Goal: Task Accomplishment & Management: Complete application form

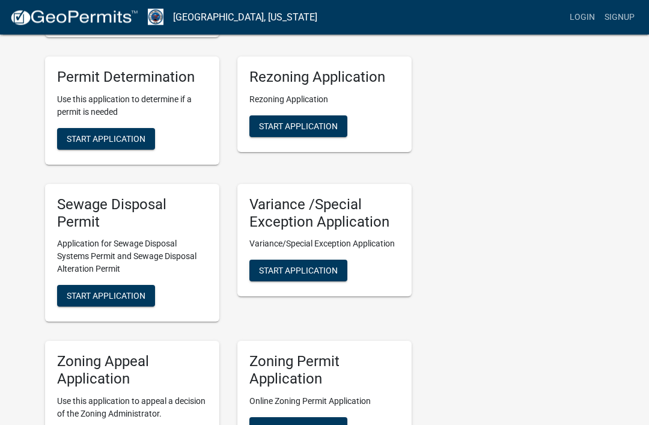
scroll to position [339, 0]
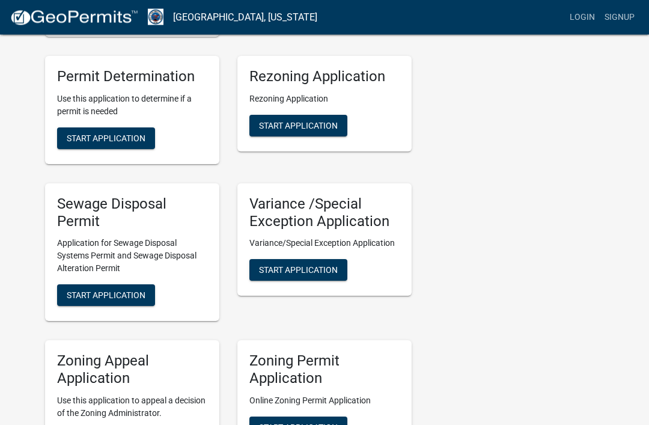
click at [116, 294] on span "Start Application" at bounding box center [106, 296] width 79 height 10
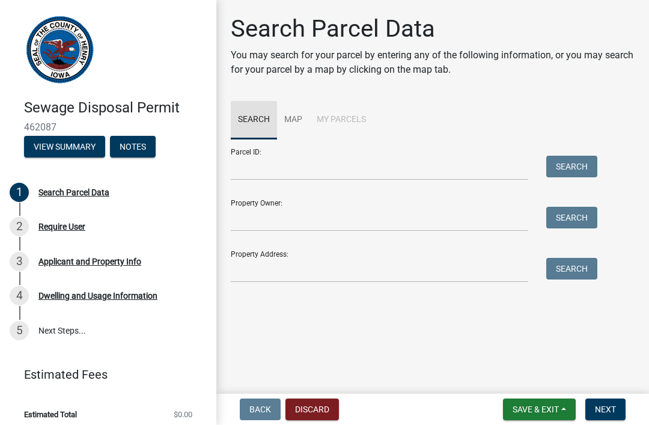
click at [263, 124] on link "Search" at bounding box center [254, 120] width 46 height 38
click at [263, 413] on span "Back" at bounding box center [261, 410] width 22 height 10
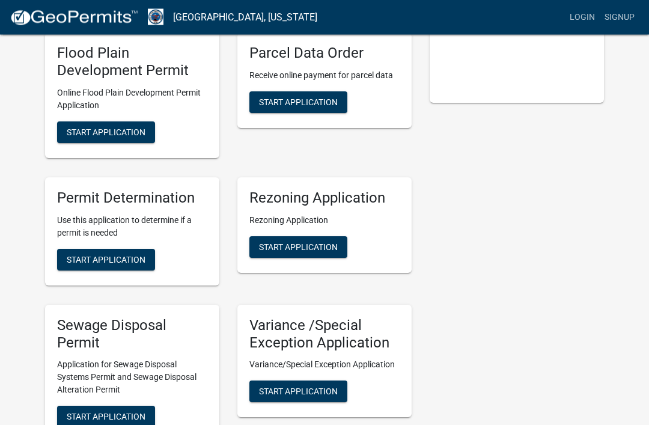
scroll to position [218, 0]
click at [118, 406] on button "Start Application" at bounding box center [106, 417] width 98 height 22
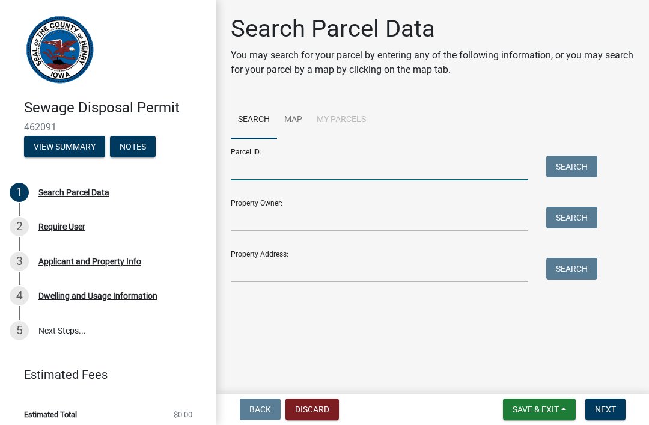
click at [284, 168] on input "Parcel ID:" at bounding box center [380, 168] width 298 height 25
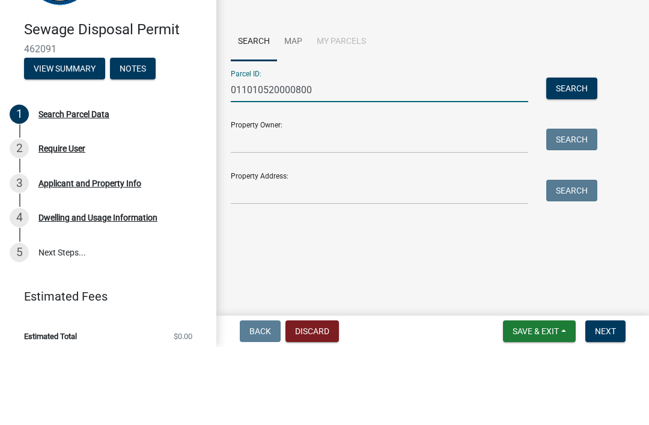
type input "011010520000800"
click at [272, 207] on input "Property Owner:" at bounding box center [380, 219] width 298 height 25
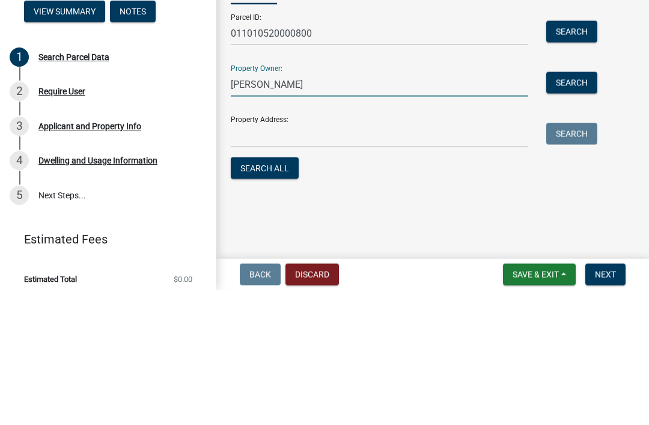
type input "[PERSON_NAME]"
click at [268, 258] on input "Property Address:" at bounding box center [380, 270] width 298 height 25
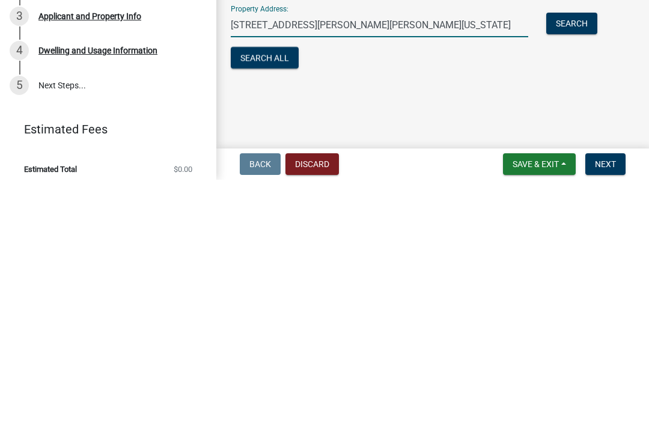
type input "[STREET_ADDRESS][PERSON_NAME][PERSON_NAME][US_STATE]"
click at [608, 405] on span "Next" at bounding box center [605, 410] width 21 height 10
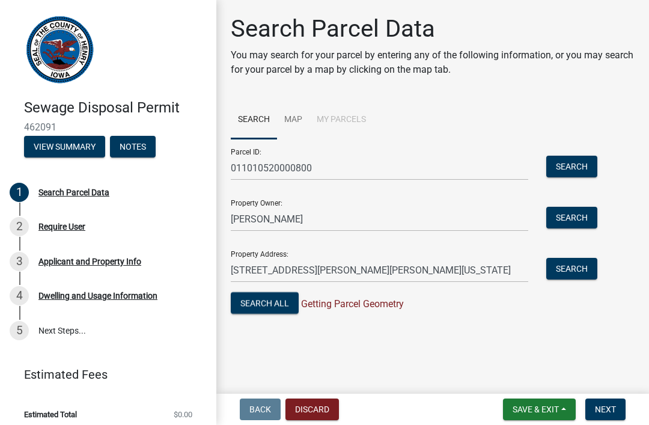
click at [272, 305] on button "Search All" at bounding box center [265, 303] width 68 height 22
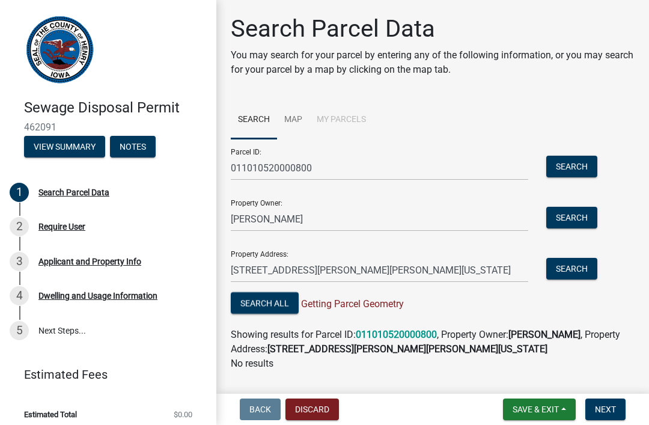
click at [617, 400] on button "Next" at bounding box center [606, 410] width 40 height 22
click at [609, 412] on span "Next" at bounding box center [605, 410] width 21 height 10
click at [610, 414] on span "Next" at bounding box center [605, 410] width 21 height 10
click at [609, 414] on span "Next" at bounding box center [605, 410] width 21 height 10
click at [293, 119] on link "Map" at bounding box center [293, 120] width 32 height 38
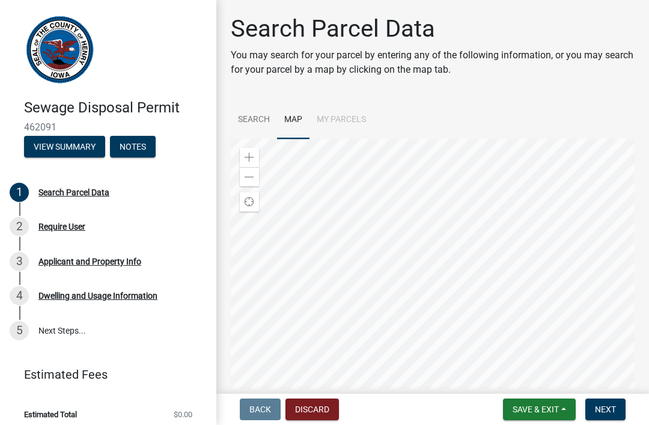
click at [353, 115] on li "My Parcels" at bounding box center [342, 120] width 64 height 38
click at [345, 117] on li "My Parcels" at bounding box center [342, 120] width 64 height 38
click at [352, 113] on li "My Parcels" at bounding box center [342, 120] width 64 height 38
click at [349, 112] on li "My Parcels" at bounding box center [342, 120] width 64 height 38
click at [354, 108] on li "My Parcels" at bounding box center [342, 120] width 64 height 38
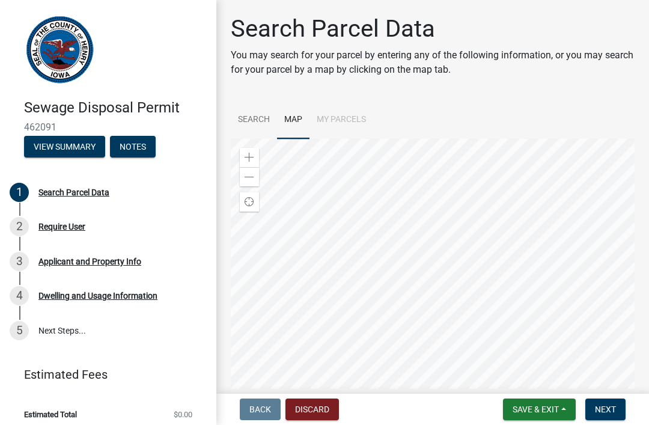
click at [352, 109] on li "My Parcels" at bounding box center [342, 120] width 64 height 38
click at [247, 161] on span at bounding box center [250, 158] width 10 height 10
click at [253, 161] on span at bounding box center [250, 158] width 10 height 10
click at [252, 160] on span at bounding box center [250, 158] width 10 height 10
click at [254, 153] on div "Zoom in" at bounding box center [249, 157] width 19 height 19
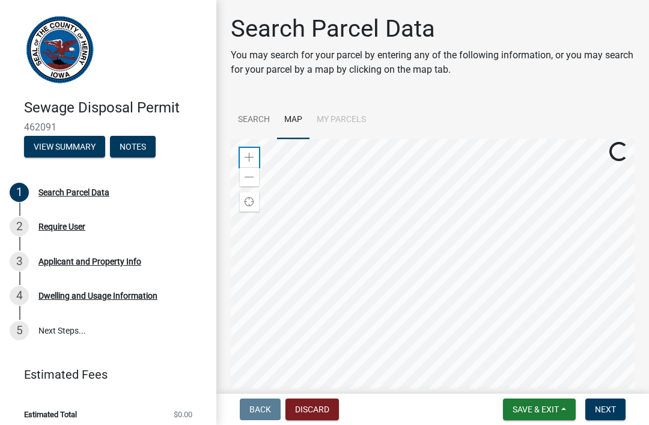
click at [258, 150] on div "Zoom in" at bounding box center [249, 157] width 19 height 19
click at [253, 153] on span at bounding box center [250, 158] width 10 height 10
click at [253, 181] on span at bounding box center [250, 178] width 10 height 10
click at [256, 181] on div "Zoom out" at bounding box center [249, 176] width 19 height 19
click at [256, 175] on div "Zoom out" at bounding box center [249, 176] width 19 height 19
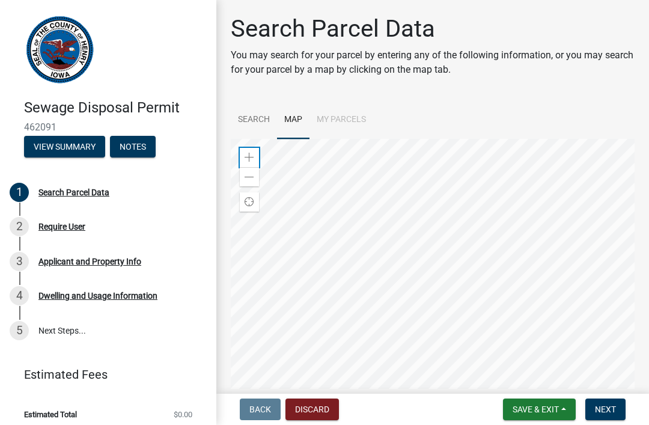
click at [257, 153] on div "Zoom in" at bounding box center [249, 157] width 19 height 19
click at [256, 158] on div "Zoom in" at bounding box center [249, 157] width 19 height 19
click at [259, 153] on div "Zoom in" at bounding box center [249, 157] width 19 height 19
click at [545, 408] on span "Save & Exit" at bounding box center [536, 410] width 46 height 10
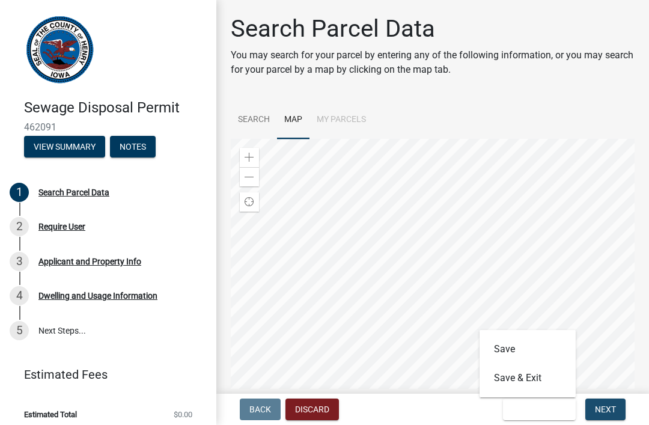
click at [613, 413] on span "Next" at bounding box center [605, 410] width 21 height 10
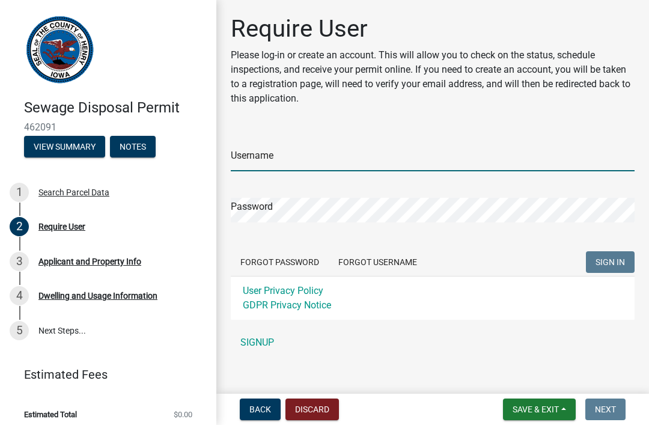
click at [310, 158] on input "Username" at bounding box center [433, 159] width 404 height 25
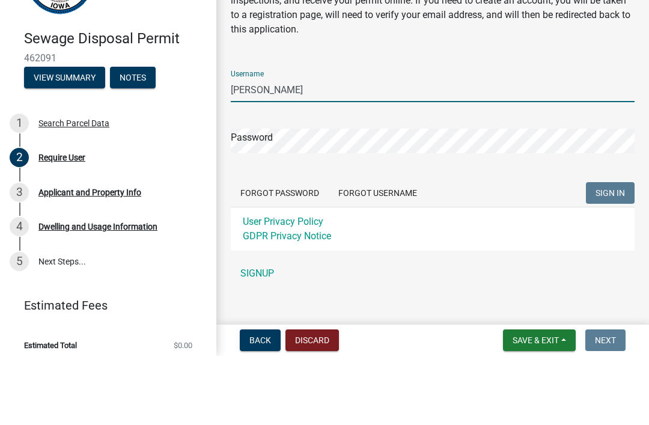
type input "Ledru Freyenberger"
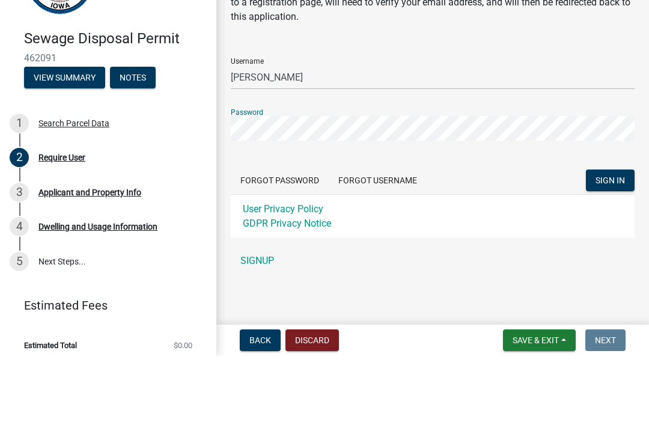
scroll to position [13, 0]
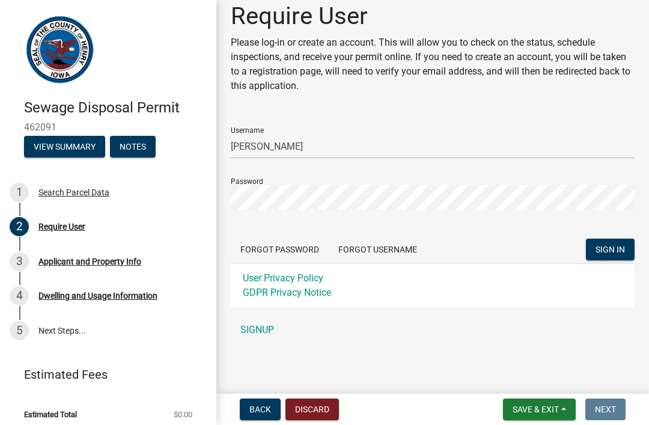
click at [277, 330] on link "SIGNUP" at bounding box center [433, 330] width 404 height 24
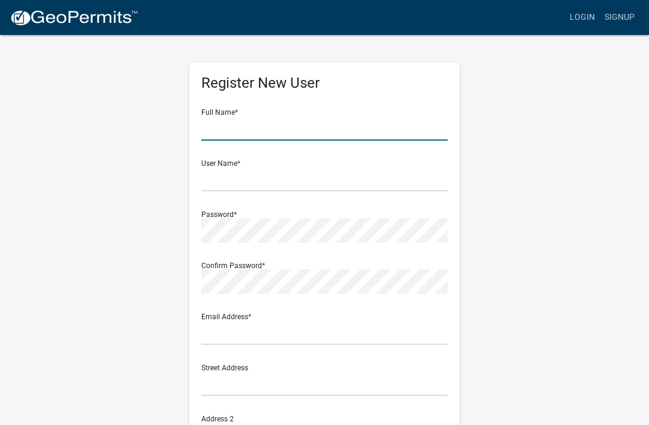
click at [262, 126] on input "text" at bounding box center [324, 128] width 247 height 25
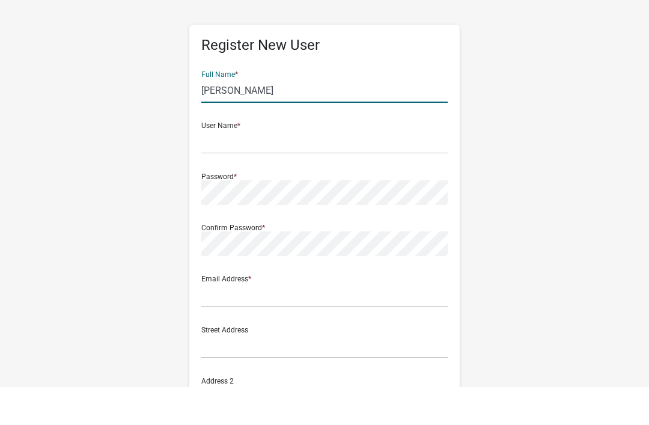
type input "Ledru Freyenberger"
click at [232, 167] on input "text" at bounding box center [324, 179] width 247 height 25
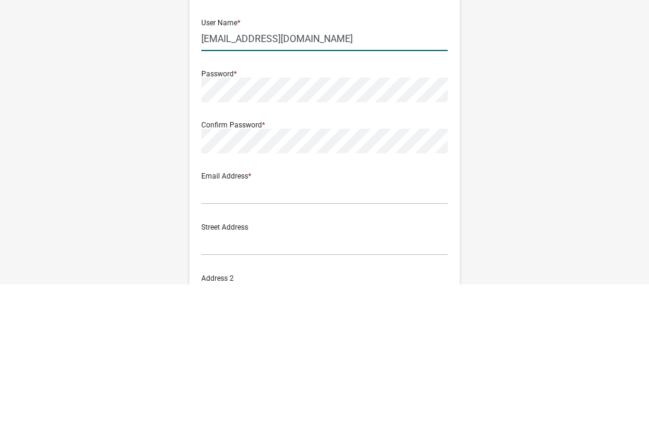
click at [414, 167] on input "lcfrey2@gmail.com" at bounding box center [324, 179] width 247 height 25
click at [313, 167] on input "lcfrey2@gmail.com" at bounding box center [324, 179] width 247 height 25
type input "l"
click at [330, 167] on input "ledrufreyenbergeria" at bounding box center [324, 179] width 247 height 25
type input "ledrufreyenberger"
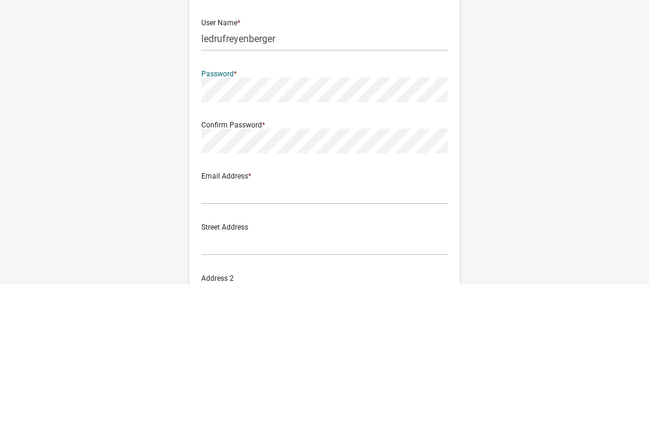
scroll to position [141, 0]
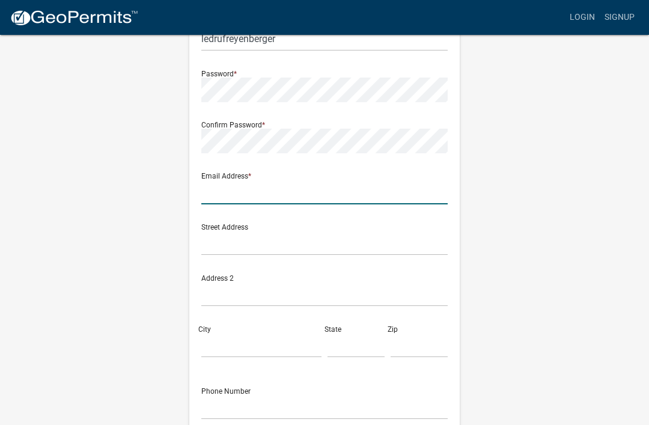
click at [269, 201] on input "text" at bounding box center [324, 192] width 247 height 25
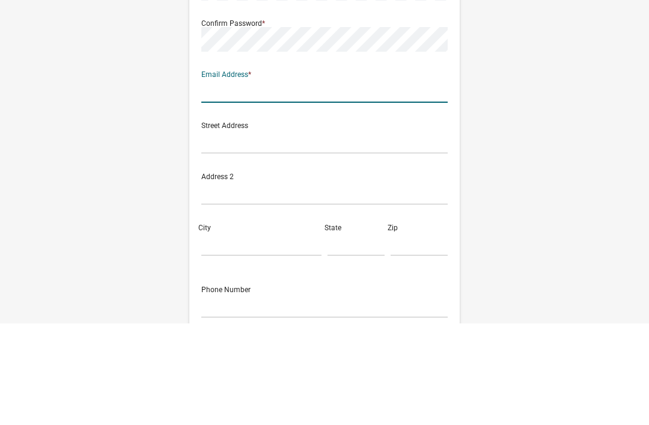
type input "lcfrey2@gmail.com"
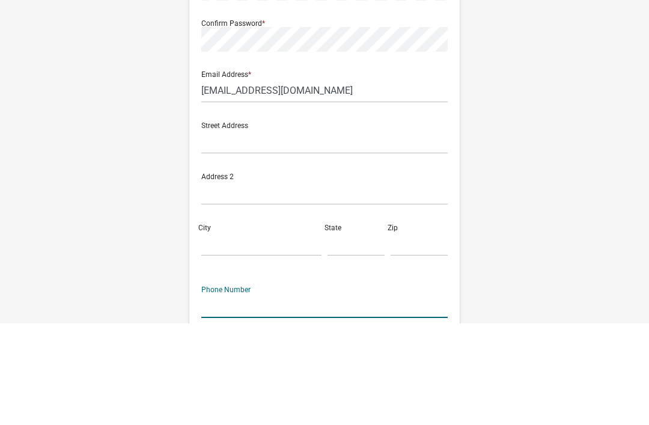
scroll to position [212, 0]
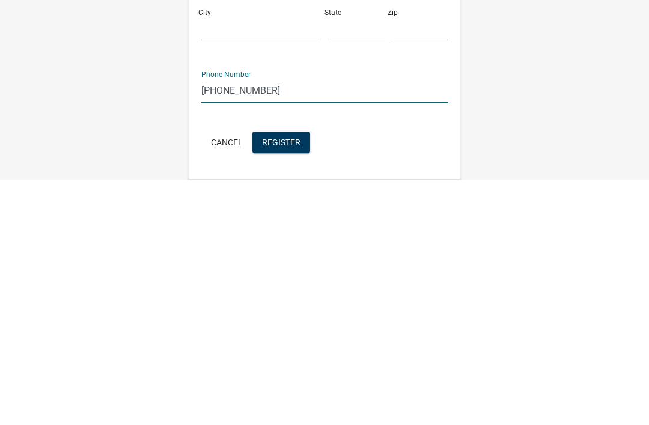
type input "319 591 3417"
click at [296, 377] on button "Register" at bounding box center [282, 388] width 58 height 22
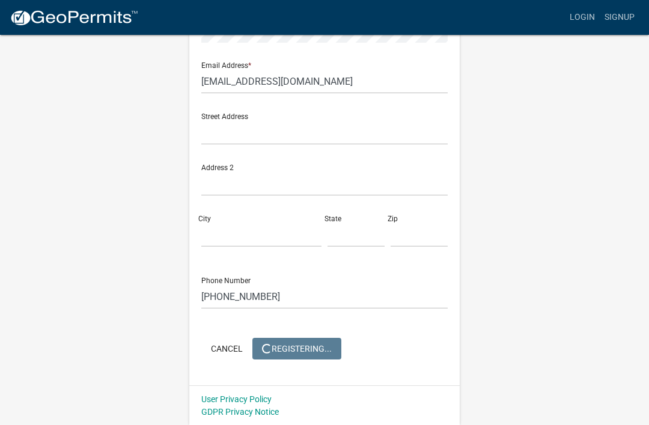
scroll to position [0, 0]
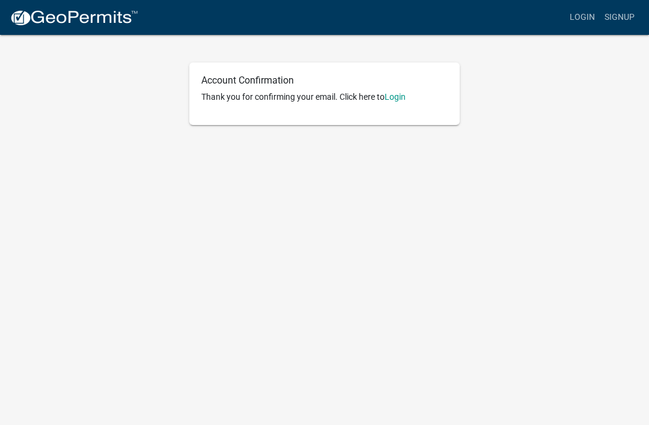
click at [423, 102] on p "Thank you for confirming your email. Click here to Login" at bounding box center [324, 97] width 247 height 13
click at [402, 101] on link "Login" at bounding box center [395, 97] width 21 height 10
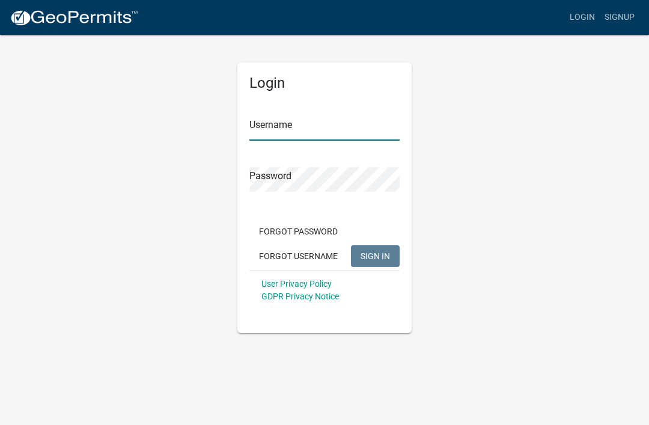
click at [275, 126] on input "Username" at bounding box center [325, 128] width 150 height 25
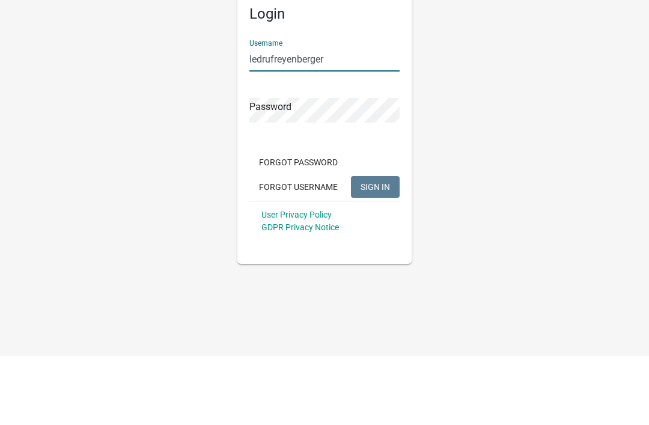
type input "ledrufreyenberger"
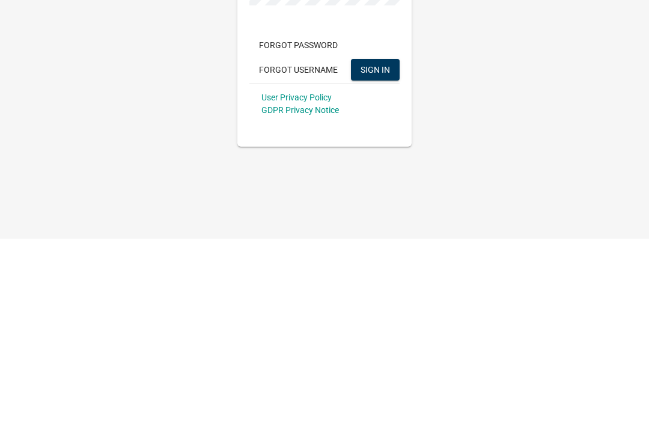
click at [381, 251] on span "SIGN IN" at bounding box center [375, 256] width 29 height 10
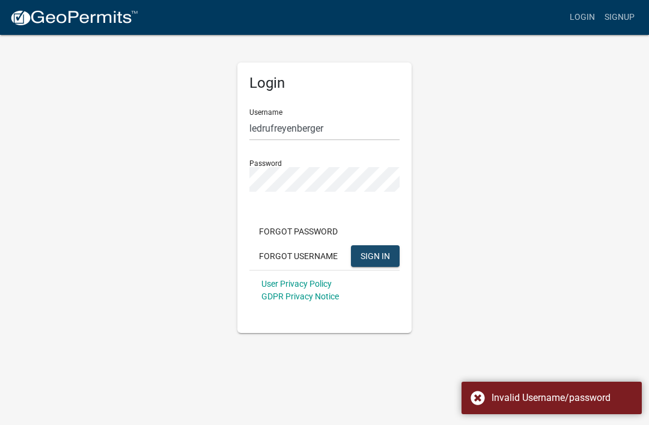
click at [382, 247] on button "SIGN IN" at bounding box center [375, 256] width 49 height 22
click at [323, 226] on button "Forgot Password" at bounding box center [299, 232] width 98 height 22
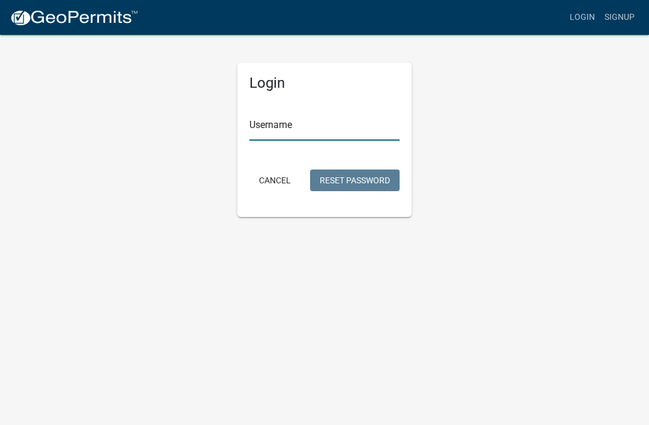
click at [312, 124] on input "Username" at bounding box center [325, 128] width 150 height 25
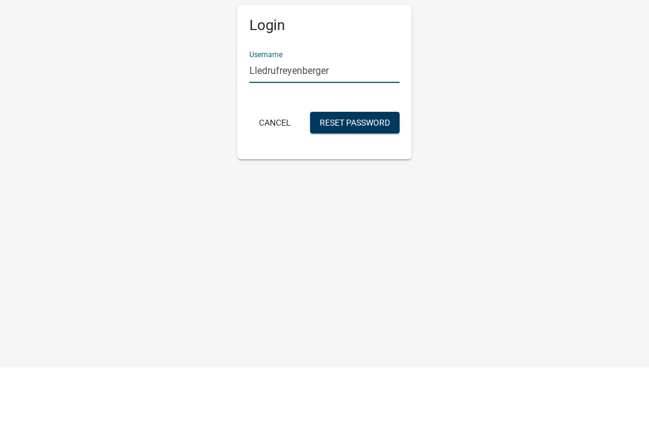
click at [366, 170] on button "Reset Password" at bounding box center [355, 181] width 90 height 22
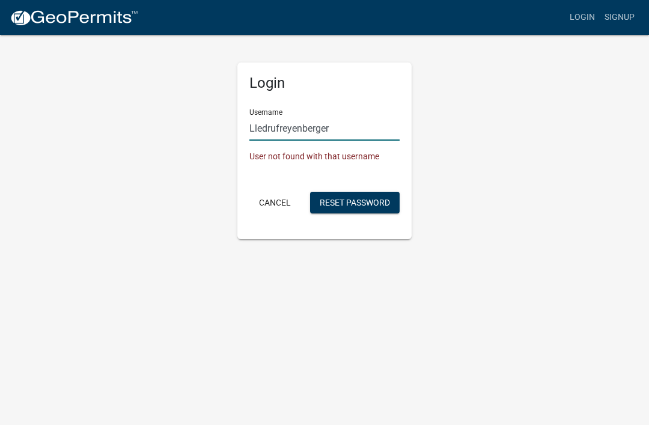
click at [352, 131] on input "Lledrufreyenberger" at bounding box center [325, 128] width 150 height 25
type input "L"
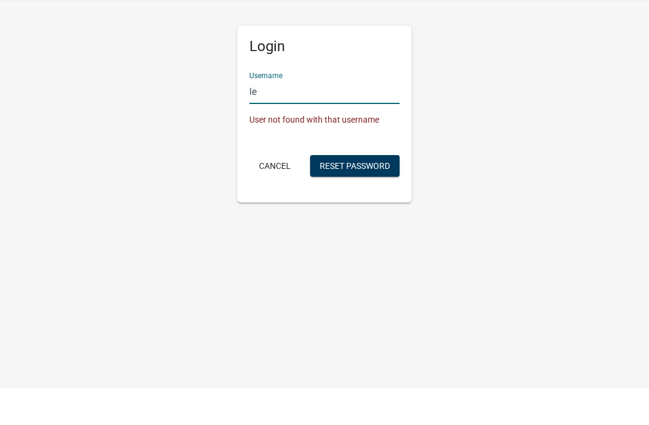
type input "l"
type input "[PERSON_NAME]"
click at [455, 103] on div "Login Username Ledru Freyenberger User not found with that username Cancel Rese…" at bounding box center [324, 137] width 577 height 206
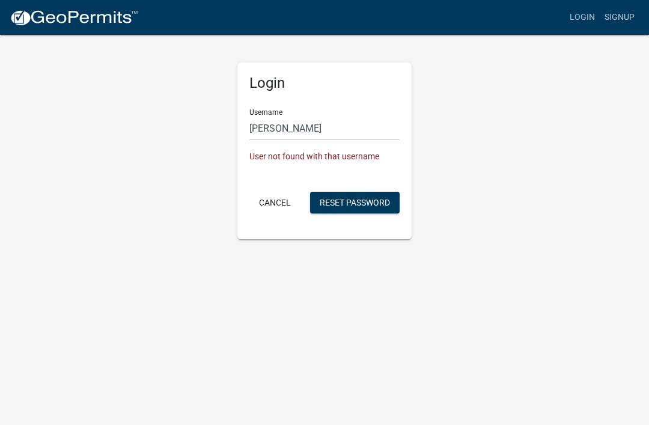
click at [401, 156] on div "Login Username Ledru Freyenberger User not found with that username Cancel Rese…" at bounding box center [325, 151] width 174 height 177
click at [381, 132] on input "[PERSON_NAME]" at bounding box center [325, 128] width 150 height 25
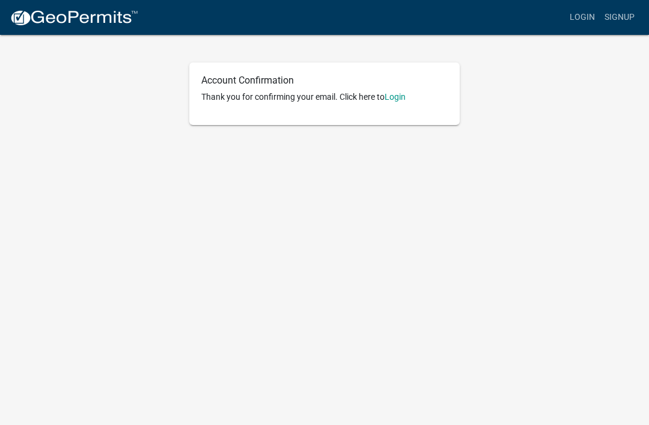
click at [406, 94] on link "Login" at bounding box center [395, 97] width 21 height 10
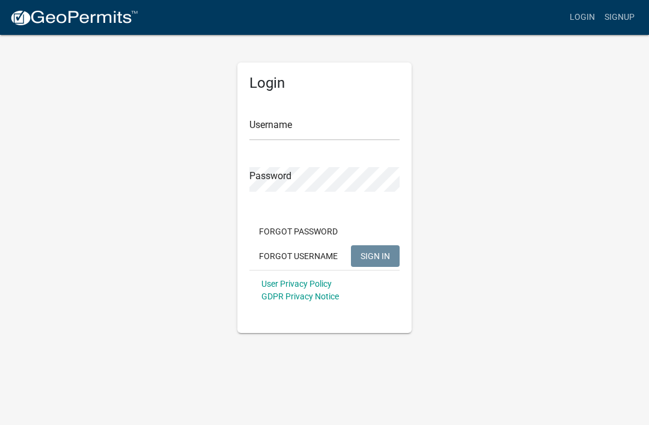
click at [384, 251] on span "SIGN IN" at bounding box center [375, 256] width 29 height 10
click at [374, 253] on span "SIGN IN" at bounding box center [375, 256] width 29 height 10
click at [378, 255] on span "SIGN IN" at bounding box center [375, 256] width 29 height 10
click at [286, 137] on input "Username" at bounding box center [325, 128] width 150 height 25
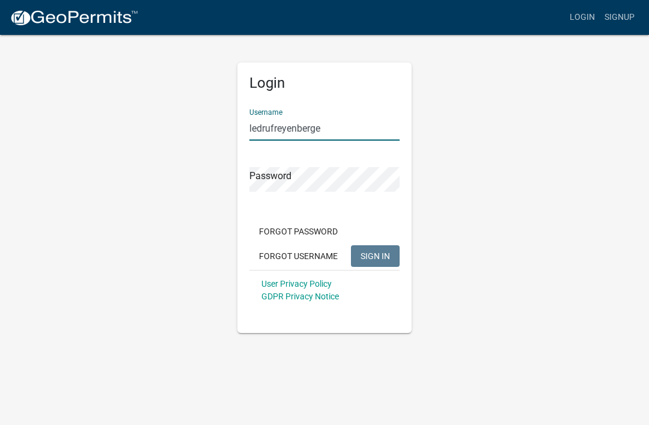
type input "ledrufreyenberger"
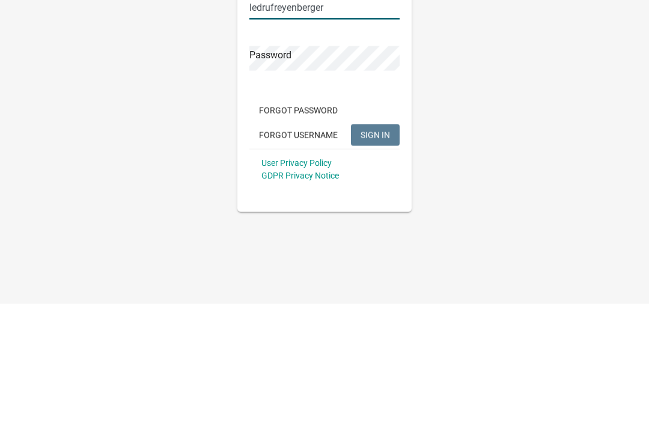
click at [331, 221] on button "Forgot Password" at bounding box center [299, 232] width 98 height 22
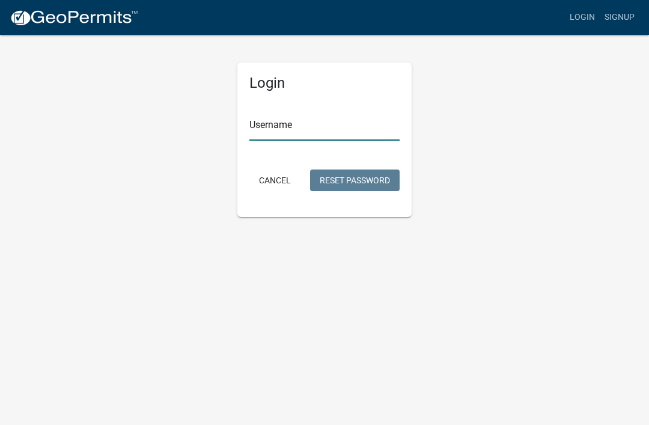
click at [308, 132] on input "Username" at bounding box center [325, 128] width 150 height 25
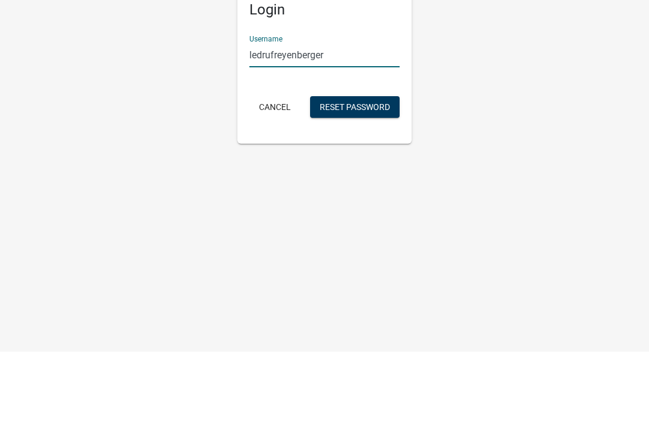
type input "ledrufreyenberger"
click at [514, 110] on div "Login Username ledrufreyenberger Cancel Reset Password" at bounding box center [324, 125] width 577 height 183
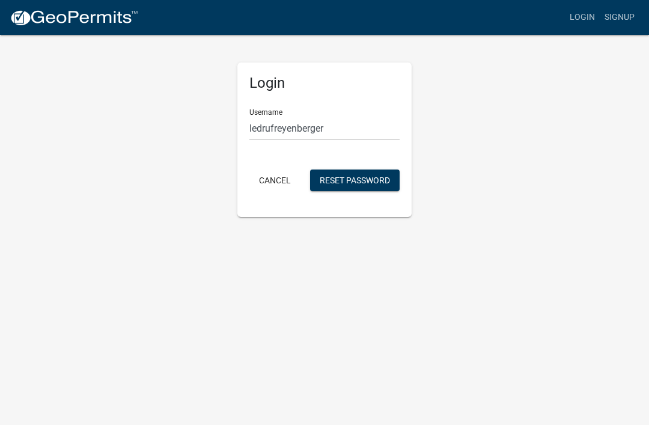
click at [374, 181] on button "Reset Password" at bounding box center [355, 181] width 90 height 22
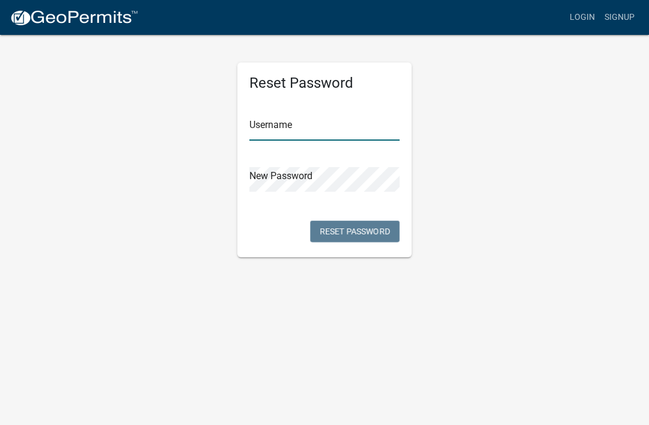
click at [279, 129] on input "text" at bounding box center [325, 128] width 150 height 25
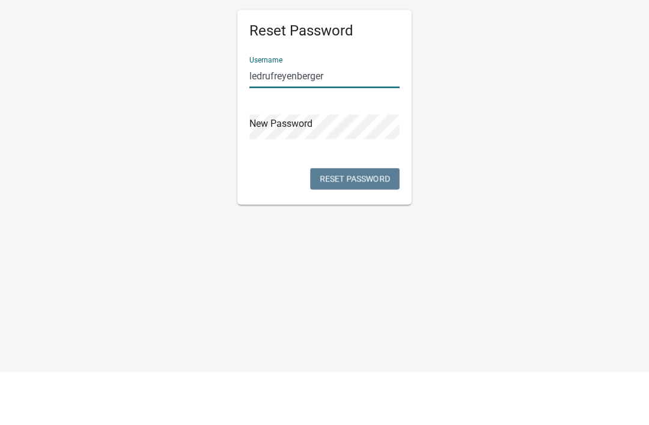
type input "ledrufreyenberger"
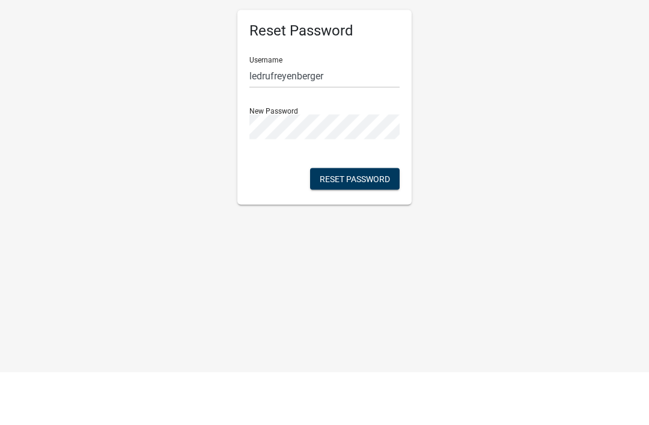
click at [409, 125] on div "Reset Password Username ledrufreyenberger New Password Reset Password" at bounding box center [325, 160] width 174 height 195
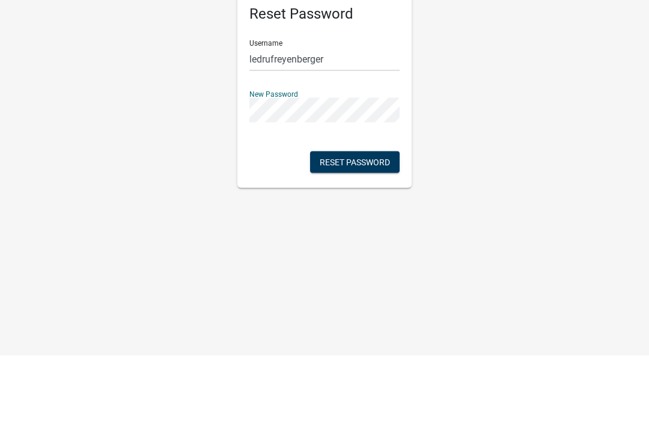
click at [361, 221] on button "Reset Password" at bounding box center [355, 232] width 90 height 22
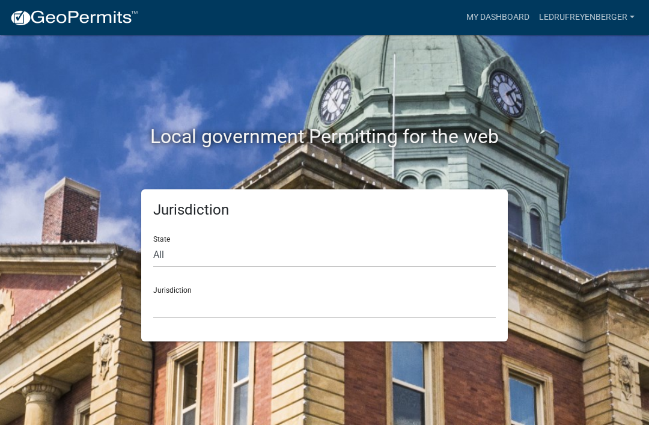
click at [363, 223] on div "Jurisdiction State All [US_STATE] [US_STATE] [US_STATE] [US_STATE] [US_STATE] […" at bounding box center [324, 265] width 367 height 152
click at [218, 244] on select "All [US_STATE] [US_STATE] [US_STATE] [US_STATE] [US_STATE] [US_STATE] [US_STATE…" at bounding box center [324, 255] width 343 height 25
select select "[US_STATE]"
click at [251, 308] on select "[GEOGRAPHIC_DATA], [US_STATE] [GEOGRAPHIC_DATA], [US_STATE] [GEOGRAPHIC_DATA], …" at bounding box center [324, 306] width 343 height 25
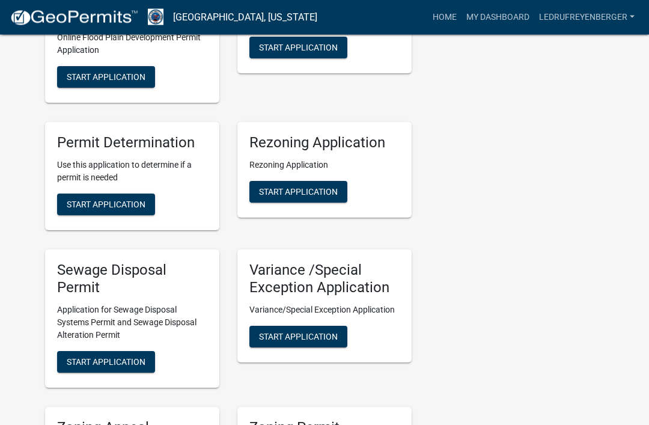
scroll to position [345, 0]
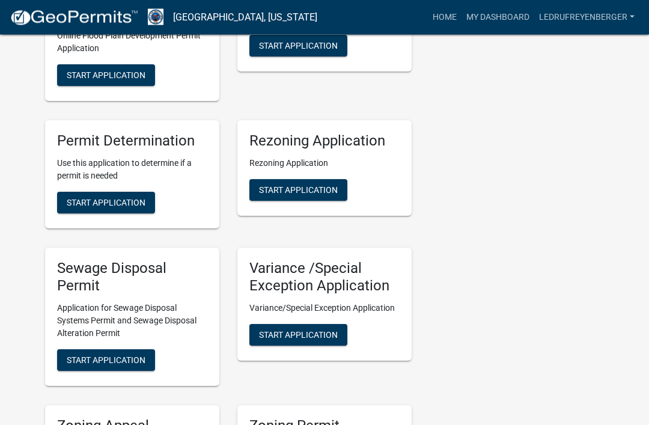
click at [135, 360] on span "Start Application" at bounding box center [106, 360] width 79 height 10
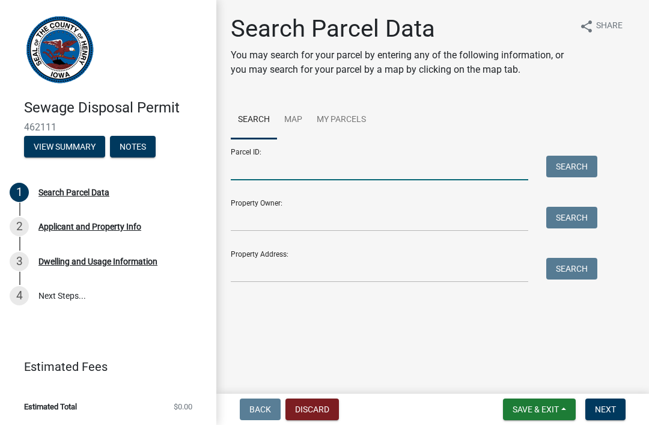
click at [301, 171] on input "Parcel ID:" at bounding box center [380, 168] width 298 height 25
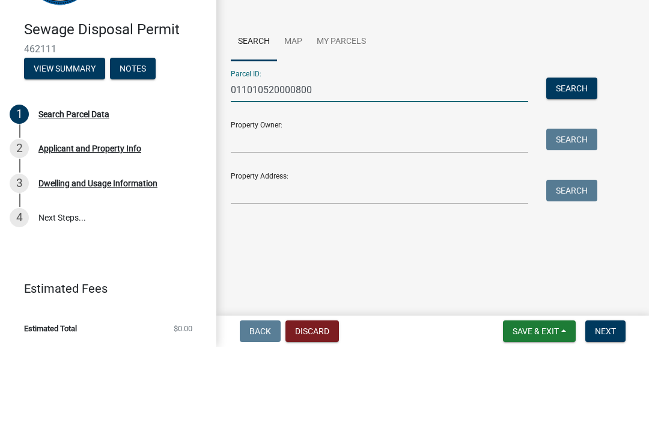
type input "011010520000800"
click at [270, 207] on input "Property Owner:" at bounding box center [380, 219] width 298 height 25
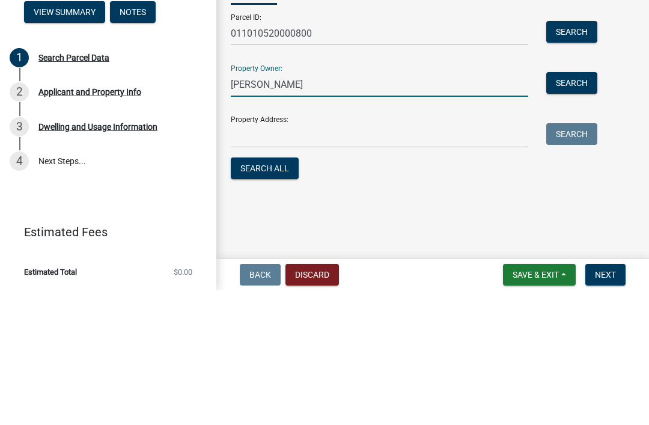
type input "Ledru Freyenberger"
click at [274, 258] on input "Property Address:" at bounding box center [380, 270] width 298 height 25
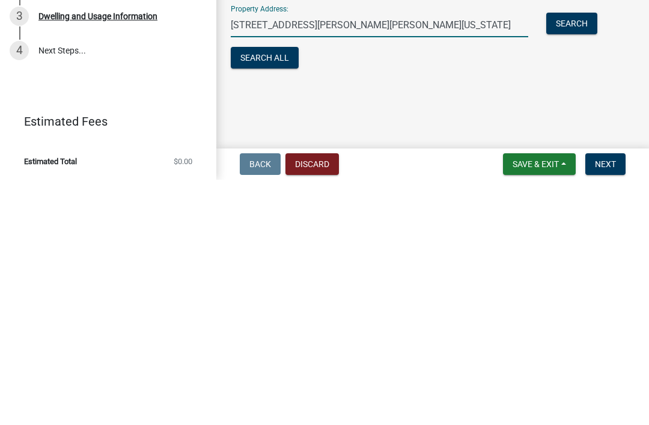
type input "1049 Benton Ave Wayland Iowa 52654"
click at [617, 399] on button "Next" at bounding box center [606, 410] width 40 height 22
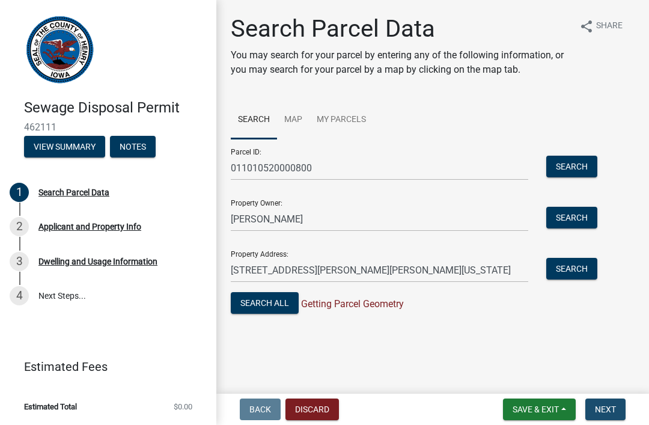
click at [608, 415] on button "Next" at bounding box center [606, 410] width 40 height 22
click at [610, 415] on button "Next" at bounding box center [606, 410] width 40 height 22
click at [611, 414] on span "Next" at bounding box center [605, 410] width 21 height 10
click at [283, 305] on button "Search All" at bounding box center [265, 303] width 68 height 22
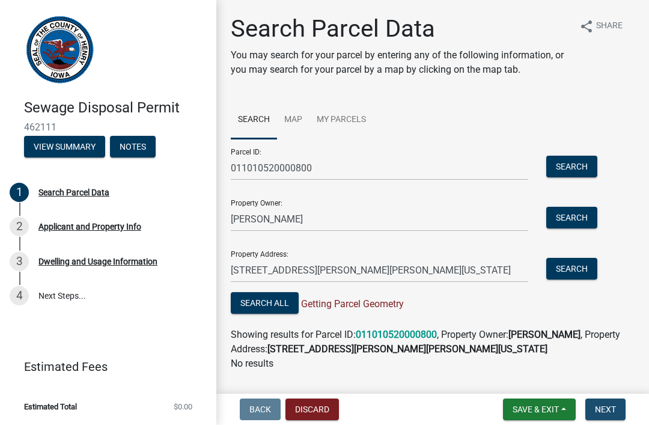
click at [614, 418] on button "Next" at bounding box center [606, 410] width 40 height 22
click at [610, 416] on button "Next" at bounding box center [606, 410] width 40 height 22
click at [607, 399] on button "Next" at bounding box center [606, 410] width 40 height 22
click at [613, 409] on span "Next" at bounding box center [605, 410] width 21 height 10
click at [614, 411] on span "Next" at bounding box center [605, 410] width 21 height 10
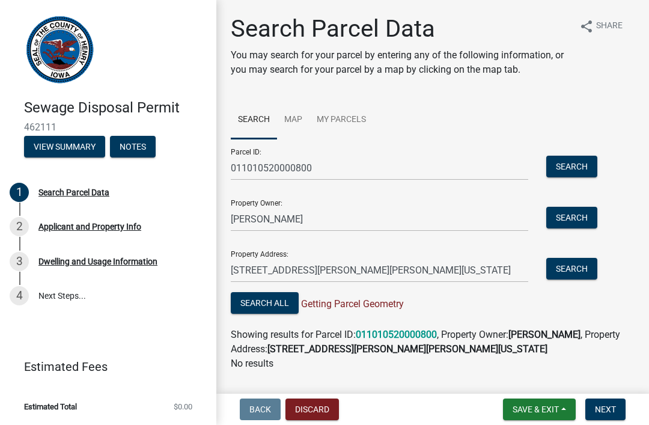
click at [575, 268] on button "Search" at bounding box center [572, 269] width 51 height 22
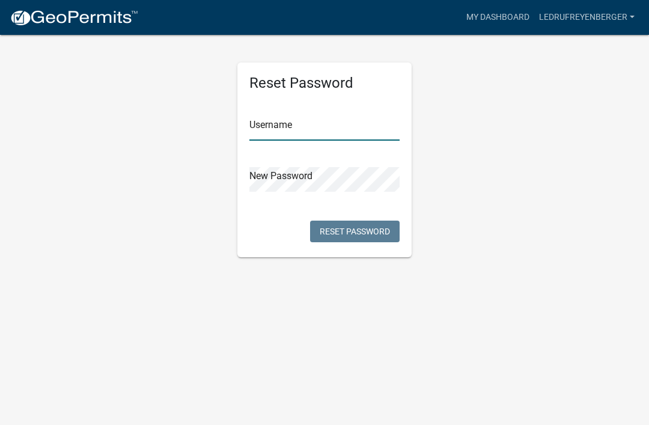
click at [287, 123] on input "text" at bounding box center [325, 128] width 150 height 25
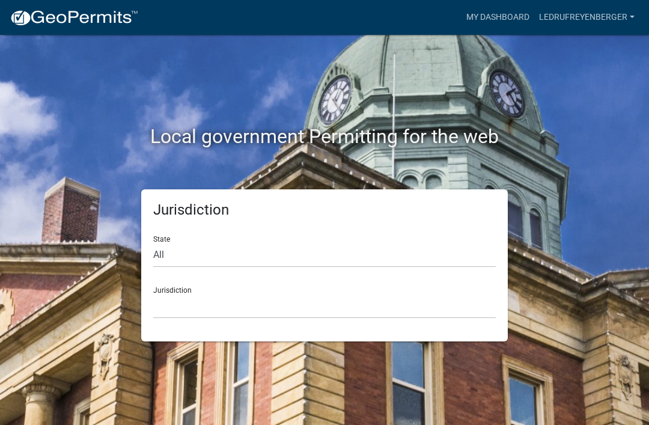
click at [246, 239] on div "State All Colorado Georgia Indiana Iowa Kansas Minnesota Ohio South Carolina Wi…" at bounding box center [324, 246] width 343 height 41
click at [170, 243] on select "All Colorado Georgia Indiana Iowa Kansas Minnesota Ohio South Carolina Wisconsin" at bounding box center [324, 255] width 343 height 25
select select "Iowa"
click at [225, 300] on select "Boone County, Iowa Butler County, Iowa Cerro Gordo County, Iowa City of Harlan,…" at bounding box center [324, 306] width 343 height 25
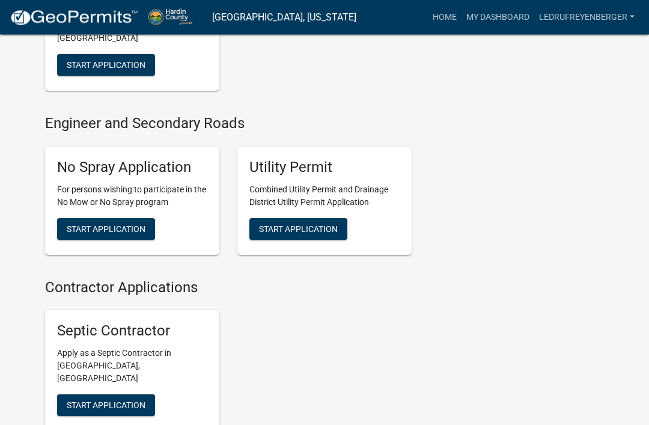
scroll to position [689, 0]
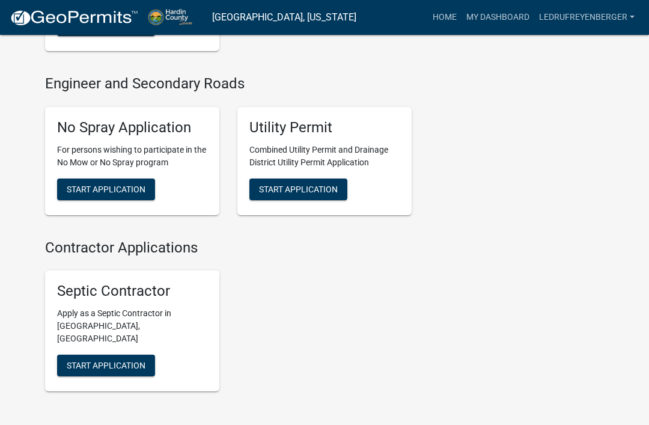
click at [138, 361] on span "Start Application" at bounding box center [106, 366] width 79 height 10
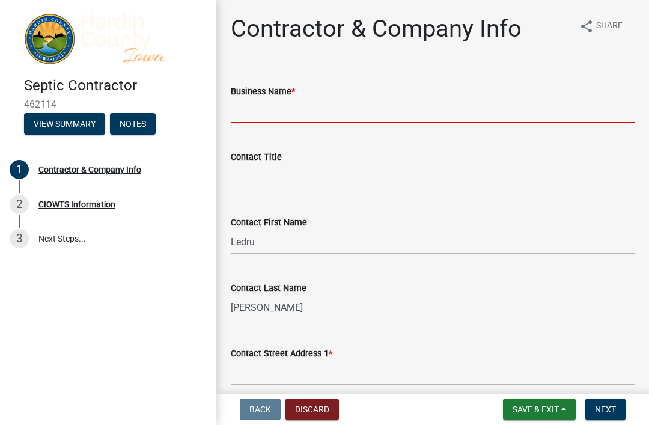
click at [339, 106] on input "Business Name *" at bounding box center [433, 111] width 404 height 25
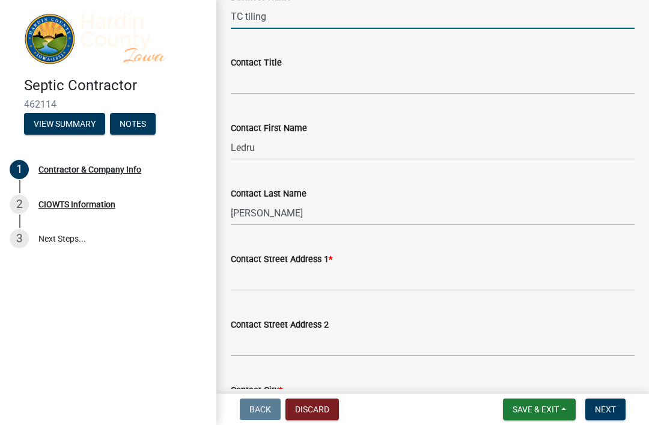
scroll to position [111, 0]
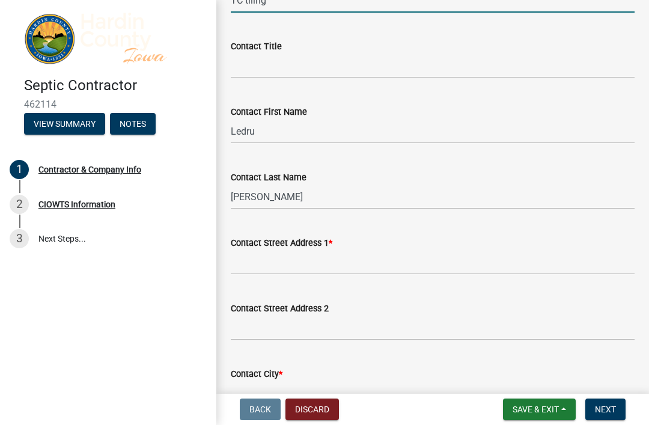
type input "TC tiling"
click at [263, 72] on input "Contact Title" at bounding box center [433, 66] width 404 height 25
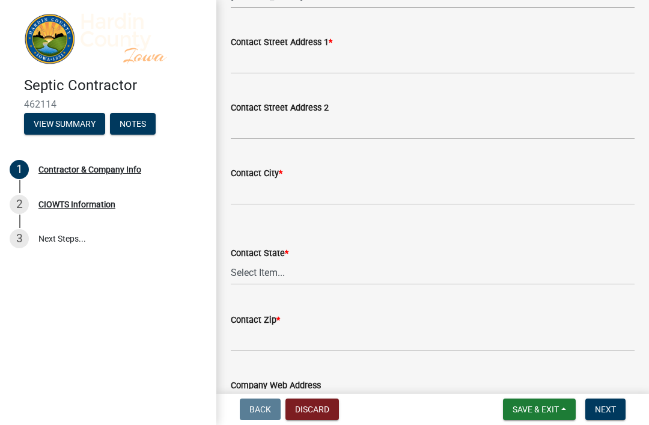
scroll to position [312, 0]
type input "Tracy Roth"
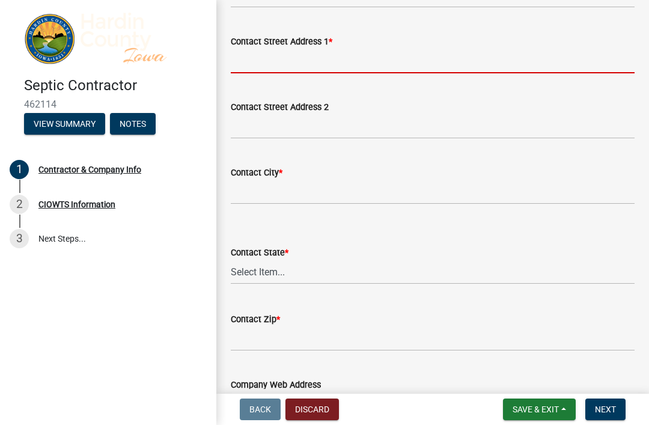
click at [384, 52] on input "Contact Street Address 1 *" at bounding box center [433, 61] width 404 height 25
type input "1049"
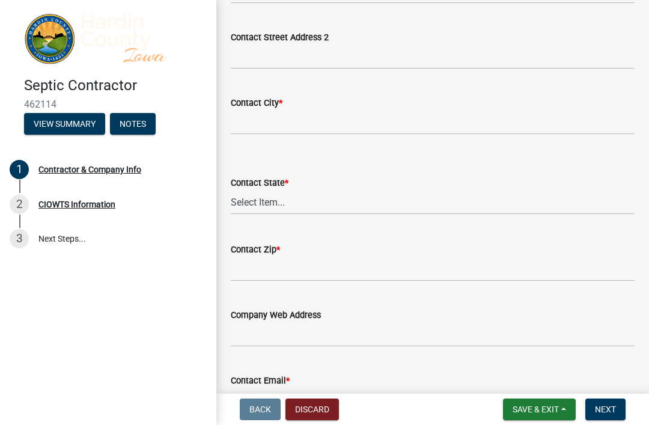
scroll to position [398, 0]
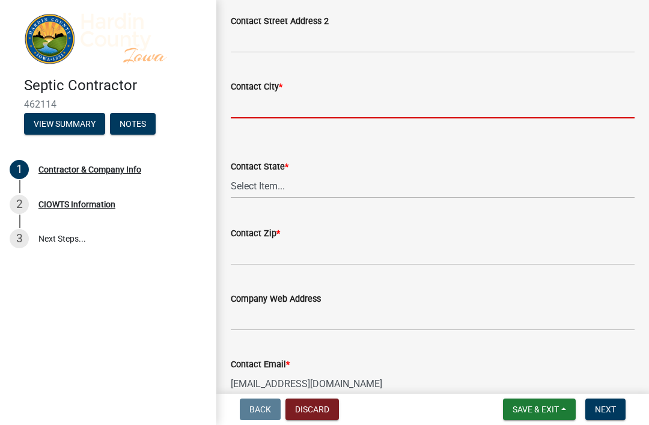
click at [331, 94] on input "Contact City *" at bounding box center [433, 106] width 404 height 25
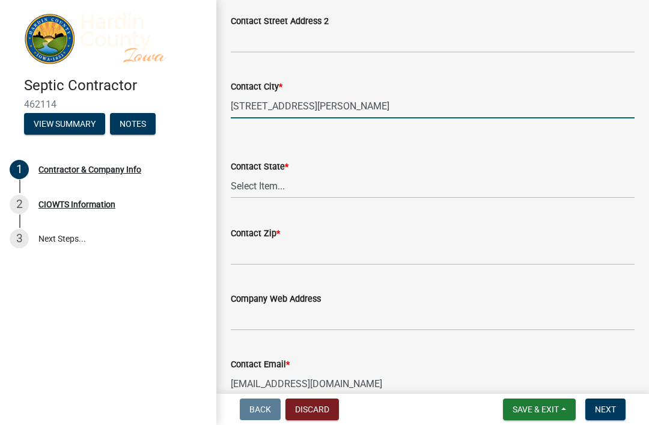
click at [384, 100] on input "1049, Benton Ave" at bounding box center [433, 106] width 404 height 25
type input "1"
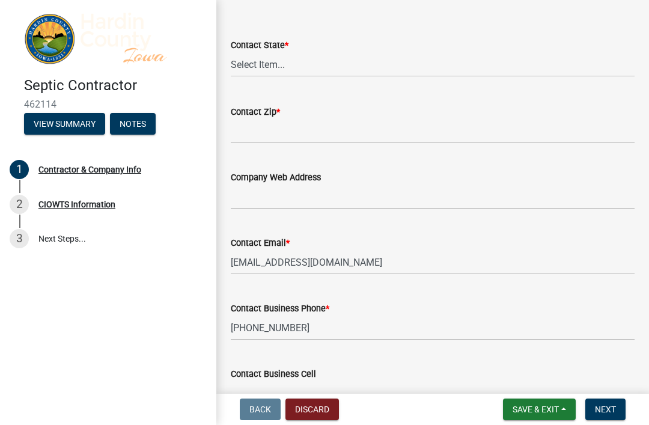
scroll to position [523, 0]
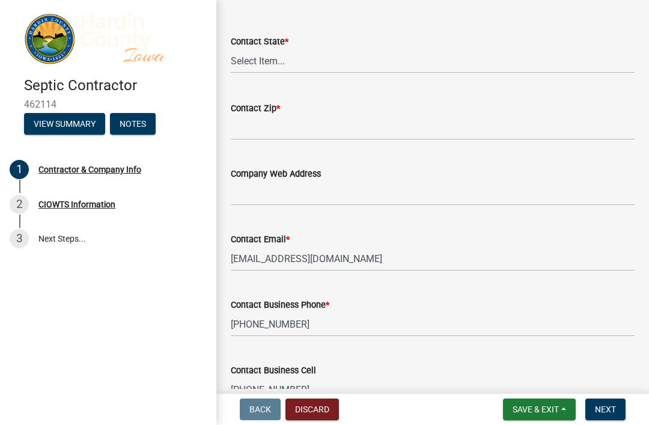
type input "Wayland thank"
click at [303, 61] on select "Select Item... Alabama Alaska Arizona Arkansas California Colorado Connecticut …" at bounding box center [433, 61] width 404 height 25
select select "IA"
click at [327, 110] on div "Contact Zip *" at bounding box center [433, 108] width 404 height 14
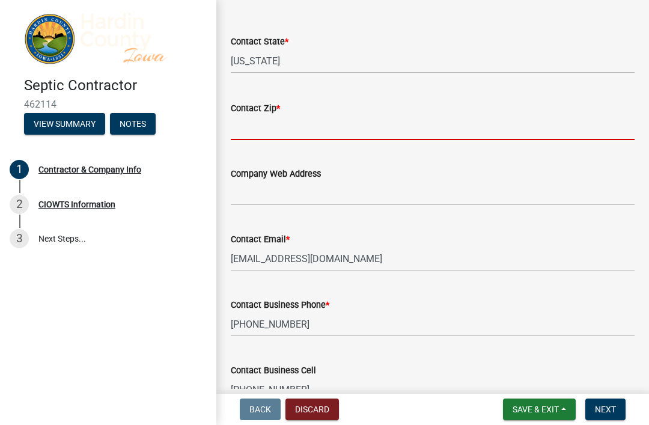
click at [323, 121] on input "Contact Zip *" at bounding box center [433, 127] width 404 height 25
type input "52654"
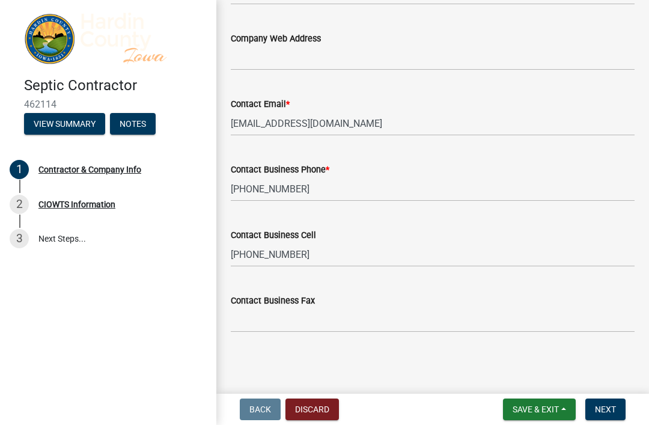
scroll to position [658, 0]
click at [605, 406] on span "Next" at bounding box center [605, 410] width 21 height 10
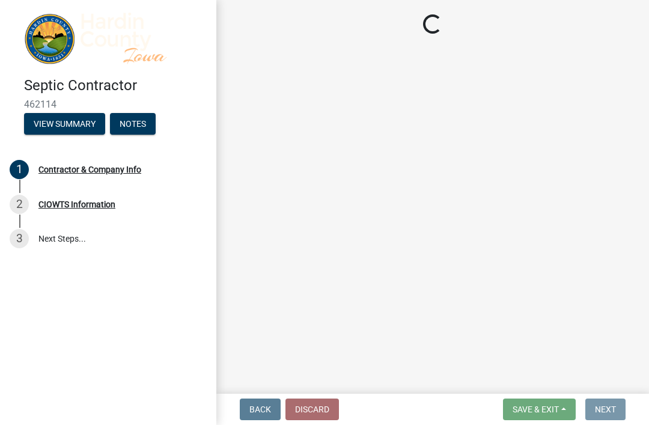
scroll to position [0, 0]
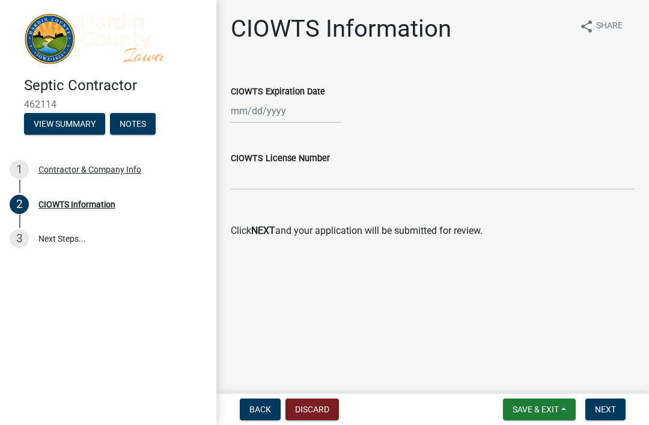
click at [616, 405] on span "Next" at bounding box center [605, 410] width 21 height 10
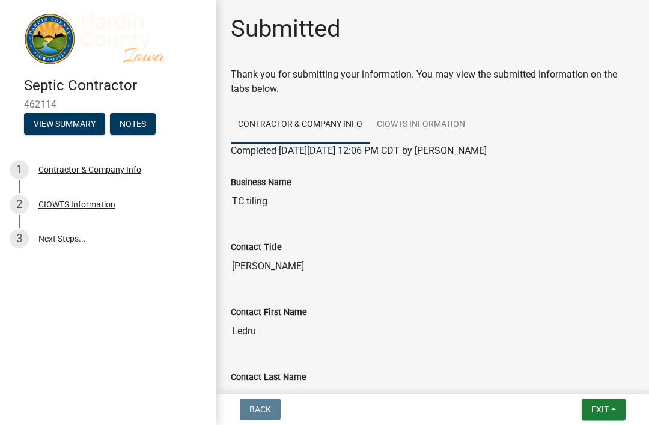
click at [265, 406] on span "Back" at bounding box center [261, 410] width 22 height 10
click at [268, 414] on span "Back" at bounding box center [261, 410] width 22 height 10
click at [270, 413] on span "Back" at bounding box center [261, 410] width 22 height 10
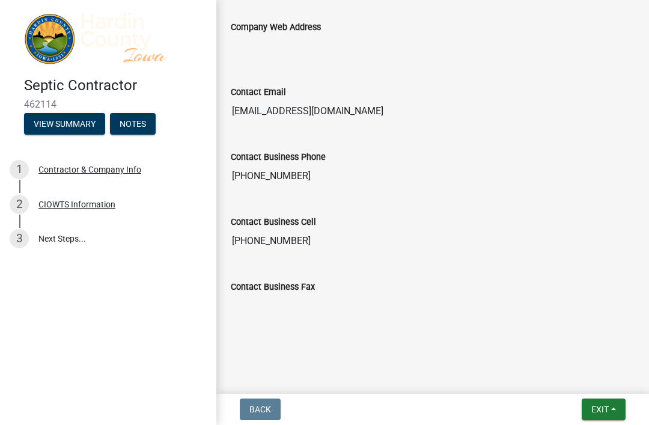
scroll to position [740, 0]
click at [95, 206] on div "CIOWTS Information" at bounding box center [76, 204] width 77 height 8
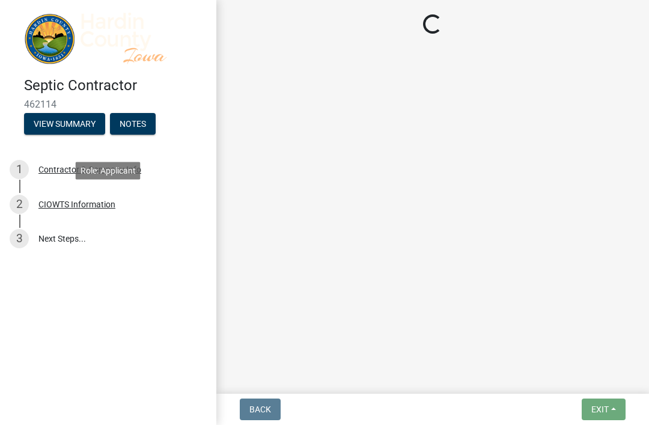
scroll to position [0, 0]
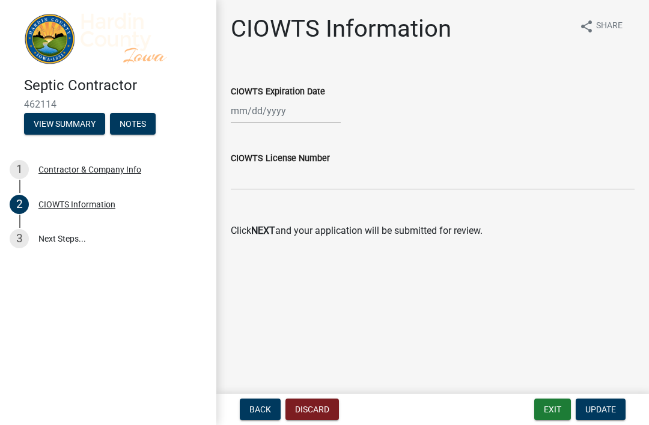
click at [53, 238] on link "3 Next Steps..." at bounding box center [108, 238] width 216 height 35
click at [22, 237] on div "3" at bounding box center [19, 238] width 19 height 19
click at [23, 247] on div "3" at bounding box center [19, 238] width 19 height 19
click at [25, 250] on link "3 Next Steps..." at bounding box center [108, 238] width 216 height 35
click at [35, 251] on link "3 Next Steps..." at bounding box center [108, 238] width 216 height 35
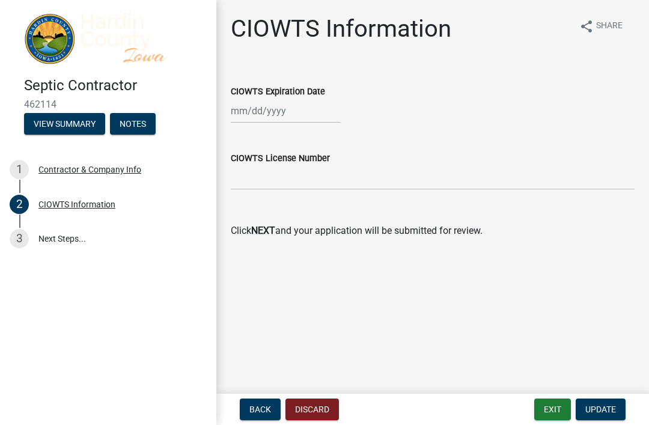
click at [32, 171] on div "1 Contractor & Company Info" at bounding box center [104, 169] width 188 height 19
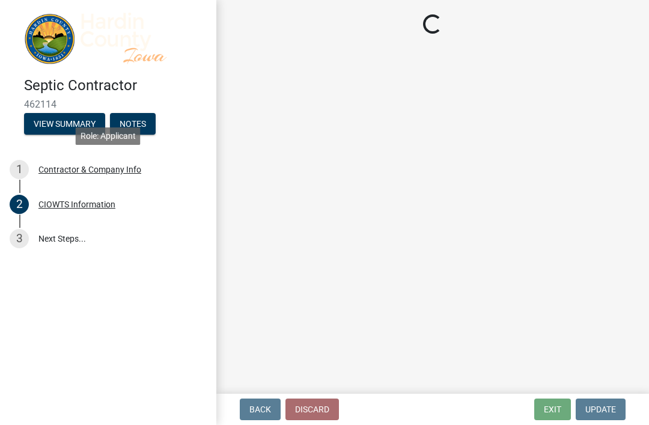
select select "IA"
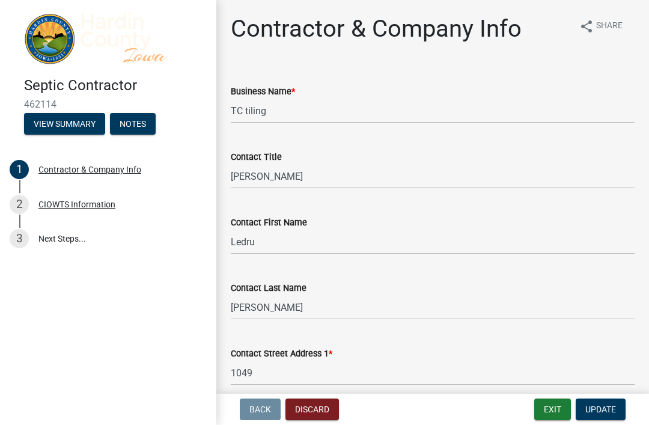
click at [261, 409] on span "Back" at bounding box center [261, 410] width 22 height 10
click at [85, 125] on button "View Summary" at bounding box center [64, 124] width 81 height 22
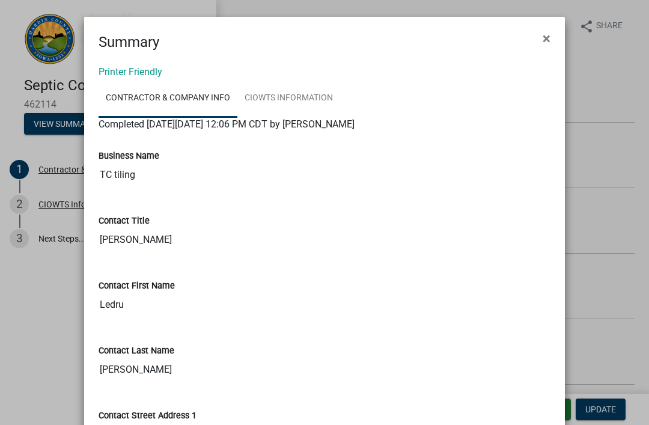
click at [551, 29] on button "×" at bounding box center [546, 39] width 27 height 34
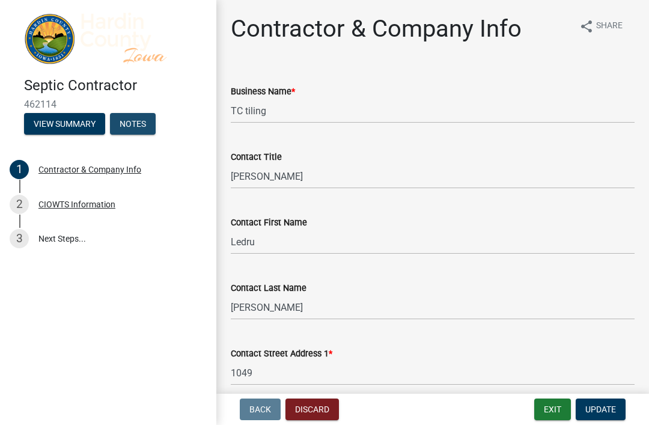
click at [138, 126] on button "Notes" at bounding box center [133, 124] width 46 height 22
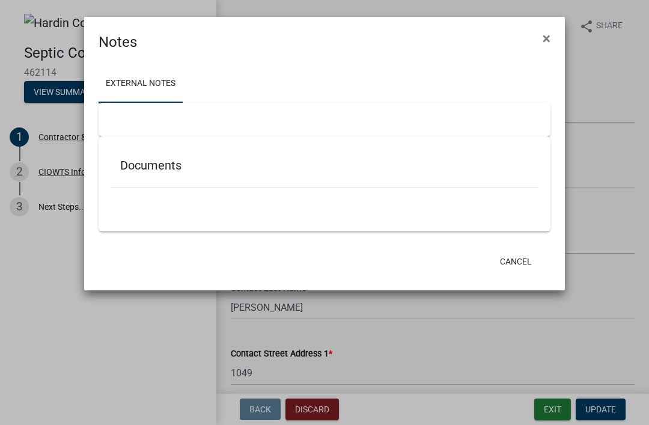
click at [549, 35] on span "×" at bounding box center [547, 38] width 8 height 17
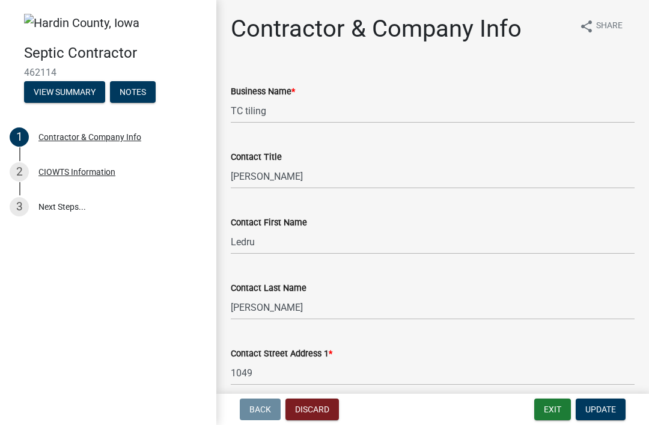
click at [266, 405] on span "Back" at bounding box center [261, 410] width 22 height 10
click at [82, 173] on div "CIOWTS Information" at bounding box center [76, 172] width 77 height 8
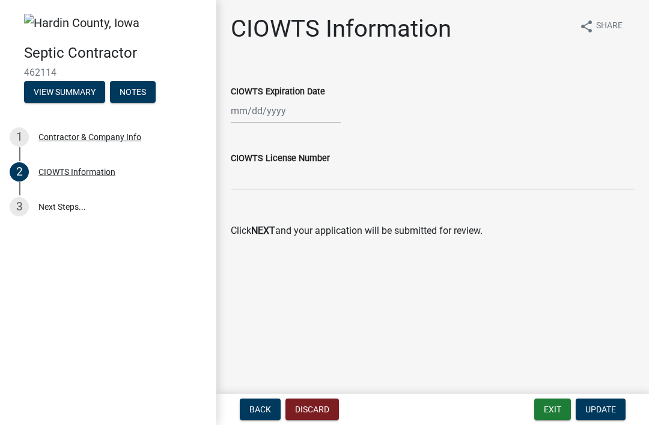
click at [36, 209] on link "3 Next Steps..." at bounding box center [108, 206] width 216 height 35
click at [20, 194] on div at bounding box center [19, 188] width 1 height 13
click at [37, 207] on link "3 Next Steps..." at bounding box center [108, 206] width 216 height 35
click at [70, 209] on link "3 Next Steps..." at bounding box center [108, 206] width 216 height 35
click at [62, 208] on link "3 Next Steps..." at bounding box center [108, 206] width 216 height 35
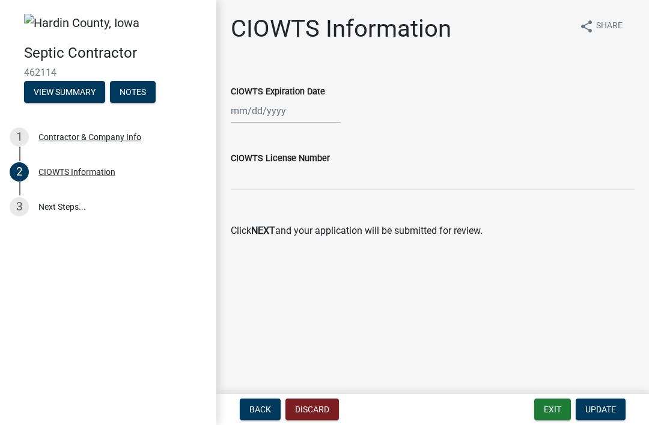
click at [39, 206] on link "3 Next Steps..." at bounding box center [108, 206] width 216 height 35
click at [49, 199] on link "3 Next Steps..." at bounding box center [108, 206] width 216 height 35
click at [370, 233] on p "Click NEXT and your application will be submitted for review." at bounding box center [433, 231] width 404 height 14
click at [249, 238] on p "Click NEXT and your application will be submitted for review." at bounding box center [433, 231] width 404 height 14
click at [275, 238] on wm-data-entity-input "Click NEXT and your application will be submitted for review." at bounding box center [433, 224] width 404 height 48
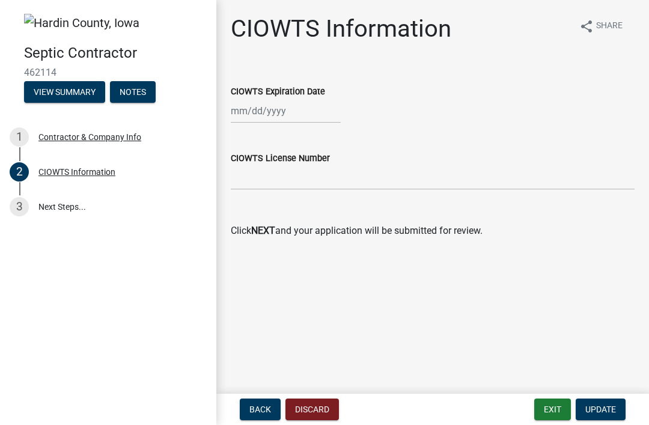
click at [251, 411] on span "Back" at bounding box center [261, 410] width 22 height 10
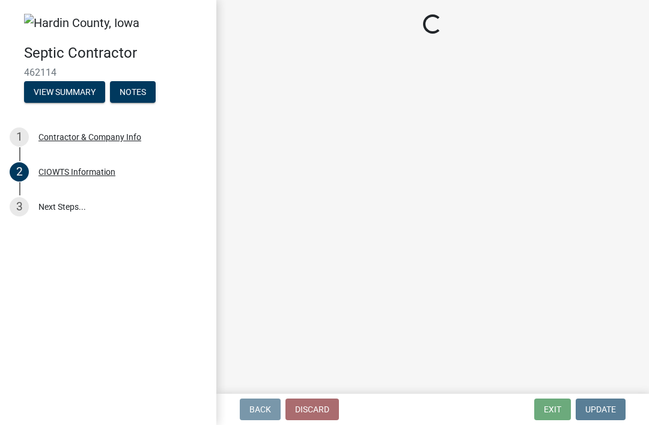
select select "IA"
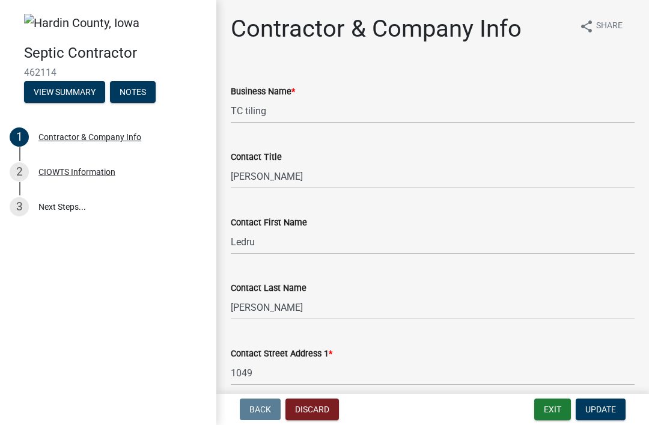
click at [269, 406] on span "Back" at bounding box center [261, 410] width 22 height 10
click at [268, 405] on span "Back" at bounding box center [261, 410] width 22 height 10
click at [265, 396] on nav "Back Discard Exit Update" at bounding box center [432, 409] width 433 height 31
click at [67, 97] on button "View Summary" at bounding box center [64, 92] width 81 height 22
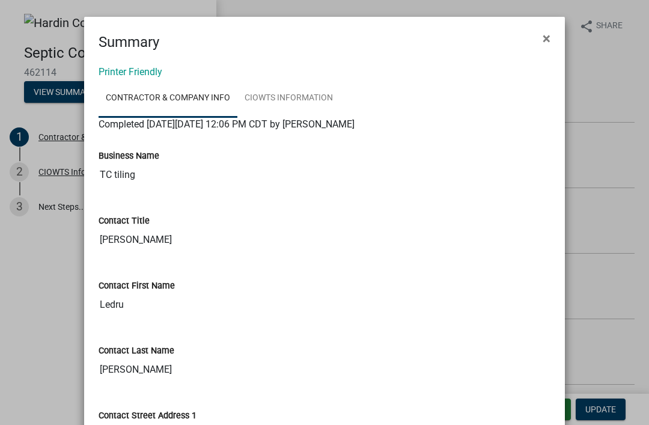
click at [558, 36] on button "×" at bounding box center [546, 39] width 27 height 34
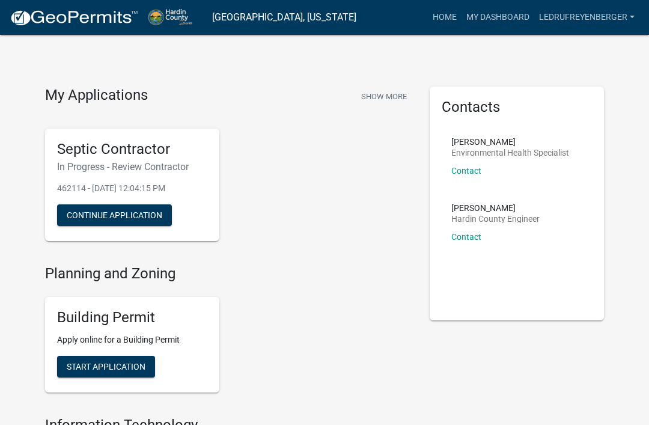
click at [145, 219] on button "Continue Application" at bounding box center [114, 215] width 115 height 22
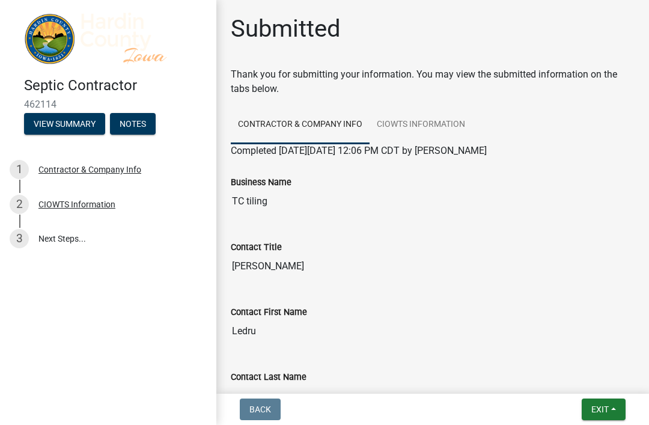
click at [81, 124] on button "View Summary" at bounding box center [64, 124] width 81 height 22
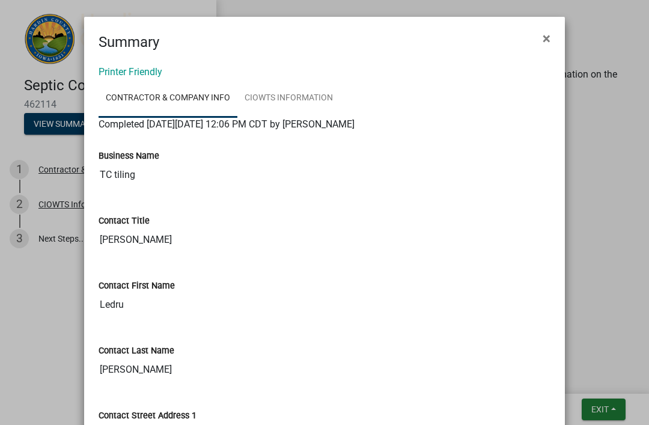
click at [548, 23] on button "×" at bounding box center [546, 39] width 27 height 34
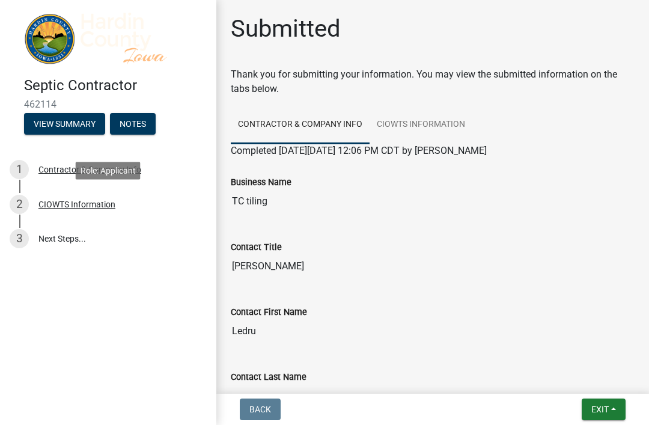
click at [106, 206] on div "CIOWTS Information" at bounding box center [76, 204] width 77 height 8
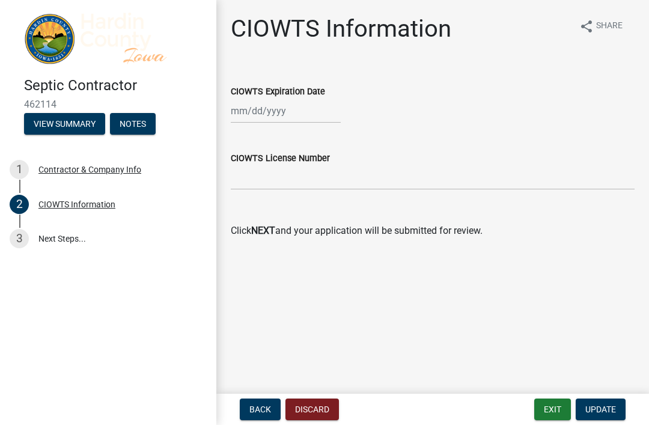
click at [78, 235] on link "3 Next Steps..." at bounding box center [108, 238] width 216 height 35
click at [64, 241] on link "3 Next Steps..." at bounding box center [108, 238] width 216 height 35
click at [23, 241] on div "3" at bounding box center [19, 238] width 19 height 19
click at [35, 242] on link "3 Next Steps..." at bounding box center [108, 238] width 216 height 35
click at [67, 247] on link "3 Next Steps..." at bounding box center [108, 238] width 216 height 35
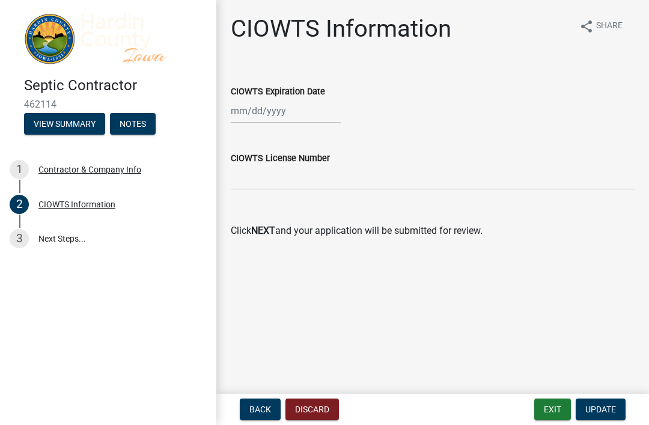
click at [285, 226] on p "Click NEXT and your application will be submitted for review." at bounding box center [433, 231] width 404 height 14
click at [335, 409] on button "Discard" at bounding box center [313, 410] width 54 height 22
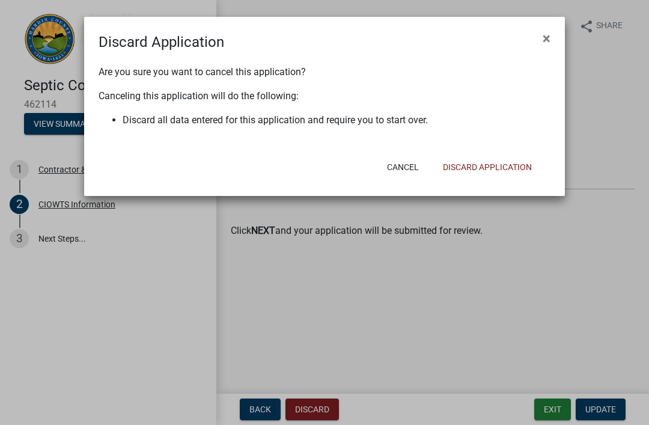
click at [407, 165] on button "Cancel" at bounding box center [403, 167] width 51 height 22
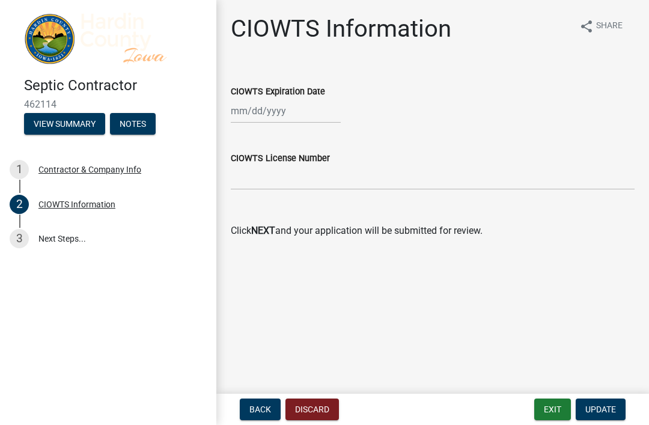
click at [556, 403] on button "Exit" at bounding box center [553, 410] width 37 height 22
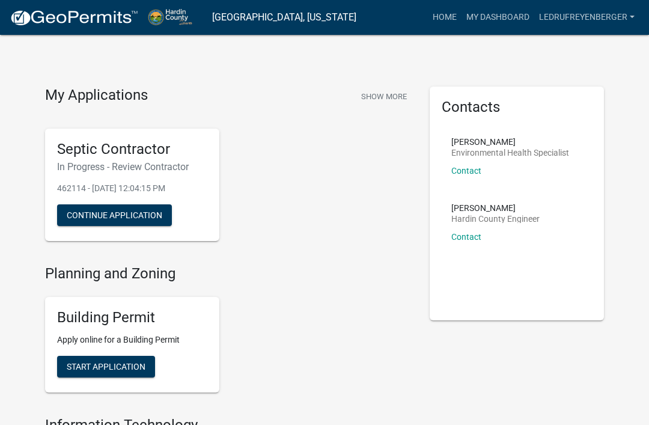
click at [136, 215] on button "Continue Application" at bounding box center [114, 215] width 115 height 22
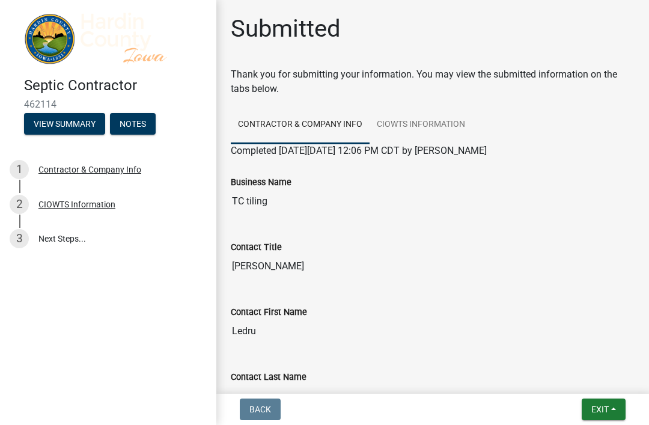
click at [613, 399] on button "Exit" at bounding box center [604, 410] width 44 height 22
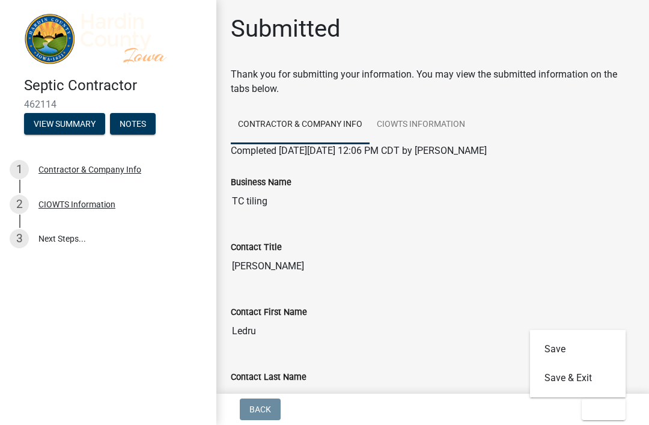
click at [271, 412] on span "Back" at bounding box center [261, 410] width 22 height 10
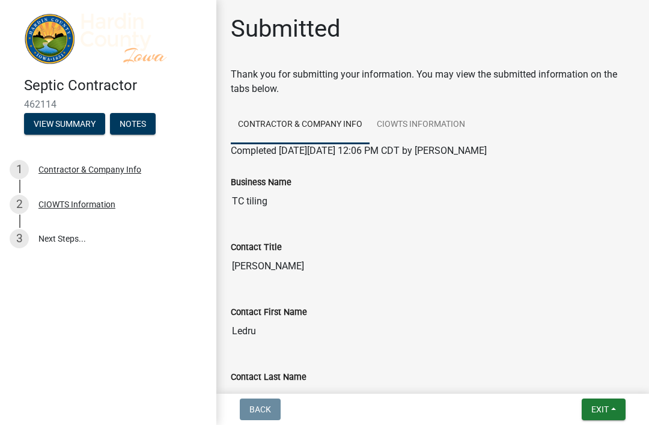
click at [270, 405] on span "Back" at bounding box center [261, 410] width 22 height 10
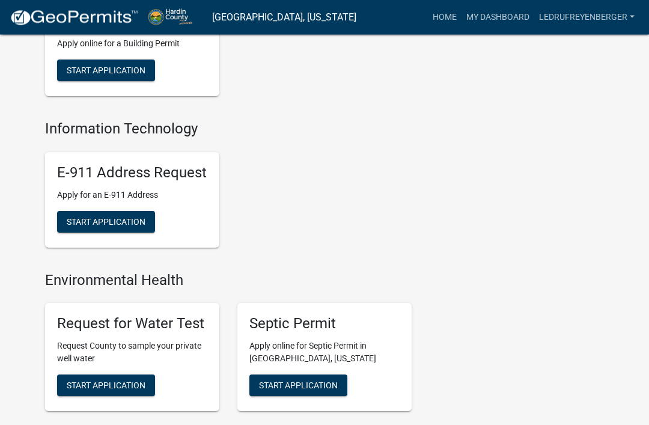
click at [330, 376] on button "Start Application" at bounding box center [299, 386] width 98 height 22
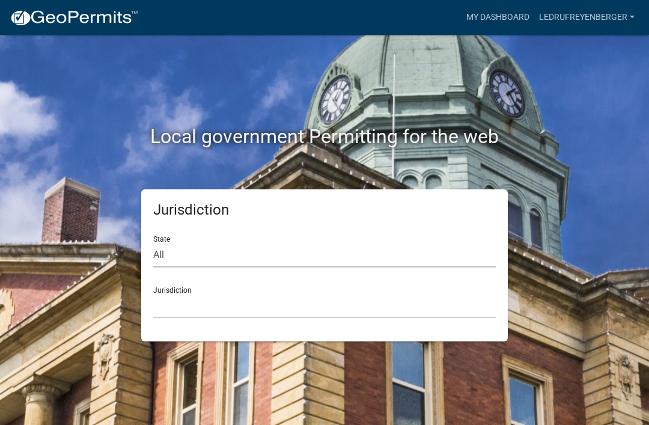
click at [219, 257] on select "All [US_STATE] [US_STATE] [US_STATE] [US_STATE] [US_STATE] [US_STATE] [US_STATE…" at bounding box center [324, 255] width 343 height 25
select select "[US_STATE]"
click at [213, 301] on select "[GEOGRAPHIC_DATA], [US_STATE] [GEOGRAPHIC_DATA], [US_STATE] [GEOGRAPHIC_DATA], …" at bounding box center [324, 306] width 343 height 25
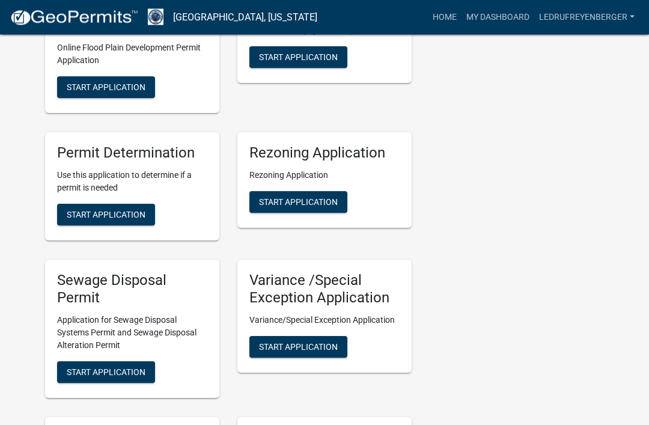
scroll to position [509, 0]
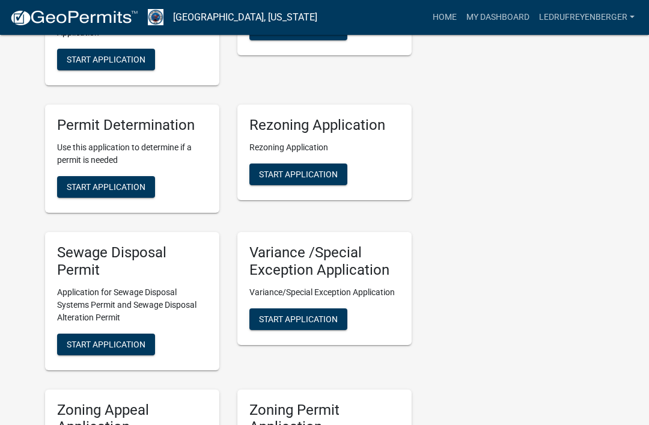
click at [136, 342] on span "Start Application" at bounding box center [106, 344] width 79 height 10
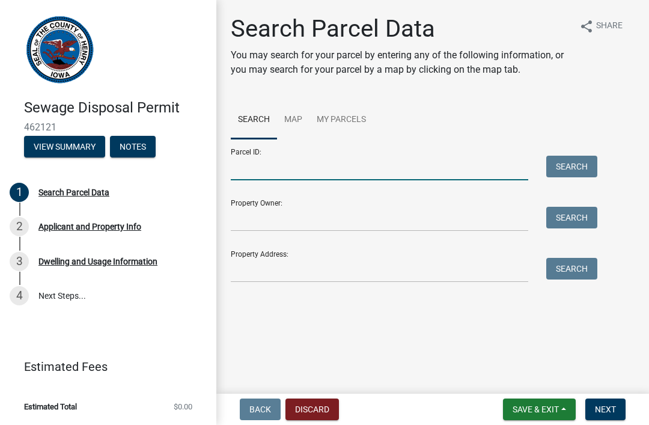
click at [291, 165] on input "Parcel ID:" at bounding box center [380, 168] width 298 height 25
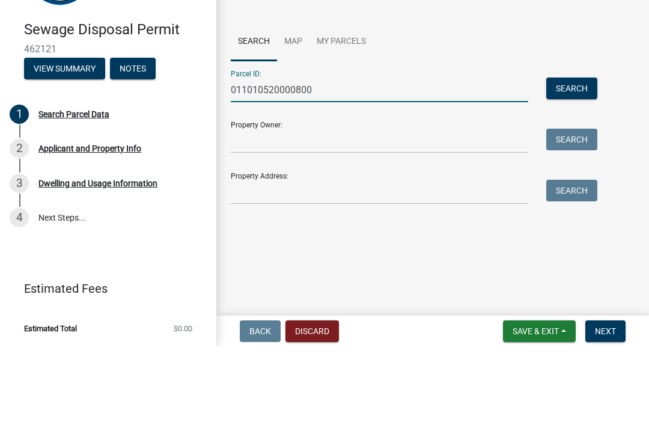
type input "011010520000800"
click at [269, 207] on input "Property Owner:" at bounding box center [380, 219] width 298 height 25
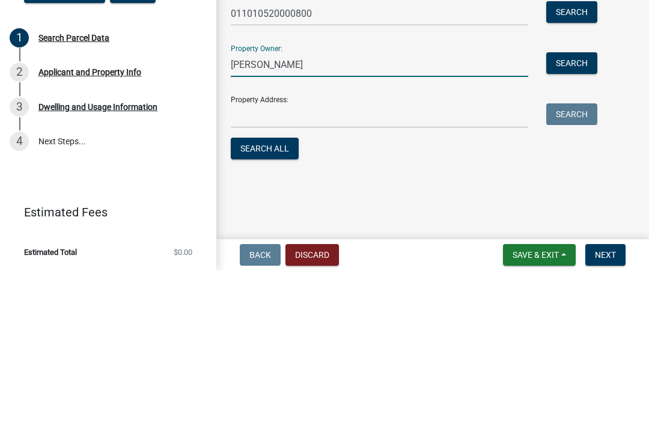
type input "[PERSON_NAME]"
click at [268, 258] on input "Property Address:" at bounding box center [380, 270] width 298 height 25
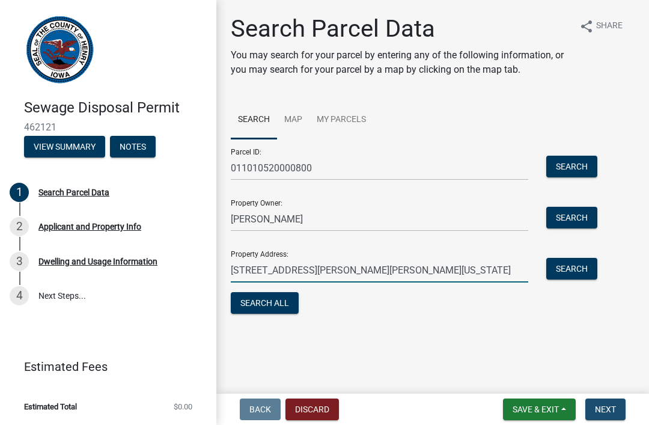
type input "[STREET_ADDRESS][PERSON_NAME][PERSON_NAME][US_STATE]"
click at [614, 405] on span "Next" at bounding box center [605, 410] width 21 height 10
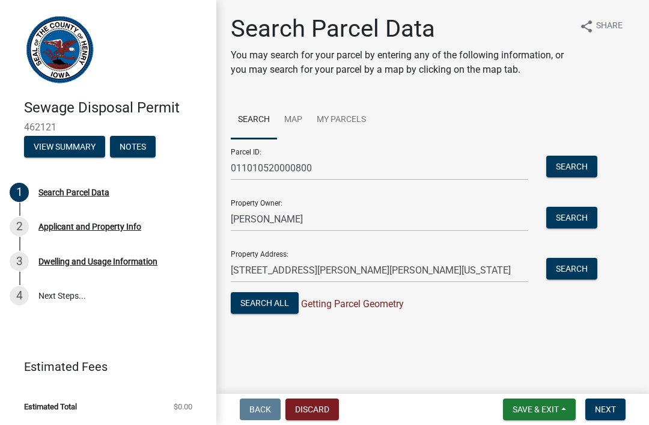
click at [273, 301] on button "Search All" at bounding box center [265, 303] width 68 height 22
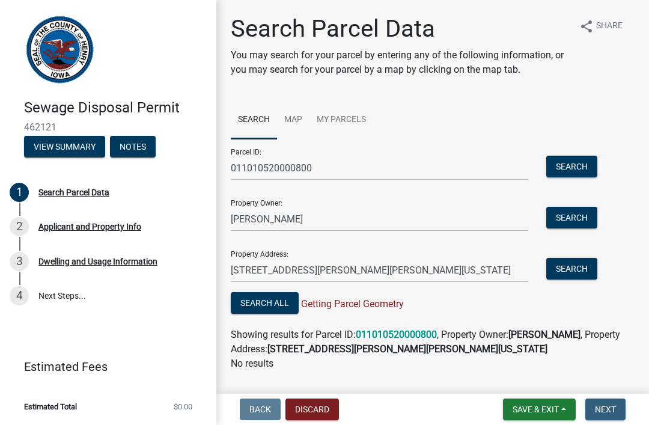
click at [621, 405] on button "Next" at bounding box center [606, 410] width 40 height 22
click at [616, 413] on span "Next" at bounding box center [605, 410] width 21 height 10
click at [256, 364] on p "No results" at bounding box center [433, 364] width 404 height 14
click at [276, 313] on button "Search All" at bounding box center [265, 303] width 68 height 22
click at [294, 312] on button "Search All" at bounding box center [265, 303] width 68 height 22
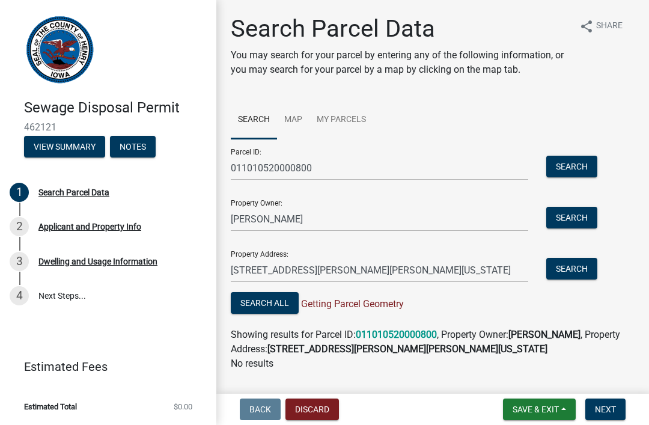
click at [296, 293] on button "Search All" at bounding box center [265, 303] width 68 height 22
click at [367, 306] on span "Getting Parcel Geometry" at bounding box center [351, 303] width 105 height 11
click at [256, 413] on span "Back" at bounding box center [261, 410] width 22 height 10
click at [263, 413] on span "Back" at bounding box center [261, 410] width 22 height 10
click at [25, 217] on div "2" at bounding box center [19, 226] width 19 height 19
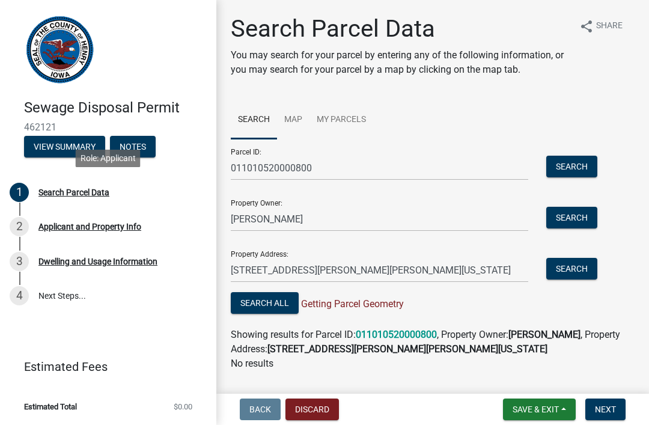
click at [162, 175] on link "1 Search Parcel Data" at bounding box center [108, 192] width 216 height 35
click at [298, 120] on link "Map" at bounding box center [293, 120] width 32 height 38
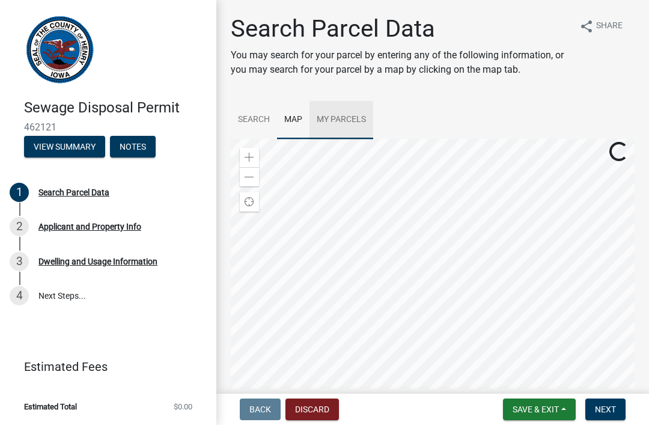
click at [352, 120] on link "My Parcels" at bounding box center [342, 120] width 64 height 38
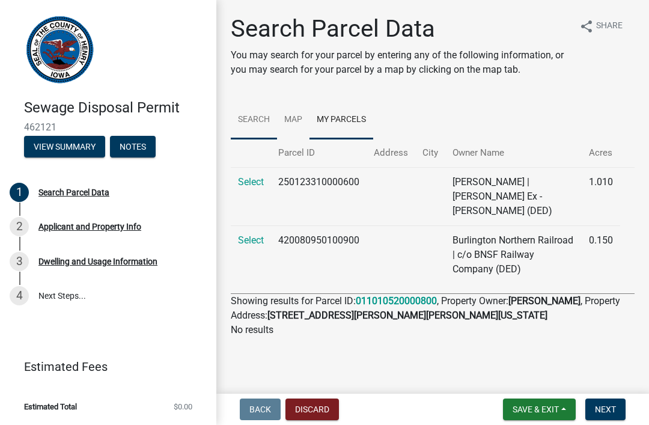
click at [262, 123] on link "Search" at bounding box center [254, 120] width 46 height 38
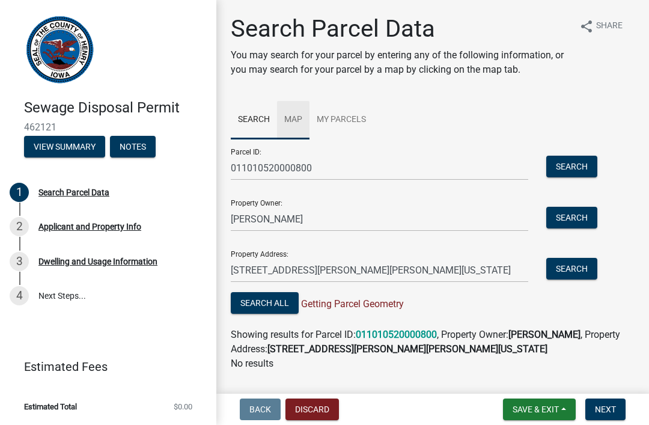
click at [301, 121] on link "Map" at bounding box center [293, 120] width 32 height 38
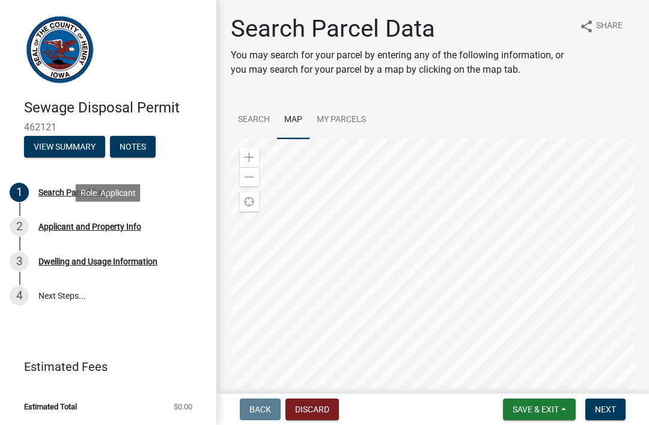
click at [75, 225] on div "Applicant and Property Info" at bounding box center [89, 226] width 103 height 8
click at [30, 228] on div "2 Applicant and Property Info" at bounding box center [104, 226] width 188 height 19
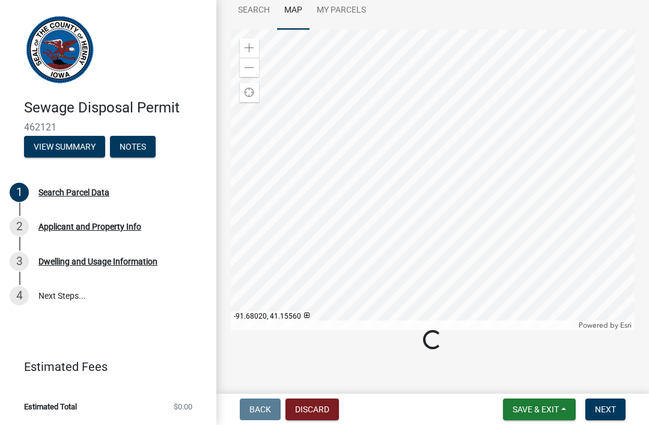
scroll to position [97, 0]
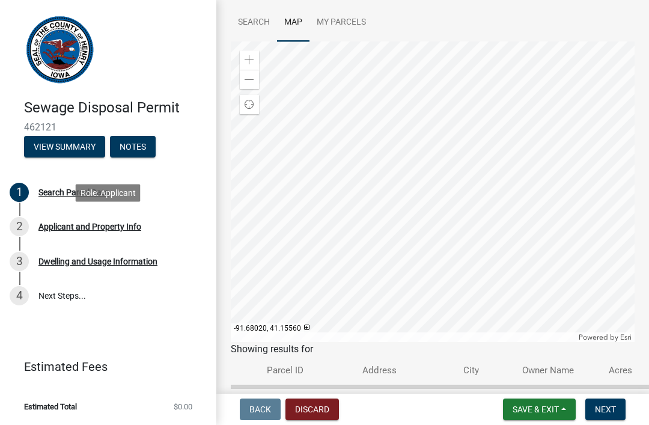
click at [33, 224] on div "2 Applicant and Property Info" at bounding box center [104, 226] width 188 height 19
click at [88, 231] on div "Applicant and Property Info" at bounding box center [89, 226] width 103 height 8
click at [18, 240] on link "2 Applicant and Property Info" at bounding box center [108, 226] width 216 height 35
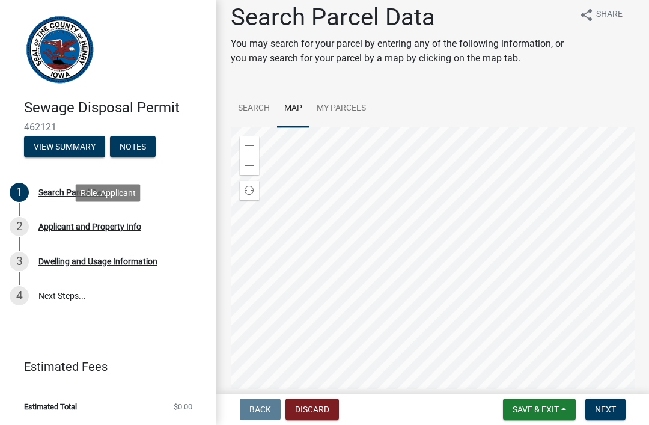
scroll to position [16, 0]
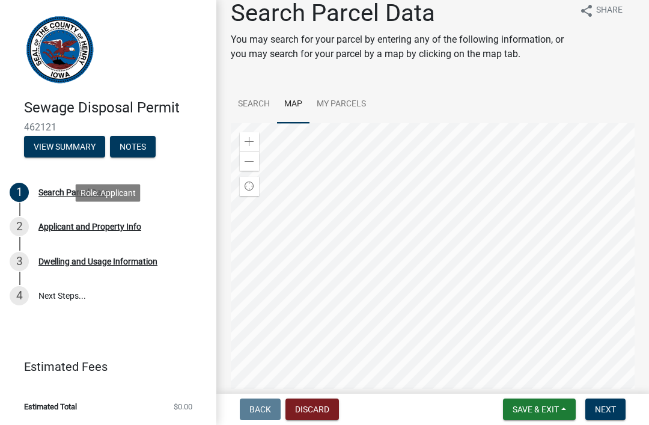
click at [252, 186] on span "Find my location" at bounding box center [250, 187] width 10 height 10
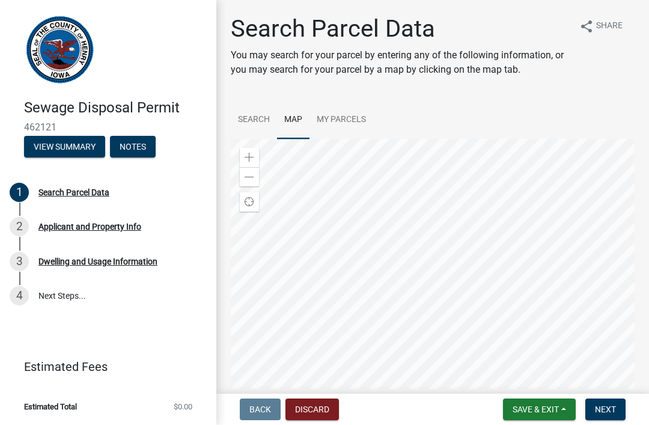
scroll to position [0, 0]
click at [159, 70] on link at bounding box center [104, 50] width 188 height 80
click at [85, 150] on button "View Summary" at bounding box center [64, 147] width 81 height 22
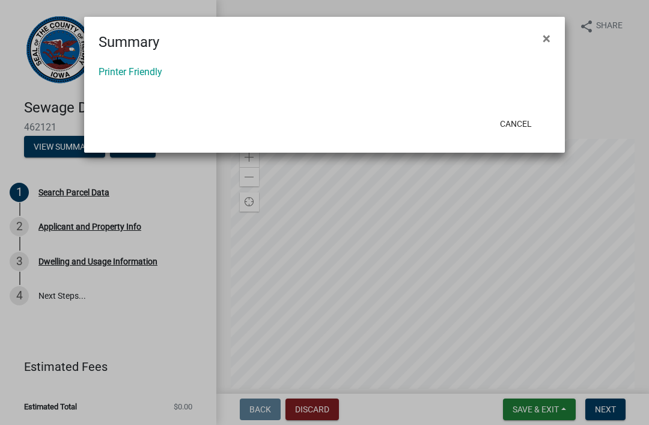
click at [558, 38] on button "×" at bounding box center [546, 39] width 27 height 34
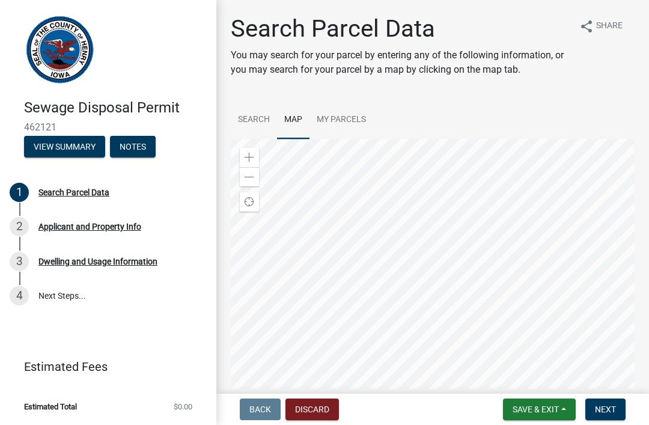
click at [146, 151] on button "Notes" at bounding box center [133, 147] width 46 height 22
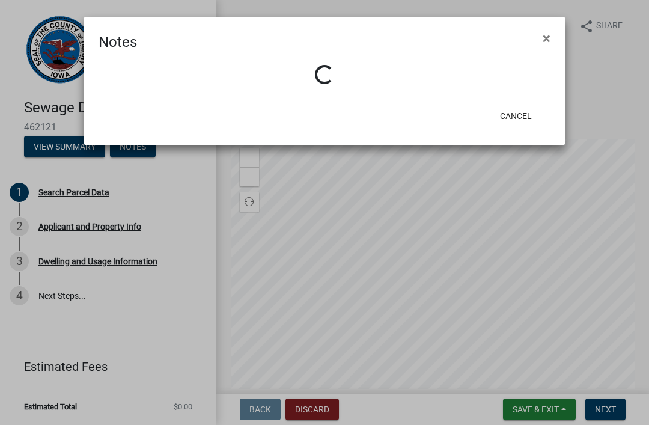
click at [559, 34] on button "×" at bounding box center [546, 39] width 27 height 34
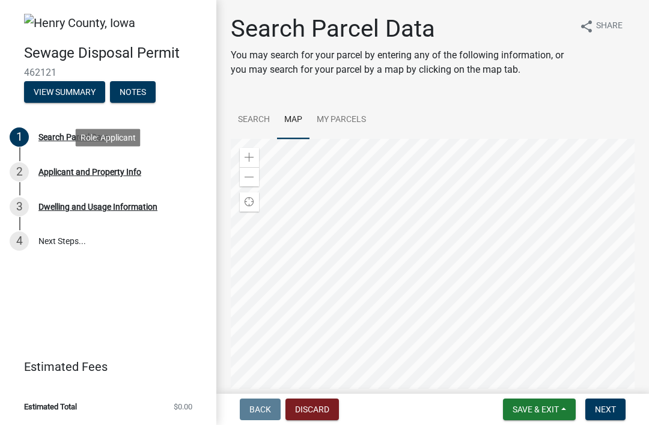
click at [31, 172] on div "2 Applicant and Property Info" at bounding box center [104, 171] width 188 height 19
click at [131, 171] on div "Applicant and Property Info" at bounding box center [89, 172] width 103 height 8
click at [78, 127] on div "1 Search Parcel Data" at bounding box center [104, 136] width 188 height 19
click at [95, 135] on div "Search Parcel Data" at bounding box center [73, 137] width 71 height 8
click at [26, 140] on div "1" at bounding box center [19, 136] width 19 height 19
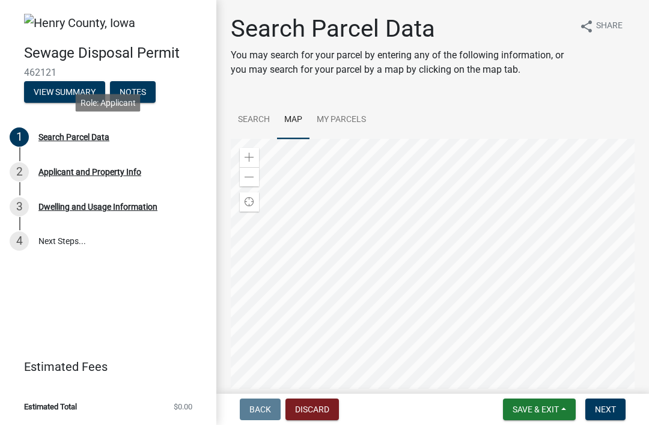
click at [126, 115] on ul "1 Search Parcel Data 2 Applicant and Property Info 3 Dwelling and Usage Informa…" at bounding box center [108, 189] width 216 height 148
click at [38, 173] on div "2 Applicant and Property Info" at bounding box center [104, 171] width 188 height 19
click at [109, 170] on div "Applicant and Property Info" at bounding box center [89, 172] width 103 height 8
click at [159, 166] on div "2 Applicant and Property Info" at bounding box center [104, 171] width 188 height 19
click at [153, 180] on div "2 Applicant and Property Info" at bounding box center [104, 171] width 188 height 19
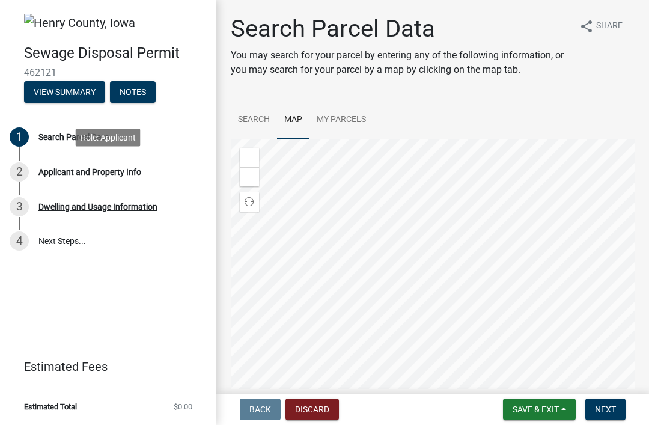
click at [168, 103] on div "Sewage Disposal Permit 462121 View Summary Notes" at bounding box center [108, 70] width 197 height 71
click at [615, 400] on button "Next" at bounding box center [606, 410] width 40 height 22
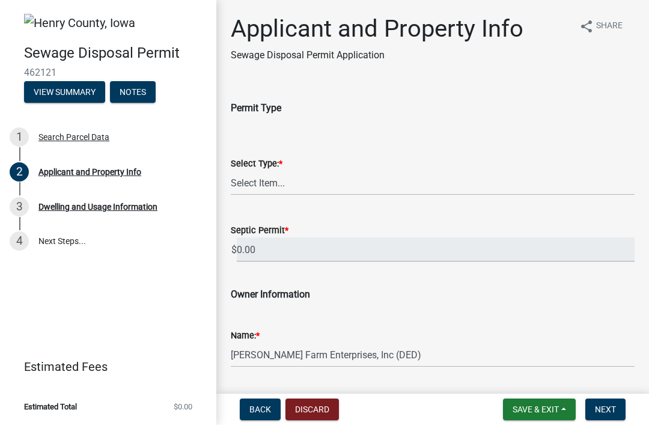
click at [324, 164] on div "Select Type: *" at bounding box center [433, 163] width 404 height 14
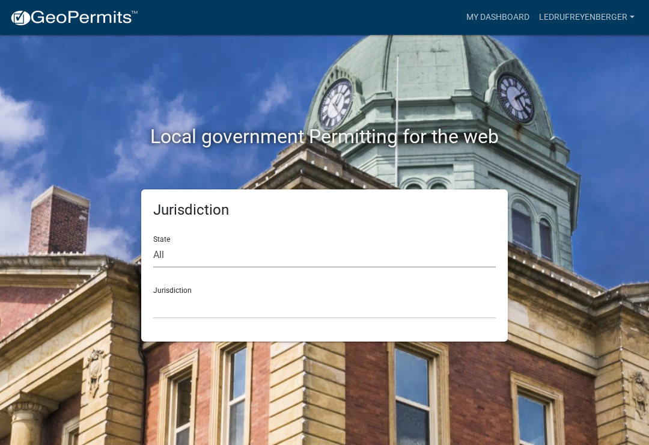
click at [221, 246] on select "All [US_STATE] [US_STATE] [US_STATE] [US_STATE] [US_STATE] [US_STATE] [US_STATE…" at bounding box center [324, 255] width 343 height 25
select select "[US_STATE]"
click at [236, 295] on select "[GEOGRAPHIC_DATA], [US_STATE] [GEOGRAPHIC_DATA], [US_STATE] [GEOGRAPHIC_DATA], …" at bounding box center [324, 306] width 343 height 25
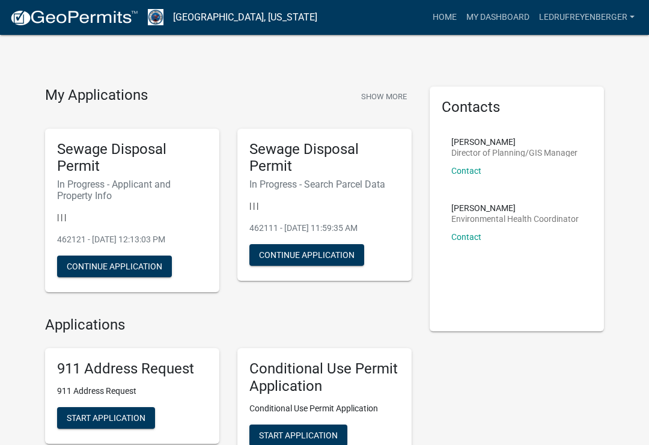
click at [156, 268] on button "Continue Application" at bounding box center [114, 267] width 115 height 22
click at [192, 208] on div "Sewage Disposal Permit In Progress - Applicant and Property Info | | | 462121 -…" at bounding box center [132, 211] width 174 height 164
click at [174, 155] on h5 "Sewage Disposal Permit" at bounding box center [132, 158] width 150 height 35
click at [183, 170] on h5 "Sewage Disposal Permit" at bounding box center [132, 158] width 150 height 35
click at [330, 253] on button "Continue Application" at bounding box center [307, 255] width 115 height 22
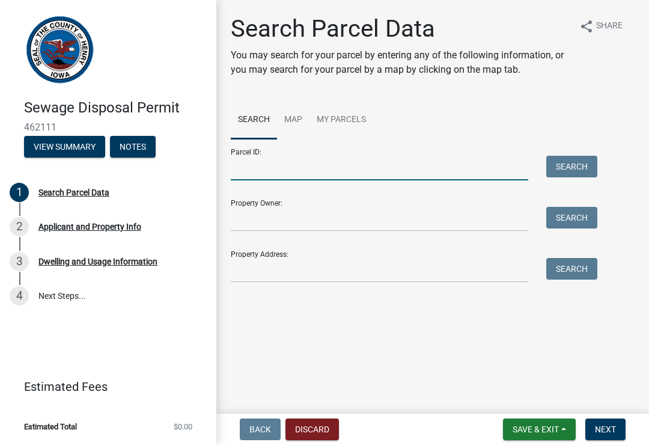
click at [290, 171] on input "Parcel ID:" at bounding box center [380, 168] width 298 height 25
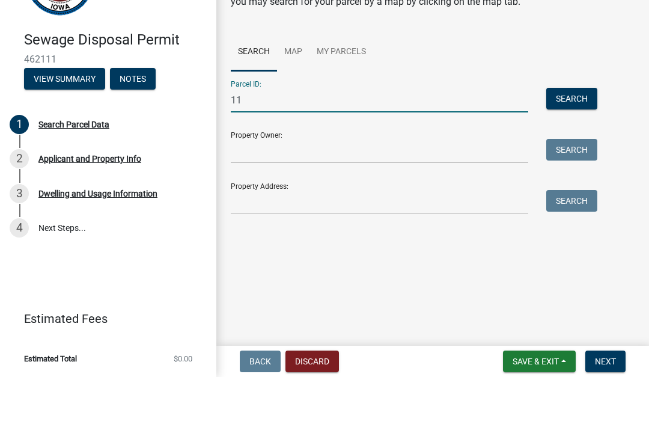
type input "1"
type input "011010520000900"
click at [275, 207] on input "Property Owner:" at bounding box center [380, 219] width 298 height 25
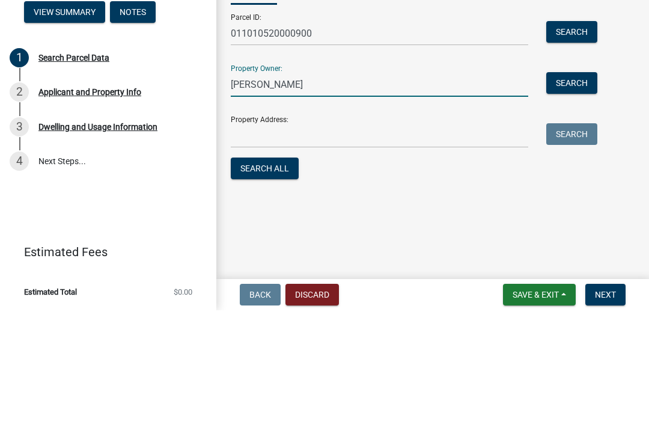
type input "[PERSON_NAME]"
click at [259, 258] on input "Property Address:" at bounding box center [380, 270] width 298 height 25
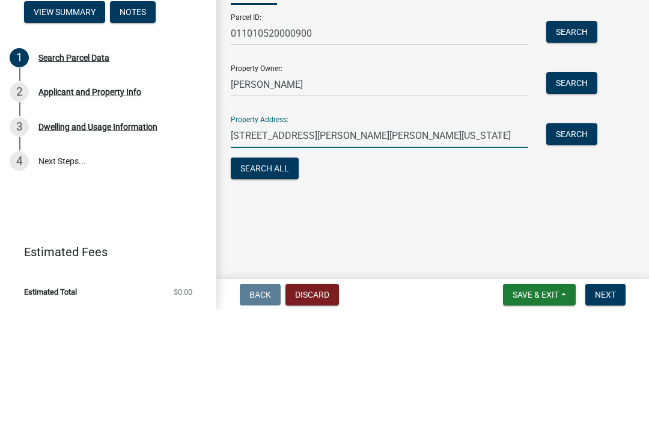
type input "[STREET_ADDRESS][PERSON_NAME][PERSON_NAME][US_STATE]"
click at [278, 292] on button "Search All" at bounding box center [265, 303] width 68 height 22
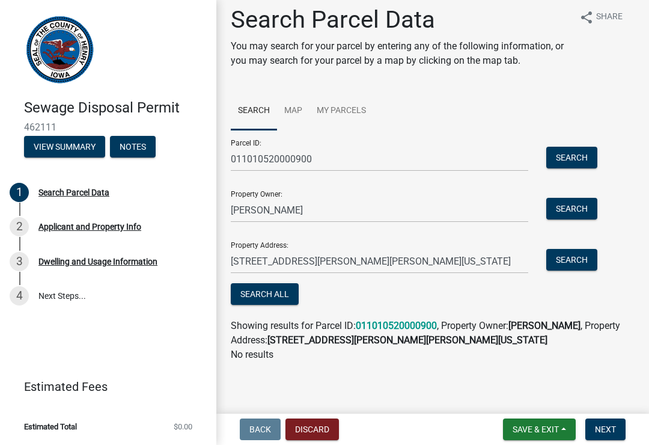
scroll to position [9, 0]
click at [612, 436] on button "Next" at bounding box center [606, 430] width 40 height 22
click at [607, 434] on span "Next" at bounding box center [605, 430] width 21 height 10
click at [606, 425] on span "Next" at bounding box center [605, 430] width 21 height 10
click at [613, 432] on span "Next" at bounding box center [605, 430] width 21 height 10
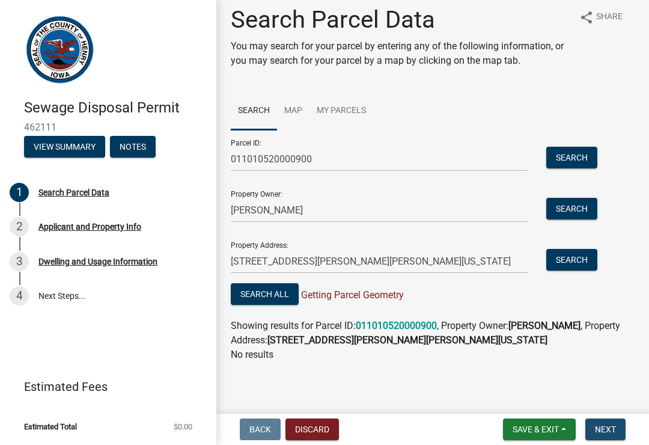
click at [614, 422] on button "Next" at bounding box center [606, 430] width 40 height 22
click at [612, 423] on button "Next" at bounding box center [606, 430] width 40 height 22
click at [612, 427] on span "Next" at bounding box center [605, 430] width 21 height 10
click at [600, 243] on div "Parcel ID: 011010520000900 Search Property Owner: [PERSON_NAME] Search Property…" at bounding box center [433, 219] width 404 height 178
click at [578, 280] on form "Parcel ID: 011010520000900 Search Property Owner: [PERSON_NAME] Search Property…" at bounding box center [411, 219] width 361 height 178
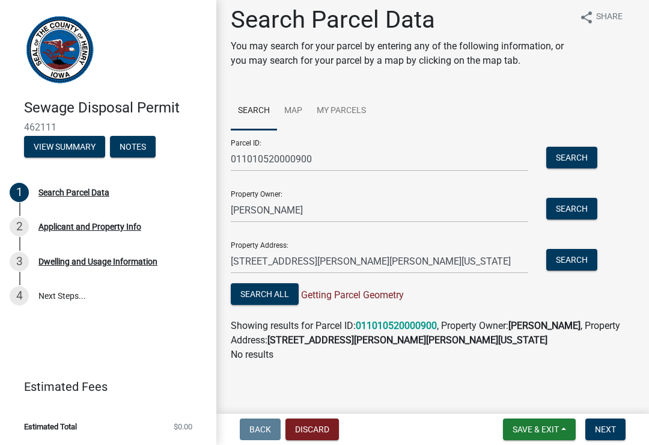
click at [589, 264] on button "Search" at bounding box center [572, 260] width 51 height 22
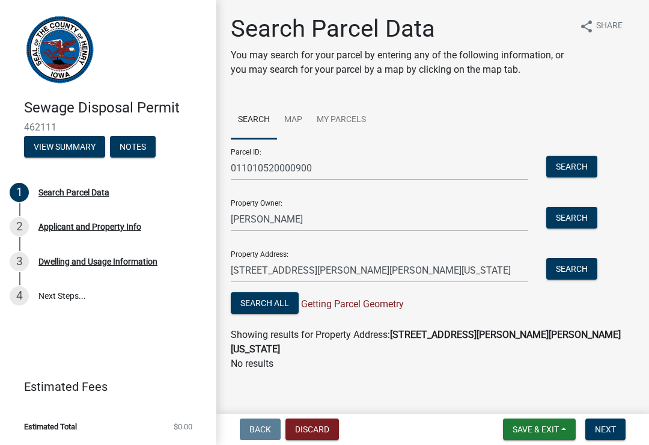
click at [583, 220] on button "Search" at bounding box center [572, 218] width 51 height 22
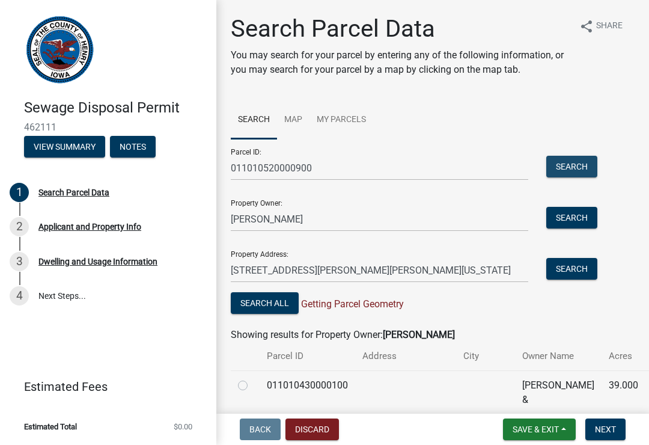
click at [583, 161] on button "Search" at bounding box center [572, 167] width 51 height 22
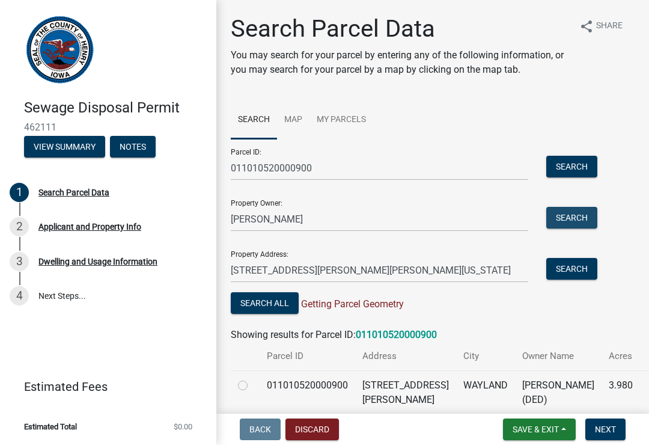
click at [579, 219] on button "Search" at bounding box center [572, 218] width 51 height 22
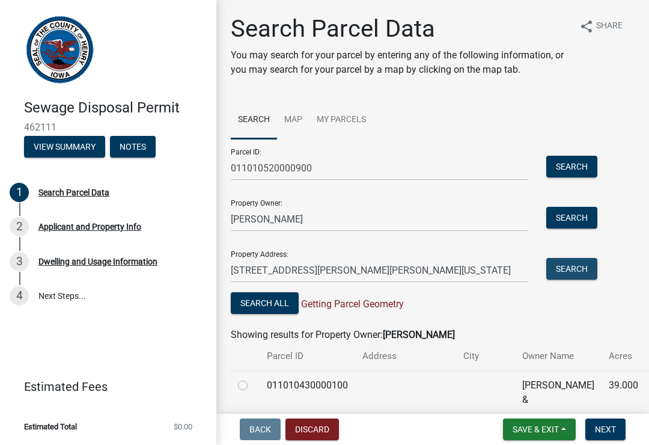
click at [579, 271] on button "Search" at bounding box center [572, 269] width 51 height 22
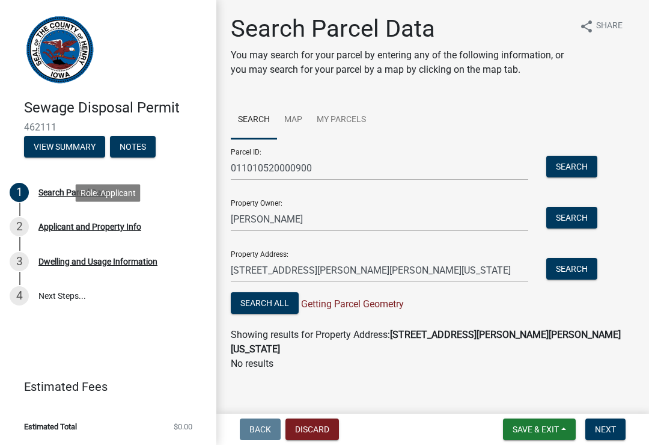
click at [34, 228] on div "2 Applicant and Property Info" at bounding box center [104, 226] width 188 height 19
click at [618, 423] on button "Next" at bounding box center [606, 430] width 40 height 22
click at [550, 420] on button "Save & Exit" at bounding box center [539, 430] width 73 height 22
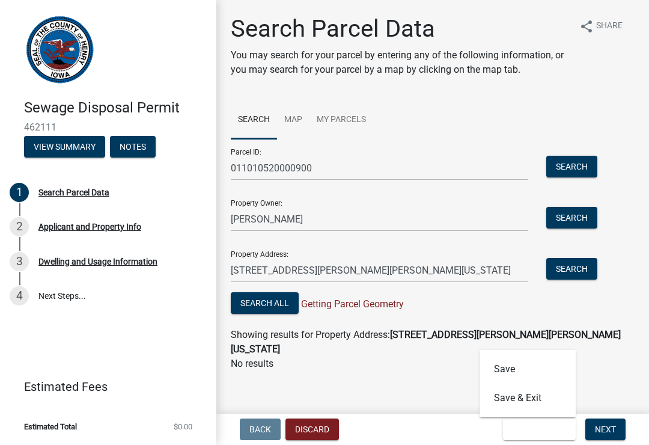
click at [518, 372] on button "Save" at bounding box center [528, 369] width 96 height 29
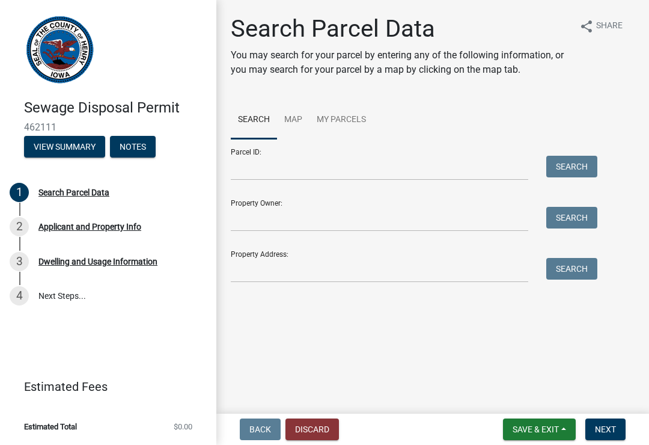
click at [322, 434] on button "Discard" at bounding box center [313, 430] width 54 height 22
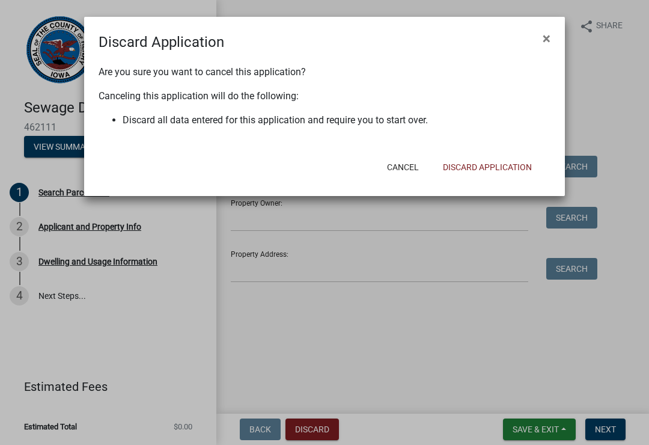
click at [271, 430] on ngb-modal-window "Discard Application × Are you sure you want to cancel this application? Canceli…" at bounding box center [324, 222] width 649 height 445
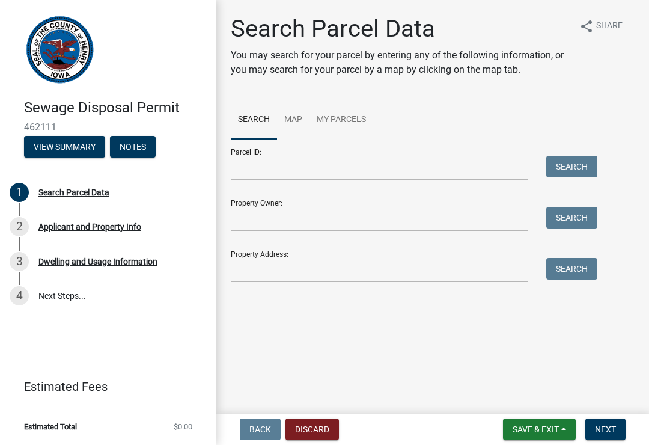
click at [266, 441] on nav "Back Discard Save & Exit Save Save & Exit Next" at bounding box center [432, 429] width 433 height 31
click at [268, 433] on span "Back" at bounding box center [261, 430] width 22 height 10
click at [87, 78] on img at bounding box center [60, 50] width 72 height 74
click at [130, 136] on button "Notes" at bounding box center [133, 147] width 46 height 22
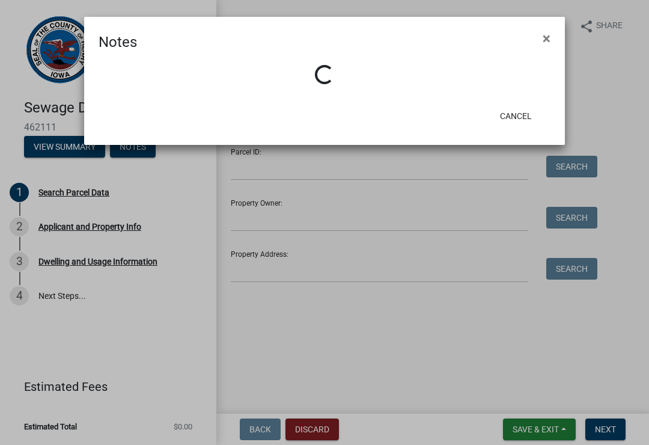
click at [209, 84] on div "Loading..." at bounding box center [325, 75] width 452 height 21
click at [149, 78] on div "Loading..." at bounding box center [325, 75] width 452 height 21
click at [122, 54] on div "Loading..." at bounding box center [324, 77] width 481 height 48
click at [67, 143] on ngb-modal-window "Notes × Loading... Cancel" at bounding box center [324, 222] width 649 height 445
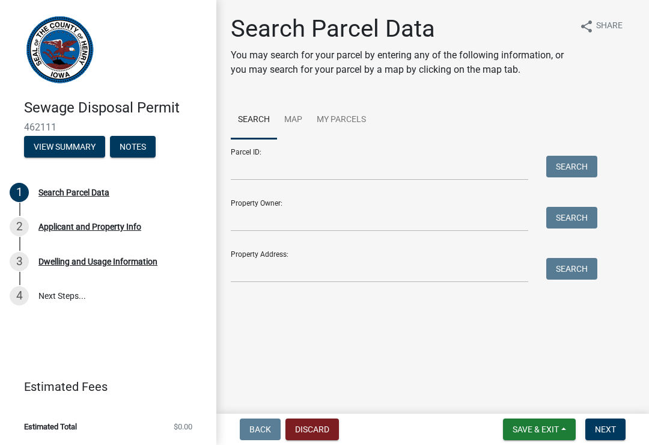
click at [82, 149] on button "View Summary" at bounding box center [64, 147] width 81 height 22
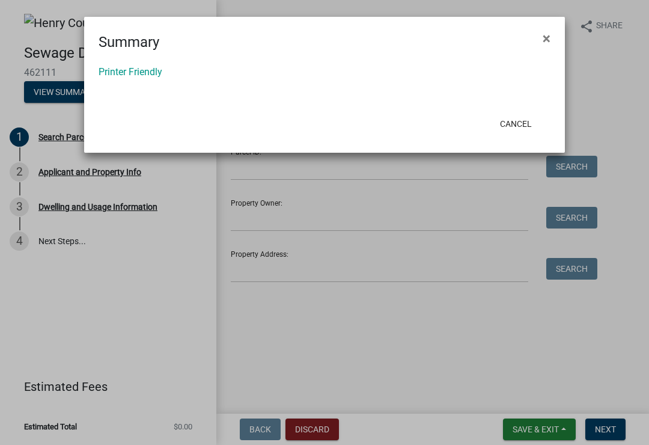
click at [153, 43] on h4 "Summary" at bounding box center [129, 42] width 61 height 22
click at [550, 43] on span "×" at bounding box center [547, 38] width 8 height 17
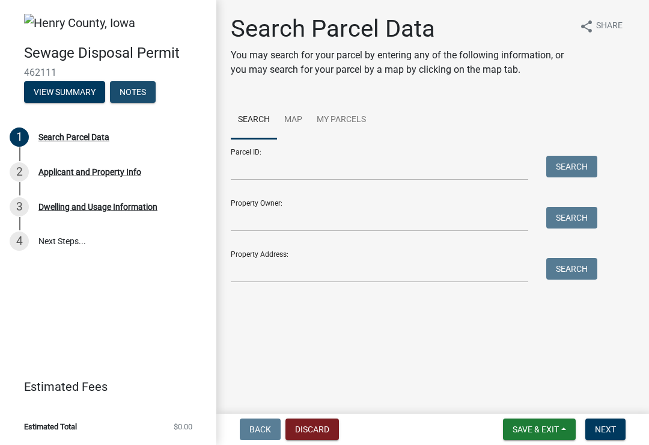
click at [151, 97] on button "Notes" at bounding box center [133, 92] width 46 height 22
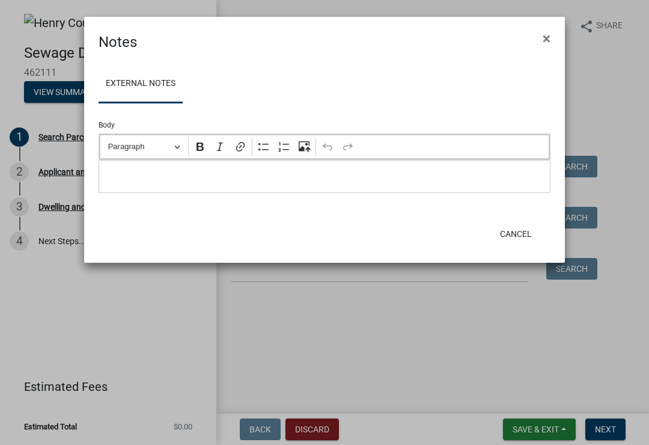
click at [75, 79] on ngb-modal-window "Notes × External Notes Body Rich Text Editor Paragraph Bold Italic Link Bullete…" at bounding box center [324, 222] width 649 height 445
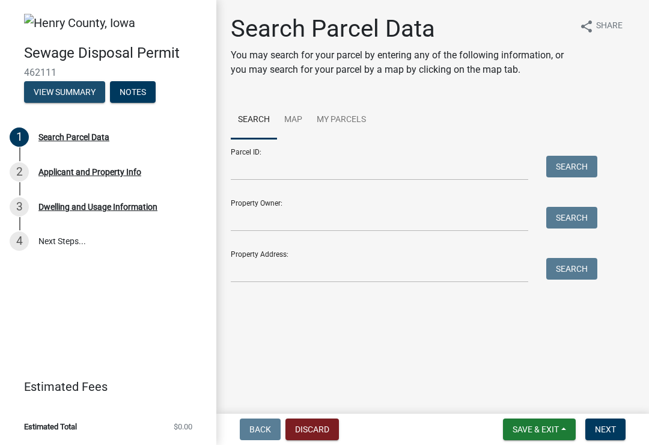
click at [88, 90] on button "View Summary" at bounding box center [64, 92] width 81 height 22
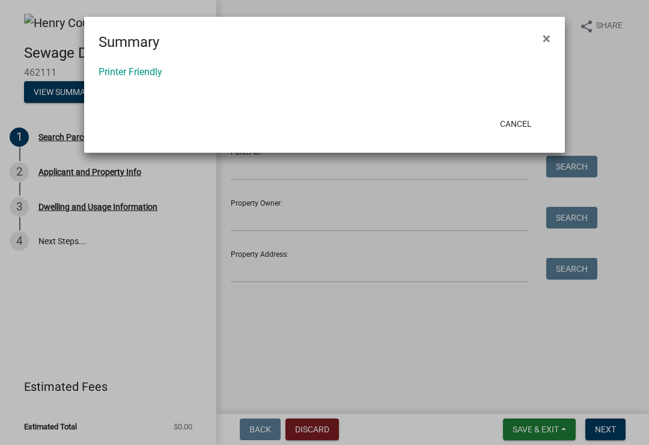
click at [552, 37] on button "×" at bounding box center [546, 39] width 27 height 34
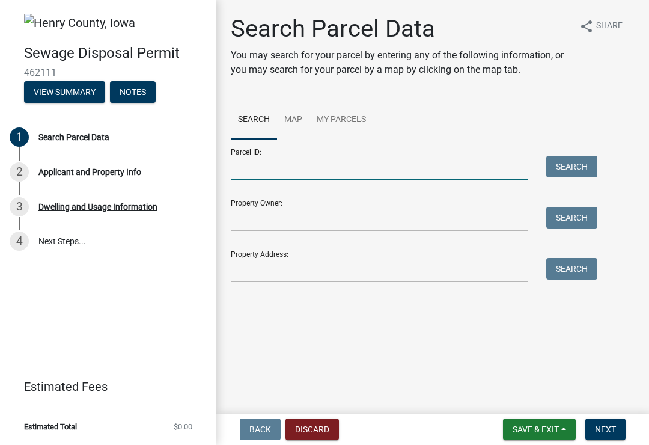
click at [333, 167] on input "Parcel ID:" at bounding box center [380, 168] width 298 height 25
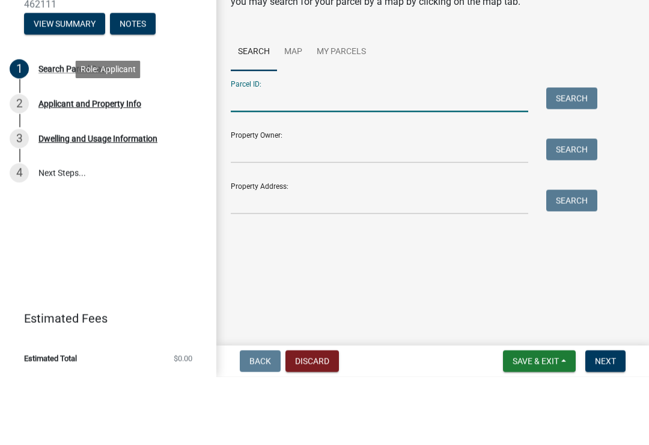
click at [29, 162] on div "2 Applicant and Property Info" at bounding box center [104, 171] width 188 height 19
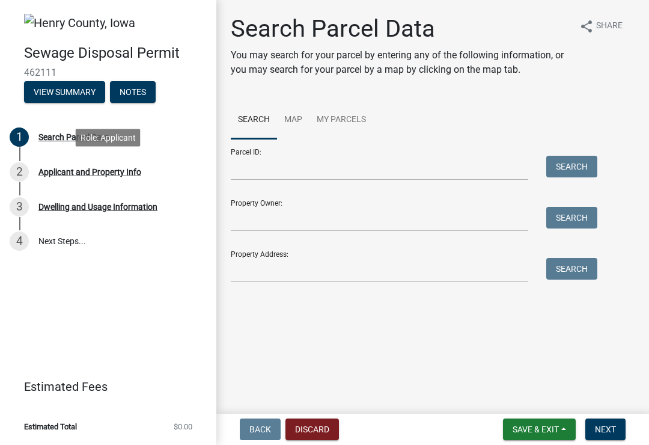
click at [34, 171] on div "2 Applicant and Property Info" at bounding box center [104, 171] width 188 height 19
click at [102, 207] on div "Dwelling and Usage Information" at bounding box center [97, 207] width 119 height 8
click at [622, 426] on button "Next" at bounding box center [606, 430] width 40 height 22
click at [624, 423] on button "Next" at bounding box center [606, 430] width 40 height 22
click at [618, 416] on nav "Back Discard Save & Exit Save Save & Exit Next" at bounding box center [432, 429] width 433 height 31
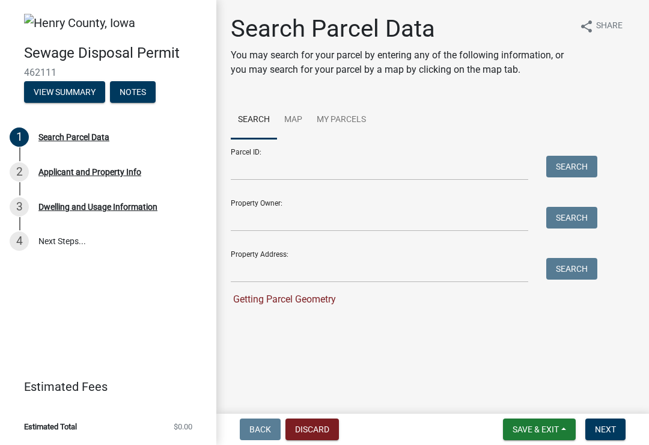
click at [316, 438] on button "Discard" at bounding box center [313, 430] width 54 height 22
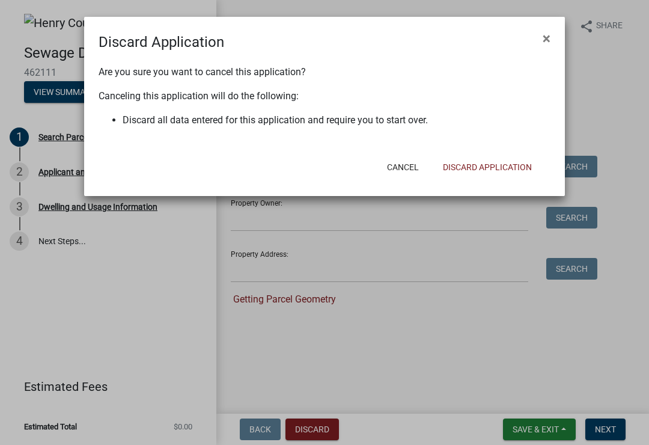
click at [322, 432] on ngb-modal-window "Discard Application × Are you sure you want to cancel this application? Canceli…" at bounding box center [324, 222] width 649 height 445
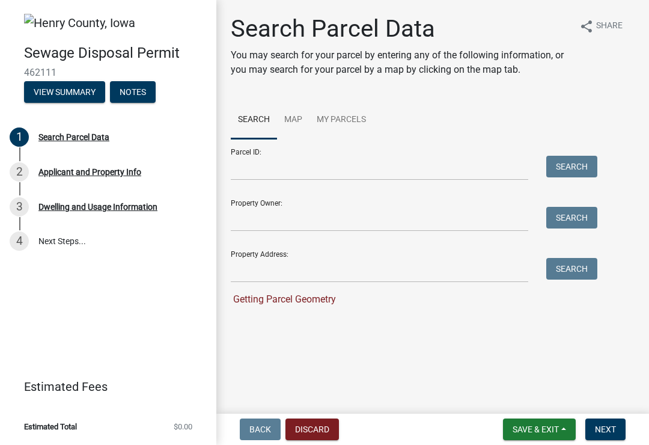
click at [324, 434] on button "Discard" at bounding box center [313, 430] width 54 height 22
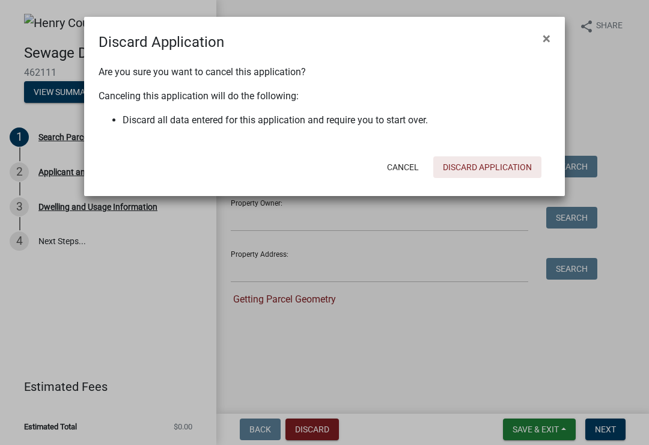
click at [511, 171] on button "Discard Application" at bounding box center [488, 167] width 108 height 22
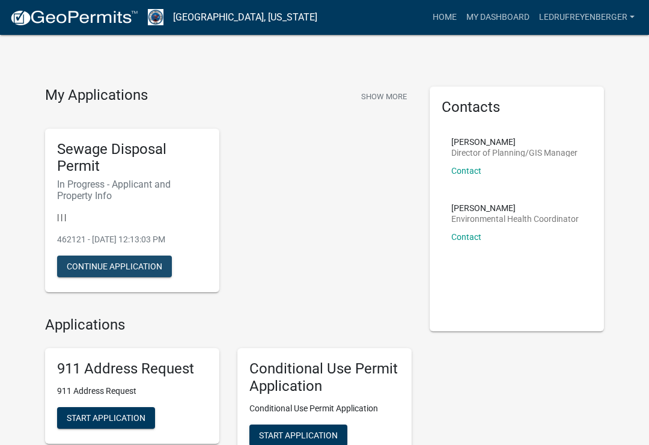
click at [138, 272] on button "Continue Application" at bounding box center [114, 267] width 115 height 22
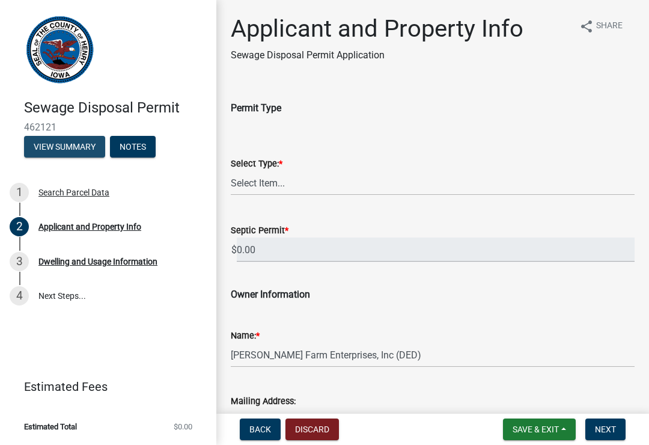
click at [74, 147] on button "View Summary" at bounding box center [64, 147] width 81 height 22
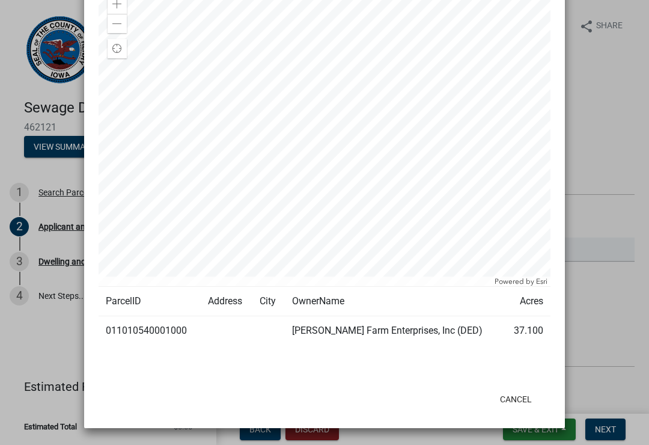
scroll to position [146, 0]
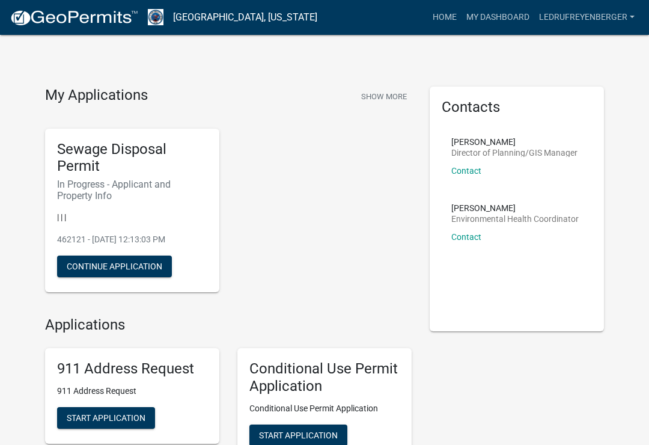
click at [129, 261] on button "Continue Application" at bounding box center [114, 267] width 115 height 22
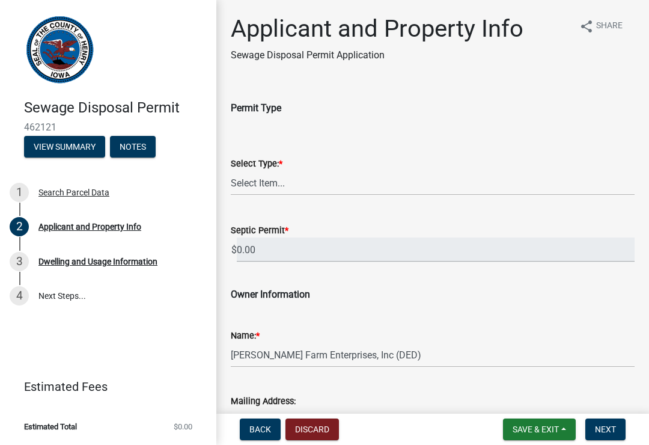
click at [317, 439] on button "Discard" at bounding box center [313, 430] width 54 height 22
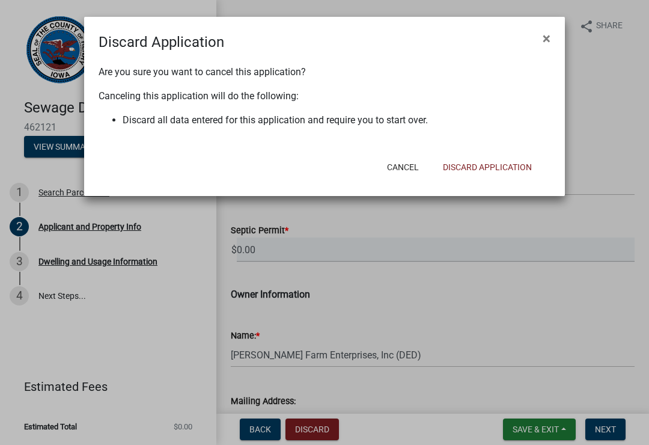
click at [515, 165] on button "Discard Application" at bounding box center [488, 167] width 108 height 22
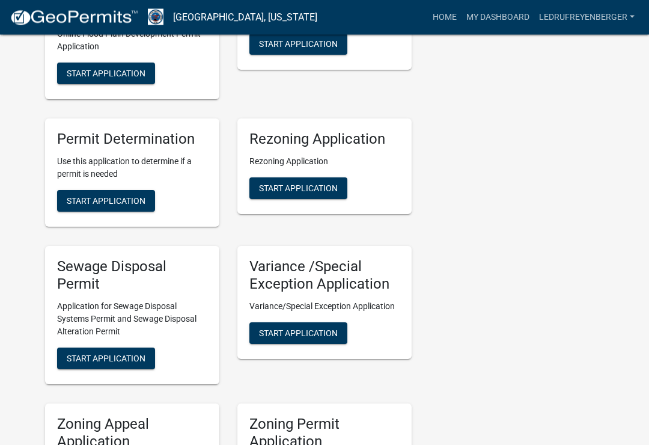
scroll to position [347, 0]
click at [127, 355] on span "Start Application" at bounding box center [106, 358] width 79 height 10
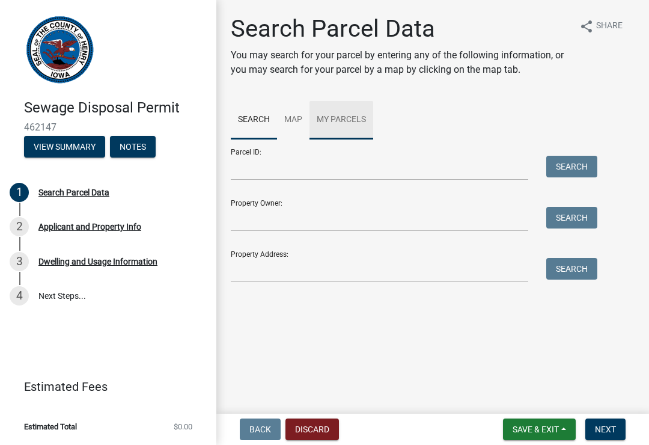
click at [353, 121] on link "My Parcels" at bounding box center [342, 120] width 64 height 38
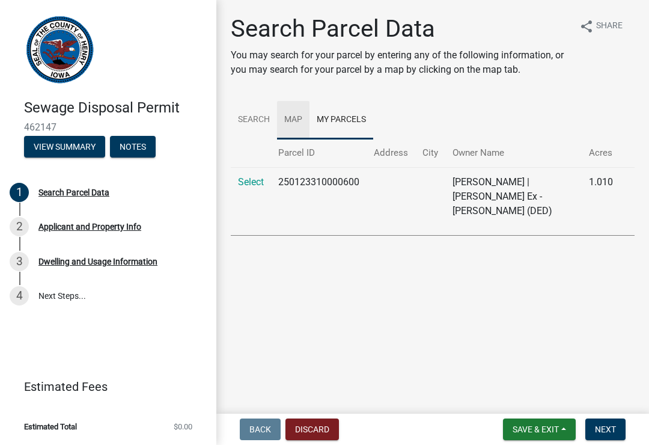
click at [300, 121] on link "Map" at bounding box center [293, 120] width 32 height 38
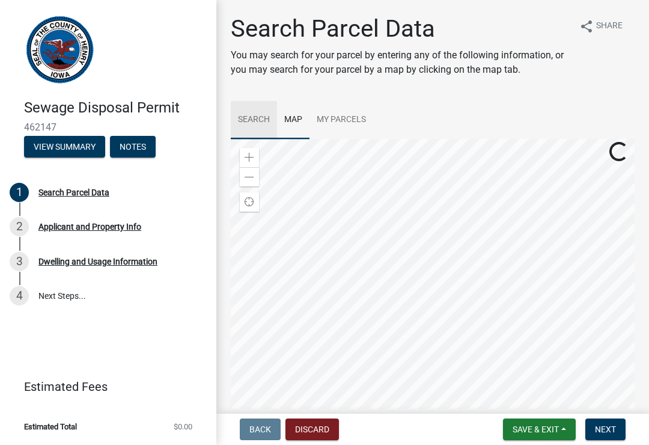
click at [265, 119] on link "Search" at bounding box center [254, 120] width 46 height 38
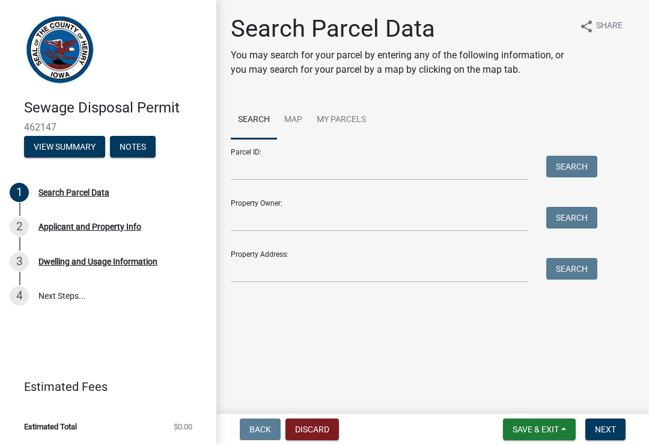
click at [604, 87] on div "Search Parcel Data You may search for your parcel by entering any of the follow…" at bounding box center [433, 153] width 422 height 279
click at [598, 91] on div "Search Parcel Data You may search for your parcel by entering any of the follow…" at bounding box center [433, 153] width 422 height 279
click at [124, 224] on div "Applicant and Property Info" at bounding box center [89, 226] width 103 height 8
click at [260, 425] on span "Back" at bounding box center [261, 430] width 22 height 10
click at [303, 120] on link "Map" at bounding box center [293, 120] width 32 height 38
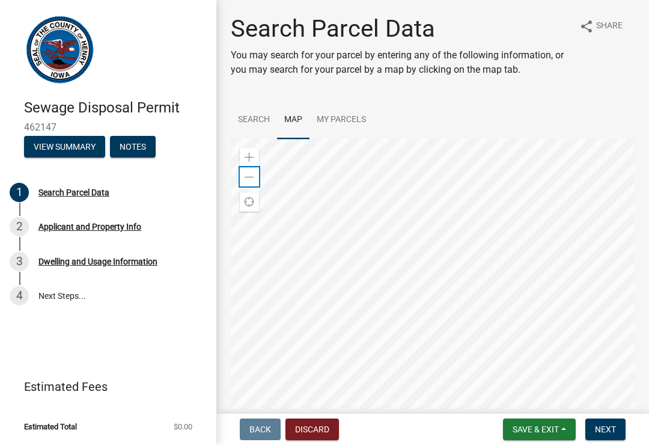
click at [258, 175] on div "Zoom out" at bounding box center [249, 176] width 19 height 19
click at [256, 149] on div "Zoom in" at bounding box center [249, 157] width 19 height 19
click at [256, 158] on div "Zoom in" at bounding box center [249, 157] width 19 height 19
click at [253, 154] on span at bounding box center [250, 158] width 10 height 10
click at [305, 117] on link "Map" at bounding box center [293, 120] width 32 height 38
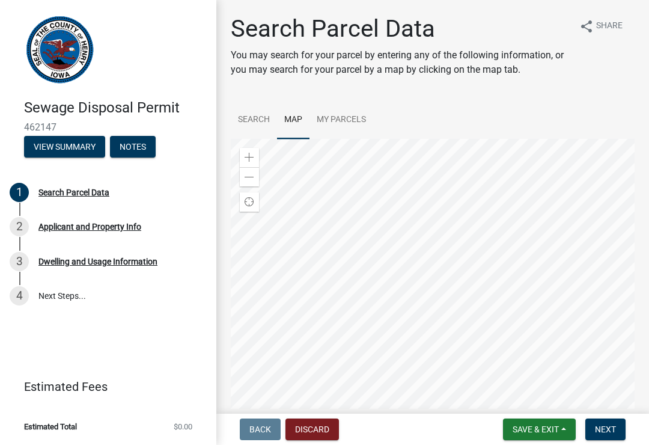
click at [299, 117] on link "Map" at bounding box center [293, 120] width 32 height 38
click at [268, 118] on link "Search" at bounding box center [254, 120] width 46 height 38
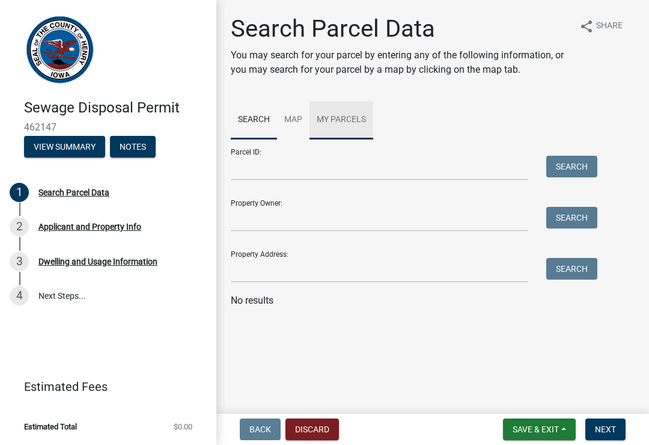
click at [352, 117] on link "My Parcels" at bounding box center [342, 120] width 64 height 38
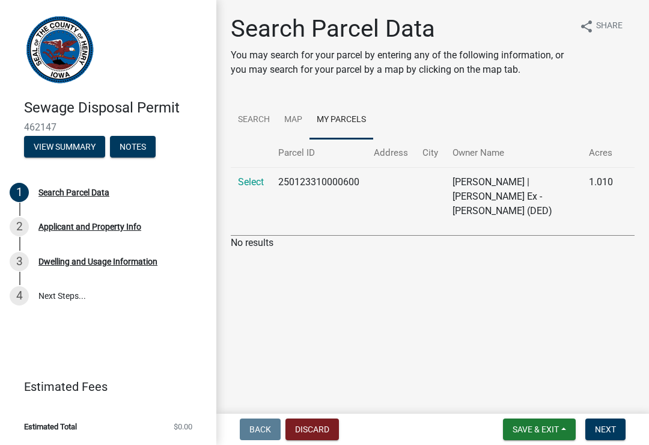
click at [397, 150] on th "Address" at bounding box center [391, 153] width 49 height 28
click at [360, 119] on link "My Parcels" at bounding box center [342, 120] width 64 height 38
click at [359, 118] on link "My Parcels" at bounding box center [342, 120] width 64 height 38
click at [304, 114] on link "Map" at bounding box center [293, 120] width 32 height 38
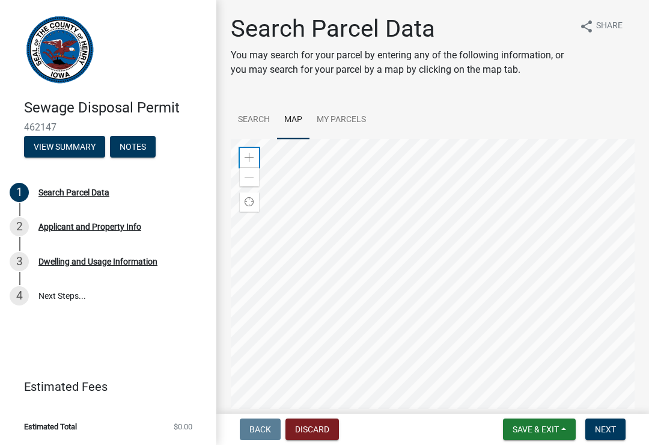
click at [255, 150] on div "Zoom in" at bounding box center [249, 157] width 19 height 19
click at [253, 151] on div "Zoom in" at bounding box center [249, 157] width 19 height 19
click at [253, 150] on div "Zoom in" at bounding box center [249, 157] width 19 height 19
click at [252, 151] on div "Zoom in" at bounding box center [249, 157] width 19 height 19
click at [254, 150] on div "Zoom in" at bounding box center [249, 157] width 19 height 19
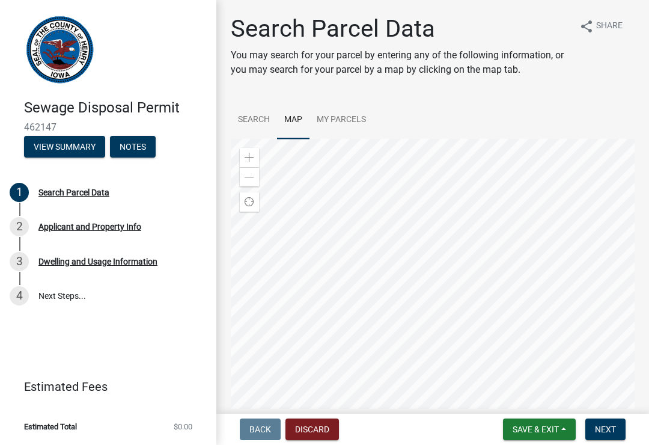
click at [613, 438] on button "Next" at bounding box center [606, 430] width 40 height 22
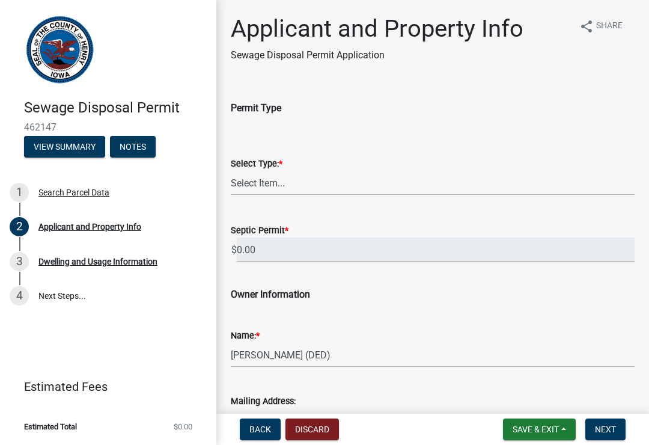
click at [325, 168] on div "Select Type: *" at bounding box center [433, 163] width 404 height 14
click at [320, 171] on select "Select Item... Sewage Disposal Systems Permit Disposal Alteration Permit" at bounding box center [433, 183] width 404 height 25
select select "ba5d1516-5783-4388-b1ad-8692fca6ffd3"
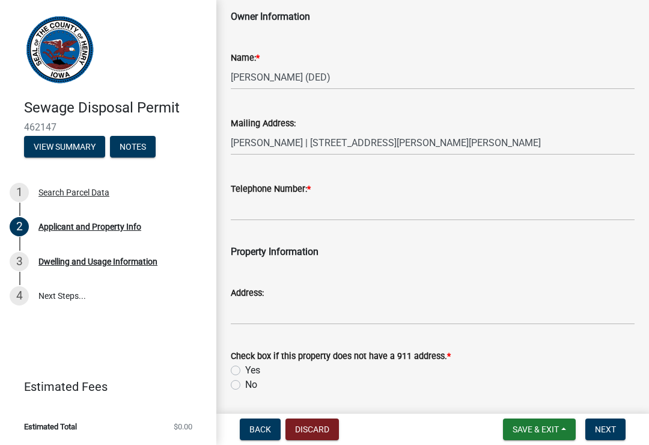
scroll to position [279, 0]
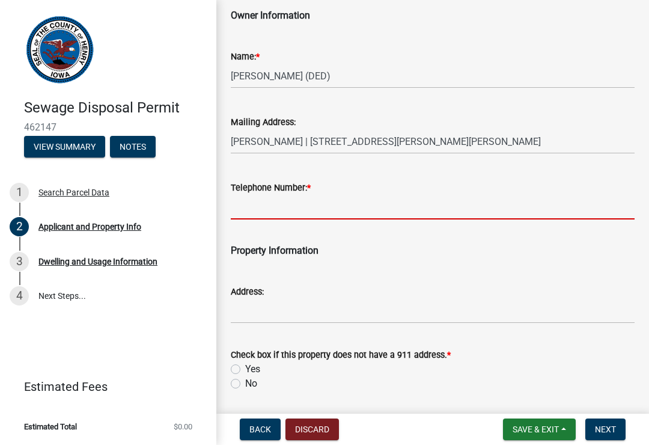
click at [349, 196] on input "Telephone Number: *" at bounding box center [433, 207] width 404 height 25
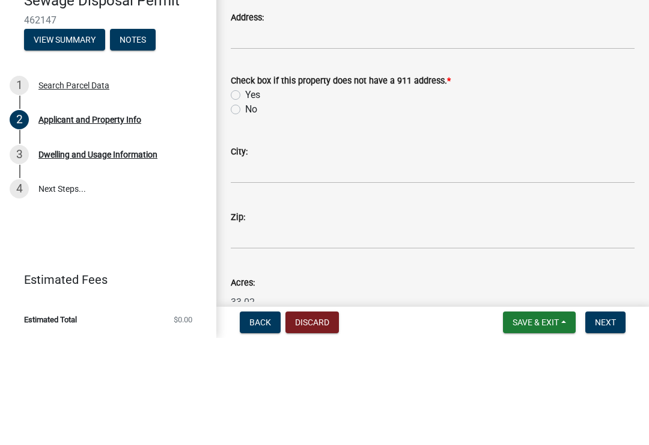
scroll to position [447, 0]
type input "[PHONE_NUMBER]"
click at [243, 194] on div "Yes" at bounding box center [433, 201] width 404 height 14
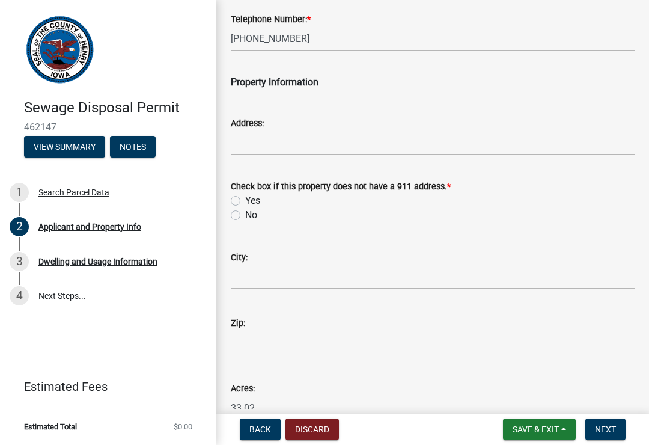
click at [245, 200] on label "Yes" at bounding box center [252, 201] width 15 height 14
click at [245, 200] on input "Yes" at bounding box center [249, 198] width 8 height 8
radio input "true"
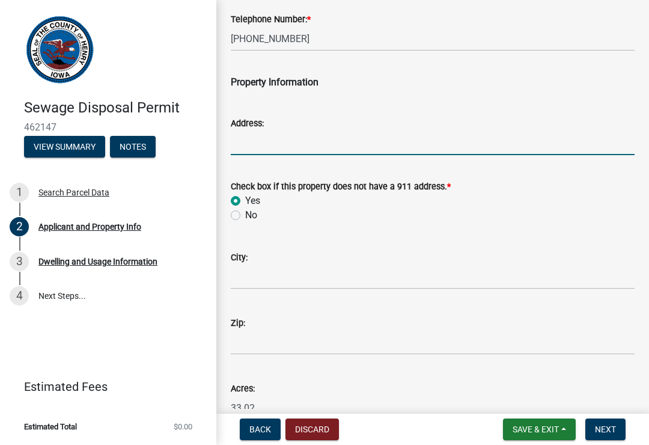
click at [301, 133] on input "Address:" at bounding box center [433, 142] width 404 height 25
type input "[STREET_ADDRESS][PERSON_NAME]"
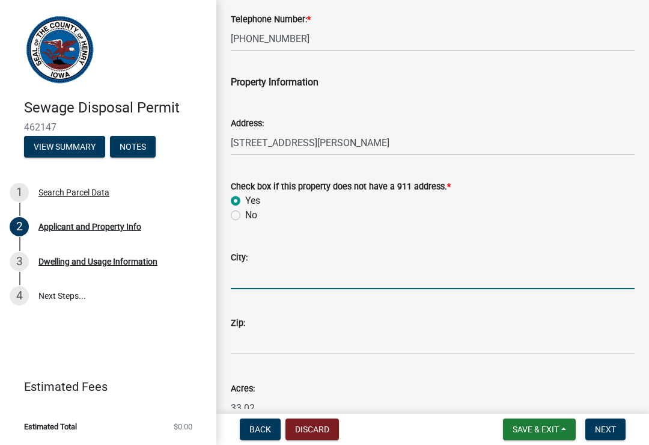
click at [288, 272] on input "City:" at bounding box center [433, 277] width 404 height 25
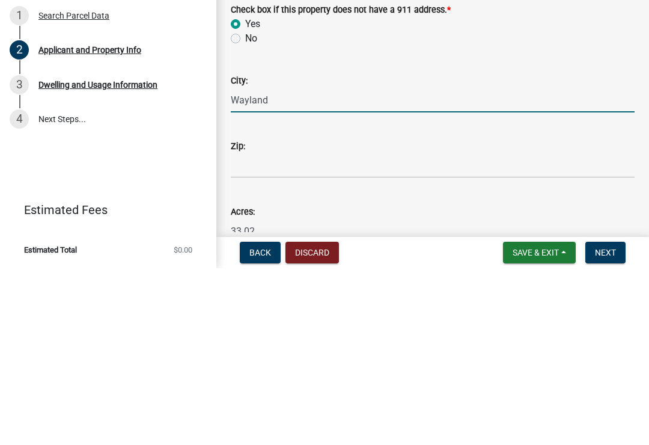
type input "Wayland"
click at [287, 330] on input "Zip:" at bounding box center [433, 342] width 404 height 25
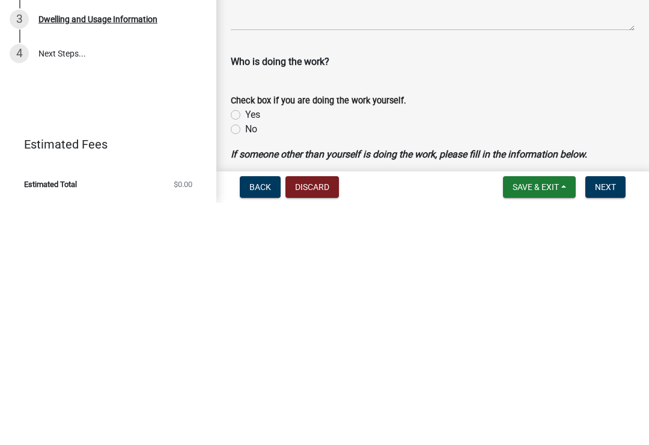
scroll to position [758, 0]
type input "52654"
click at [245, 364] on label "No" at bounding box center [251, 371] width 12 height 14
click at [245, 364] on input "No" at bounding box center [249, 368] width 8 height 8
radio input "true"
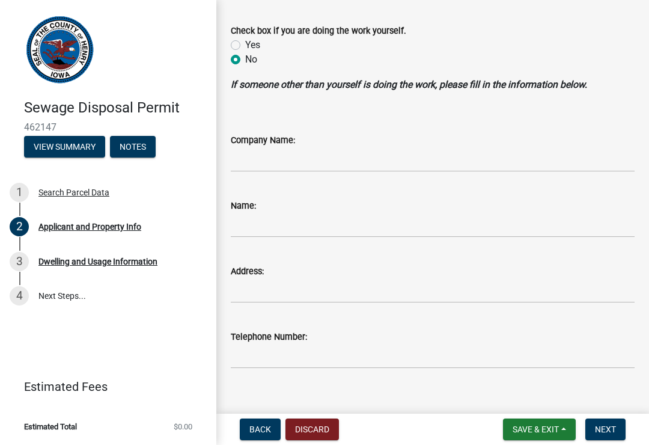
scroll to position [1071, 0]
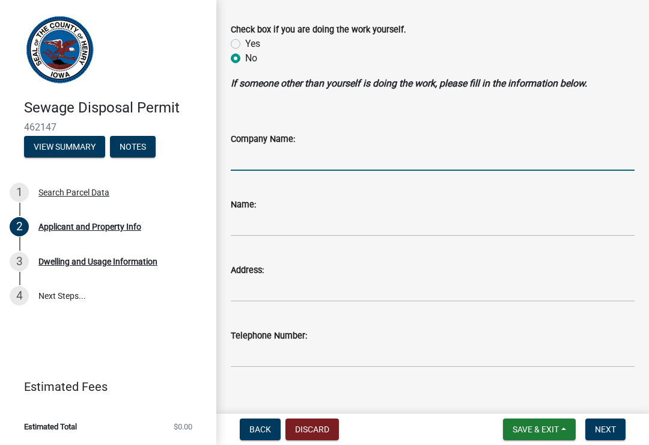
click at [265, 171] on input "Company Name:" at bounding box center [433, 158] width 404 height 25
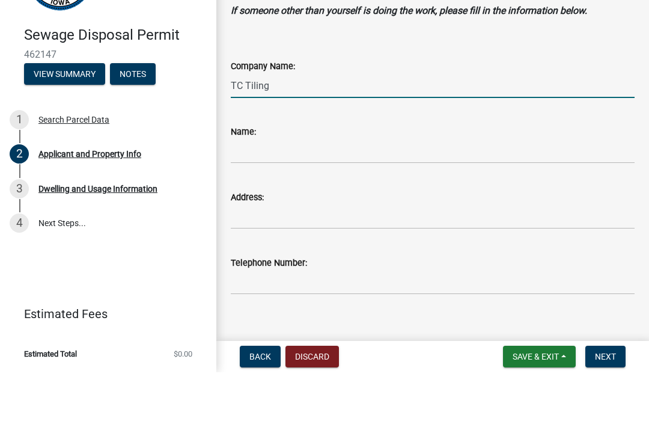
type input "TC Tiling"
click at [271, 212] on input "Name:" at bounding box center [433, 224] width 404 height 25
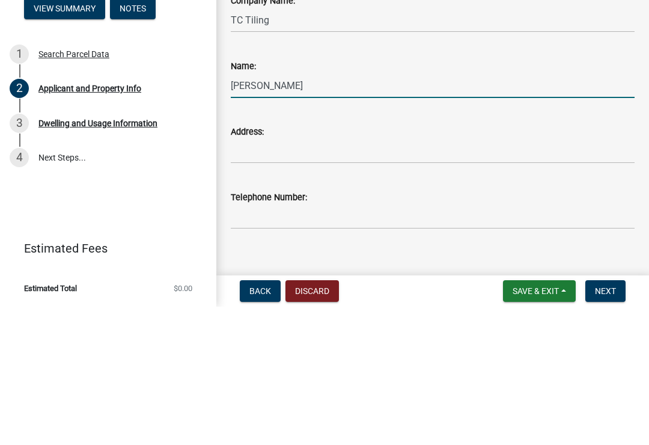
type input "[PERSON_NAME]"
click at [263, 277] on input "Address:" at bounding box center [433, 289] width 404 height 25
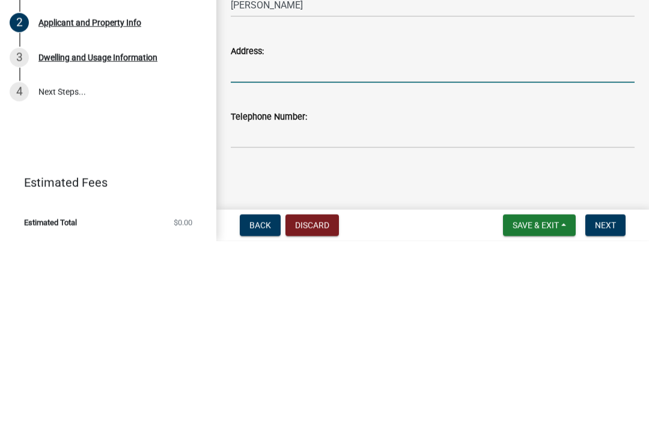
scroll to position [1100, 0]
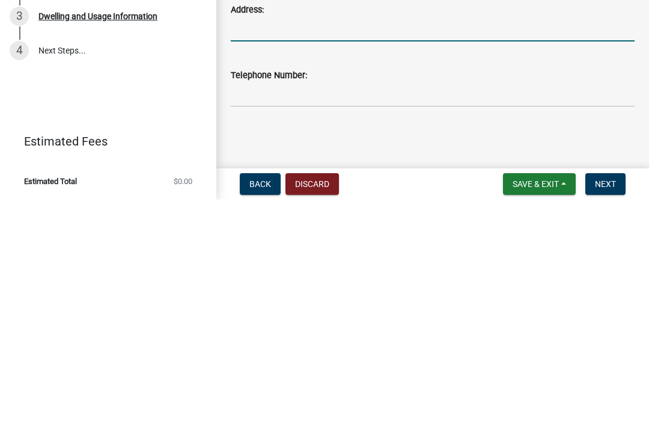
click at [613, 425] on span "Next" at bounding box center [605, 430] width 21 height 10
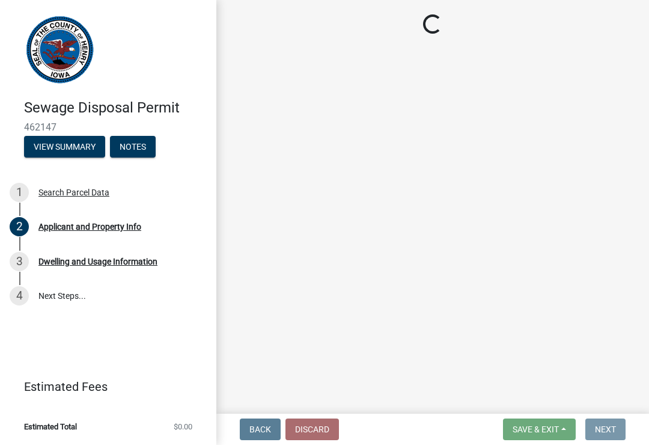
scroll to position [0, 0]
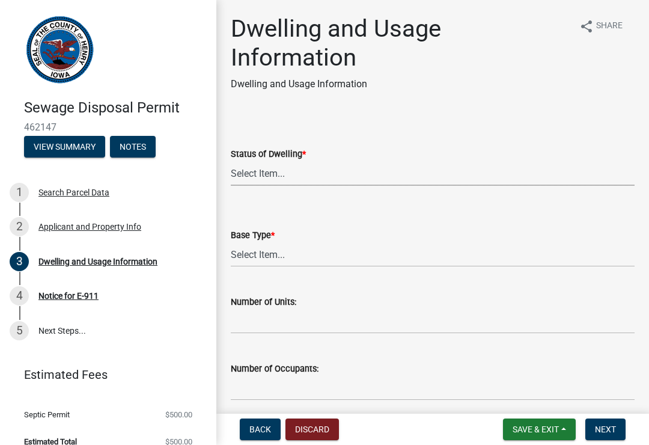
click at [363, 167] on select "Select Item... Proposed Under Construction Existing" at bounding box center [433, 173] width 404 height 25
select select "f8475467-ace5-4783-87da-8c1d1e73fcca"
click at [275, 238] on span "*" at bounding box center [273, 235] width 4 height 10
click at [280, 242] on select "Select Item... Basement Slab Crawl Space" at bounding box center [433, 254] width 404 height 25
select select "026d1f52-f79c-4eee-8aa1-44d2b31f964c"
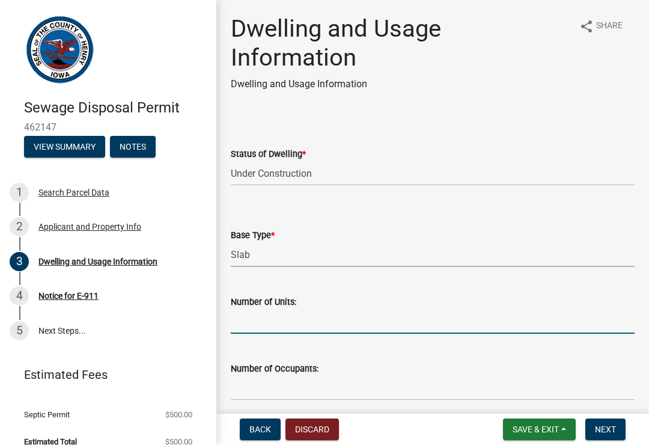
click at [307, 309] on input "text" at bounding box center [433, 321] width 404 height 25
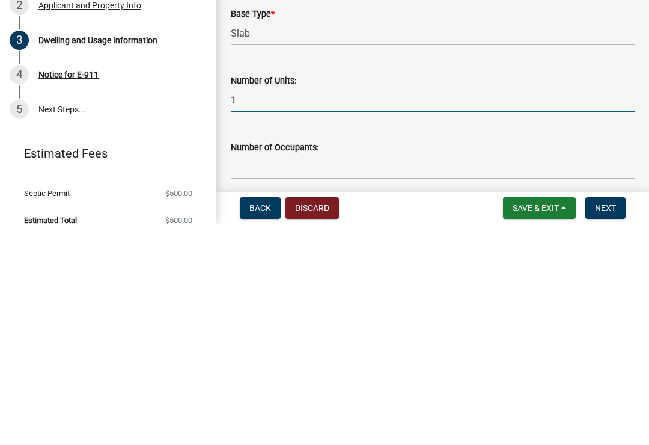
type input "1"
click at [283, 376] on input "text" at bounding box center [433, 388] width 404 height 25
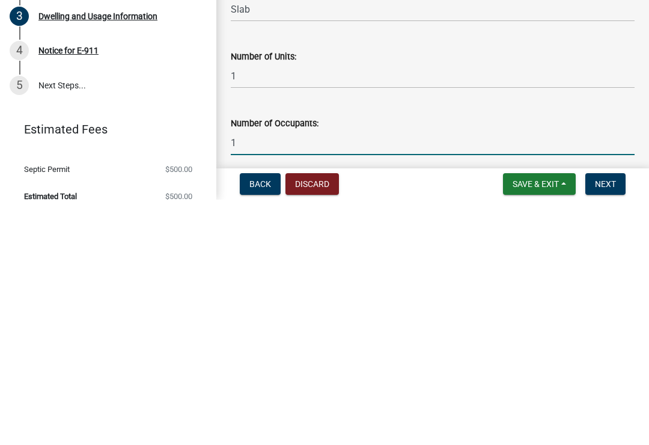
type input "1"
click at [613, 425] on span "Next" at bounding box center [605, 430] width 21 height 10
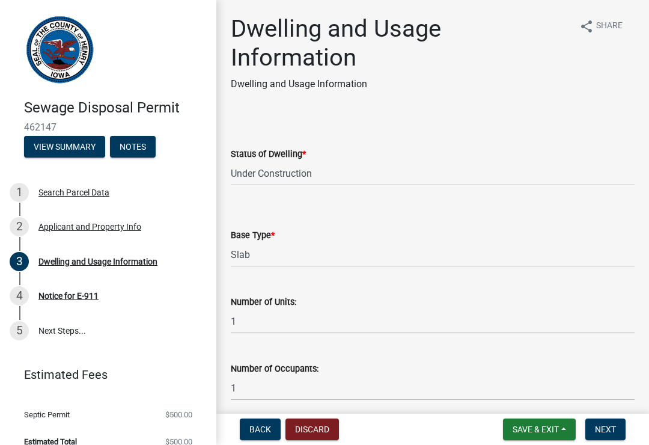
click at [616, 425] on span "Next" at bounding box center [605, 430] width 21 height 10
click at [611, 433] on span "Next" at bounding box center [605, 430] width 21 height 10
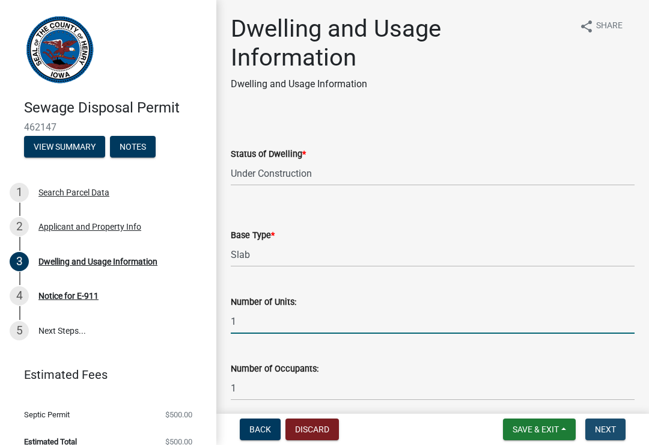
click at [528, 312] on input "1" at bounding box center [433, 321] width 404 height 25
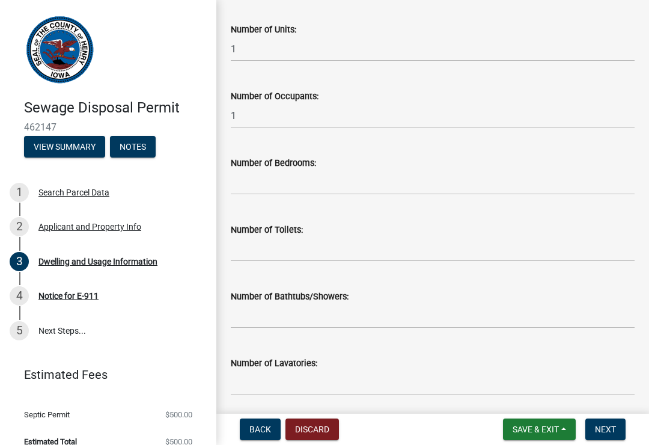
scroll to position [273, 0]
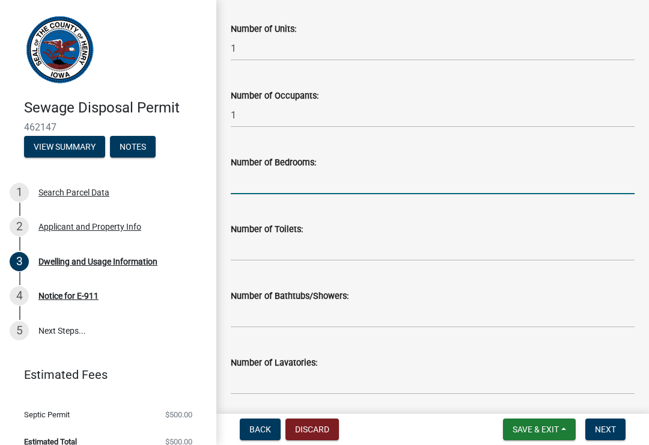
click at [308, 185] on input "text" at bounding box center [433, 182] width 404 height 25
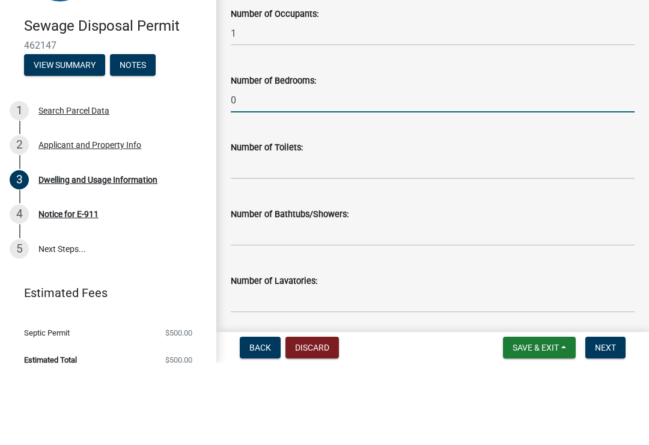
type input "0"
click at [256, 236] on input "text" at bounding box center [433, 248] width 404 height 25
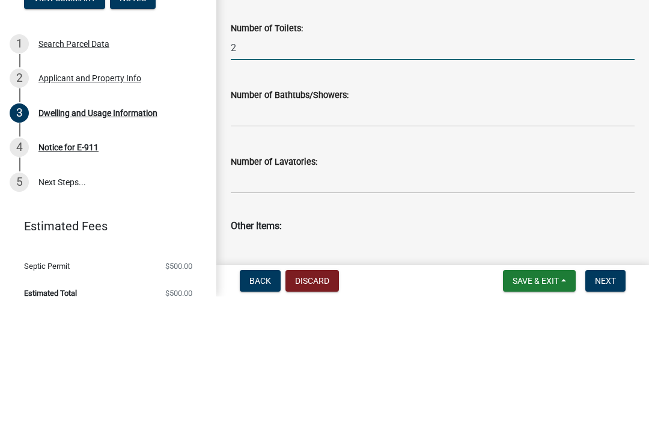
scroll to position [327, 0]
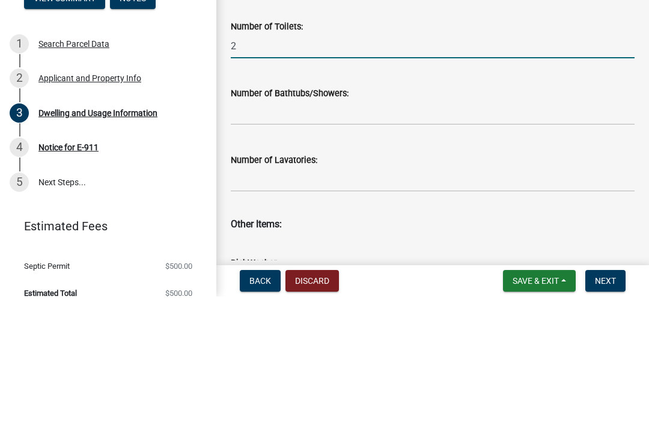
type input "2"
click at [260, 249] on input "text" at bounding box center [433, 261] width 404 height 25
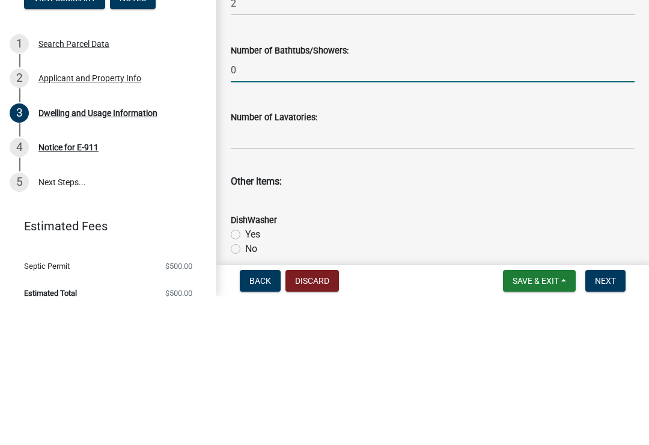
scroll to position [370, 0]
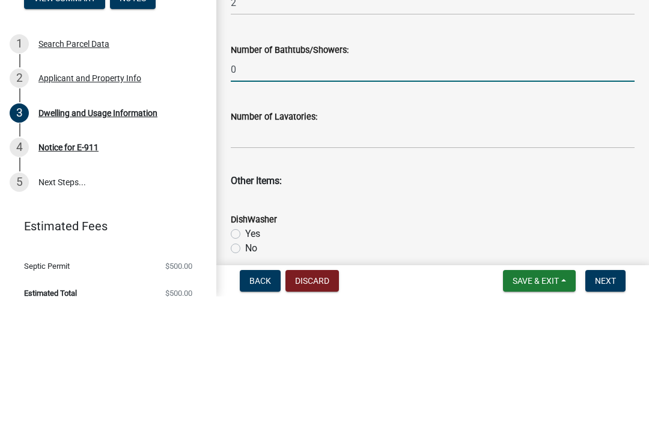
type input "0"
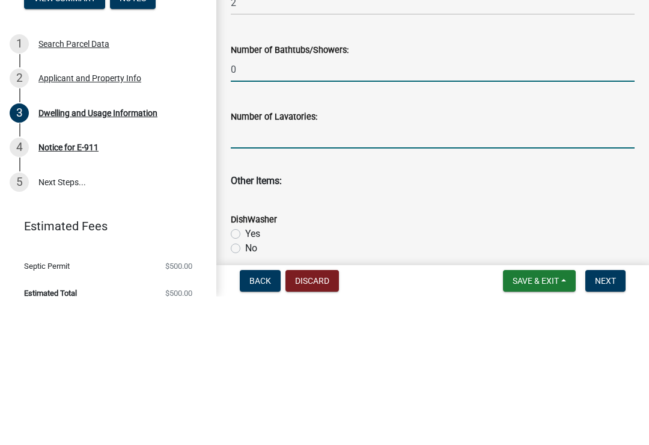
click at [253, 272] on input "text" at bounding box center [433, 284] width 404 height 25
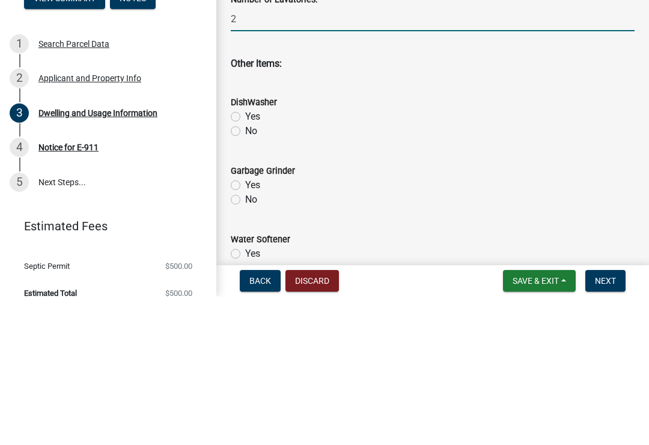
scroll to position [488, 0]
type input "2"
click at [247, 272] on label "No" at bounding box center [251, 279] width 12 height 14
click at [247, 272] on input "No" at bounding box center [249, 276] width 8 height 8
radio input "true"
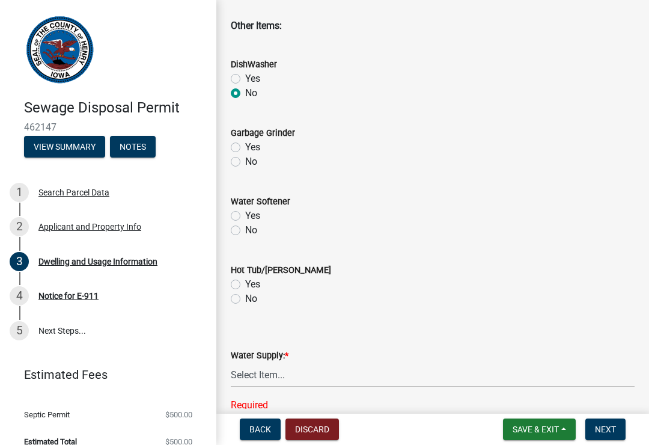
scroll to position [675, 0]
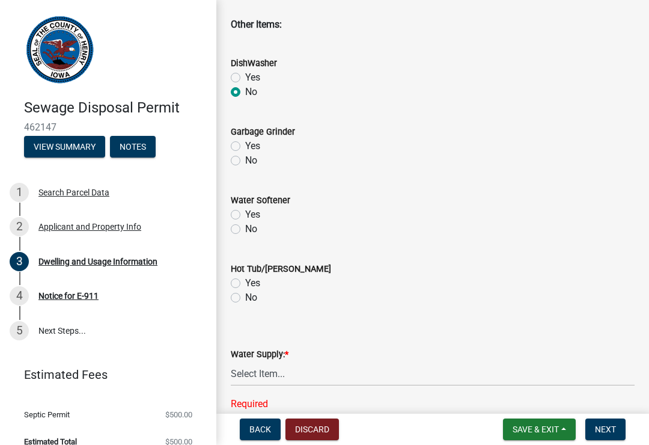
click at [246, 162] on label "No" at bounding box center [251, 160] width 12 height 14
click at [246, 161] on input "No" at bounding box center [249, 157] width 8 height 8
radio input "true"
click at [242, 227] on div "No" at bounding box center [433, 229] width 404 height 14
click at [245, 224] on label "No" at bounding box center [251, 229] width 12 height 14
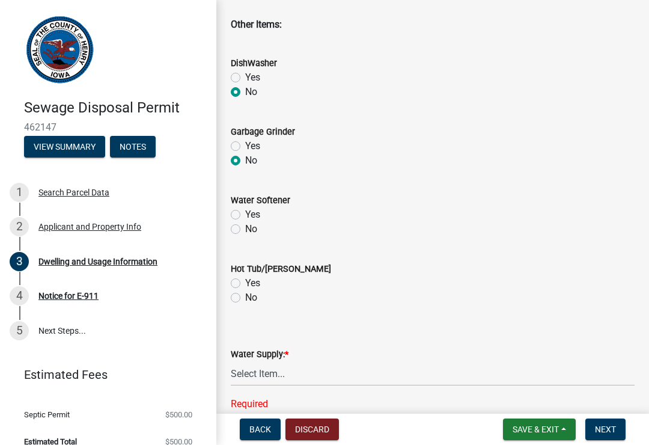
click at [245, 224] on input "No" at bounding box center [249, 226] width 8 height 8
radio input "true"
click at [245, 293] on label "No" at bounding box center [251, 297] width 12 height 14
click at [245, 293] on input "No" at bounding box center [249, 294] width 8 height 8
radio input "true"
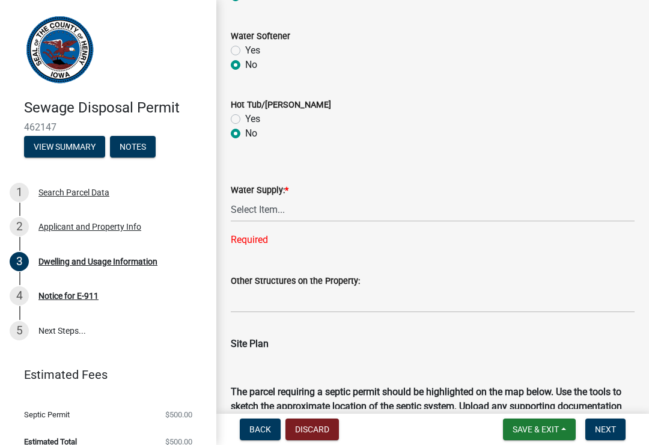
scroll to position [841, 0]
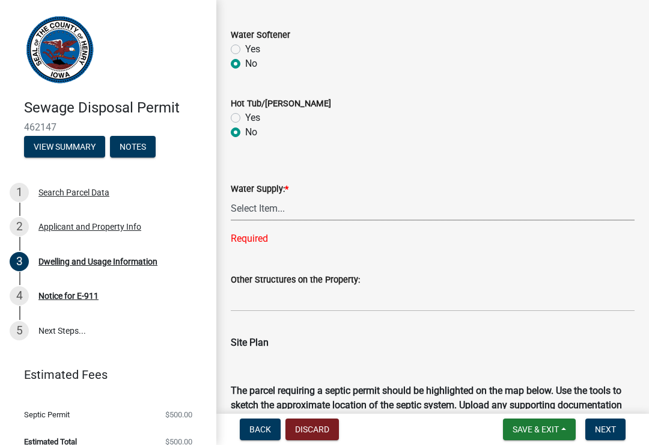
click at [327, 206] on select "Select Item... Private Semi-Private Public" at bounding box center [433, 208] width 404 height 25
select select "f329f229-4372-49f3-ad90-d4c2245d1078"
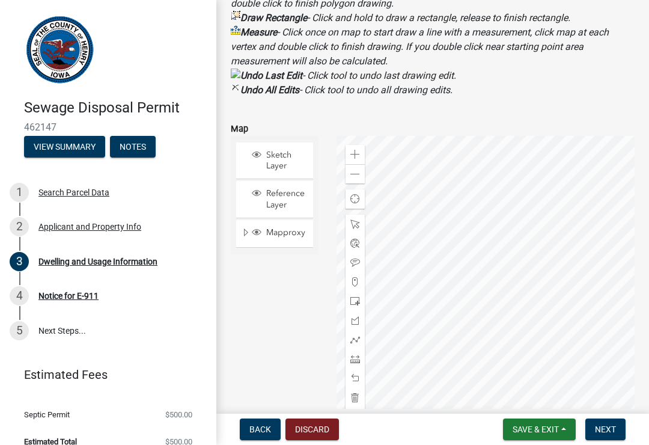
scroll to position [1415, 0]
click at [357, 150] on span at bounding box center [356, 155] width 10 height 10
click at [357, 152] on span at bounding box center [356, 155] width 10 height 10
click at [363, 149] on div "Zoom in" at bounding box center [355, 154] width 19 height 19
click at [361, 147] on div "Zoom in" at bounding box center [355, 154] width 19 height 19
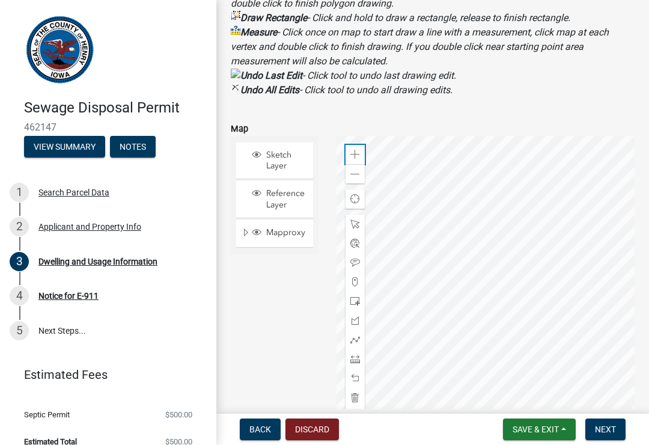
click at [364, 147] on div "Zoom in" at bounding box center [355, 154] width 19 height 19
click at [364, 149] on div "Zoom in" at bounding box center [355, 154] width 19 height 19
click at [363, 146] on div "Zoom in" at bounding box center [355, 154] width 19 height 19
click at [364, 148] on div "Zoom in" at bounding box center [355, 154] width 19 height 19
click at [363, 170] on div "Zoom out" at bounding box center [355, 173] width 19 height 19
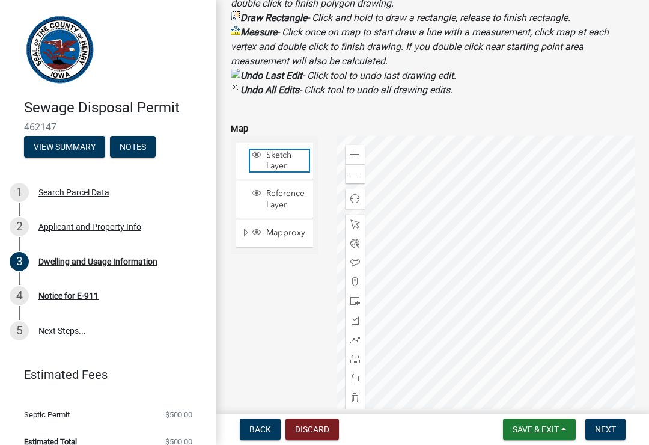
click at [287, 159] on span "Sketch Layer" at bounding box center [286, 161] width 46 height 22
click at [301, 235] on span "Mapproxy" at bounding box center [286, 232] width 46 height 11
click at [300, 198] on span "Reference Layer" at bounding box center [286, 199] width 46 height 22
click at [300, 161] on span "Sketch Layer" at bounding box center [286, 161] width 46 height 22
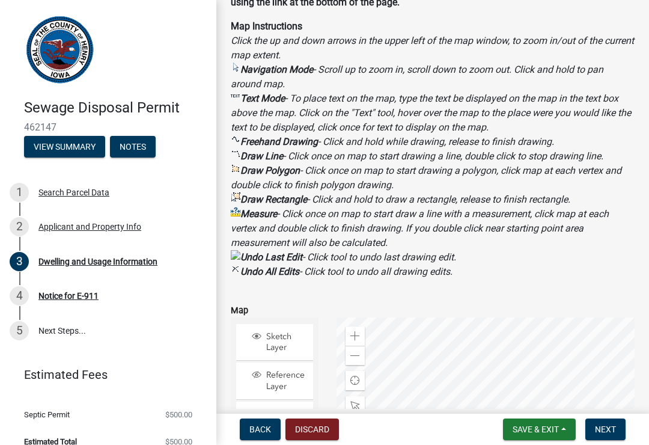
scroll to position [1168, 0]
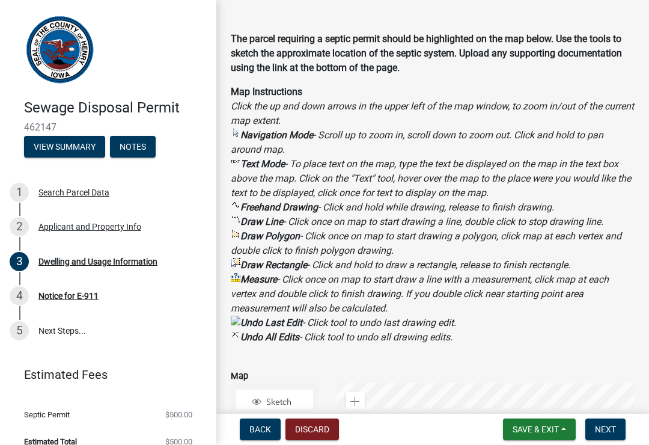
click at [250, 376] on div "Map" at bounding box center [433, 376] width 404 height 14
click at [254, 373] on div "Map" at bounding box center [433, 376] width 404 height 14
click at [253, 373] on div "Map" at bounding box center [433, 376] width 404 height 14
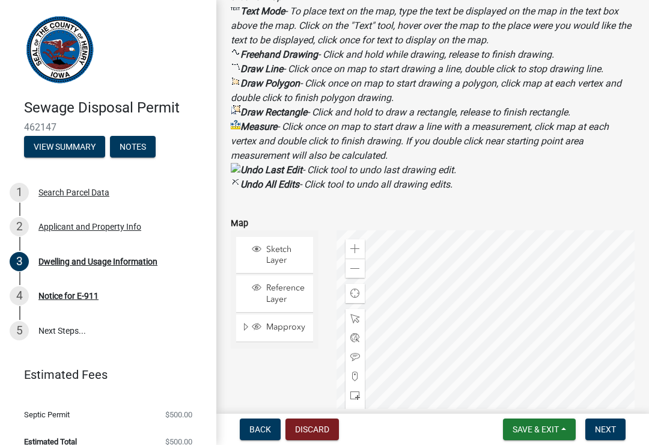
scroll to position [1321, 0]
click at [359, 252] on span at bounding box center [356, 249] width 10 height 10
click at [361, 246] on div "Zoom in" at bounding box center [355, 248] width 19 height 19
click at [360, 244] on div "Zoom in" at bounding box center [355, 248] width 19 height 19
click at [621, 421] on button "Next" at bounding box center [606, 430] width 40 height 22
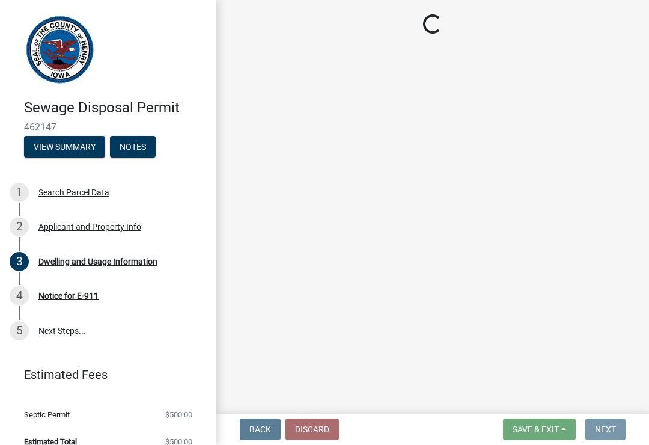
scroll to position [0, 0]
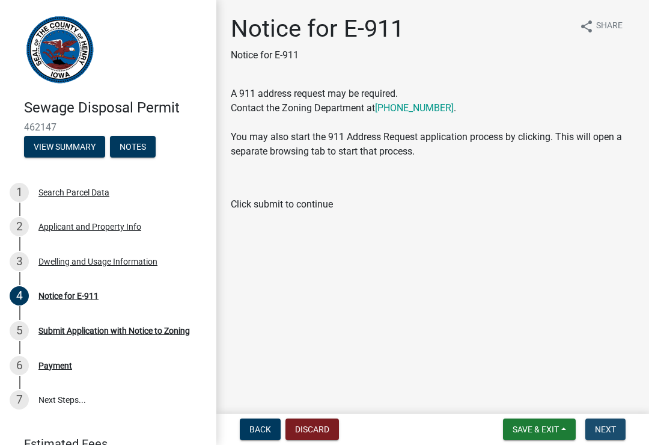
click at [616, 425] on span "Next" at bounding box center [605, 430] width 21 height 10
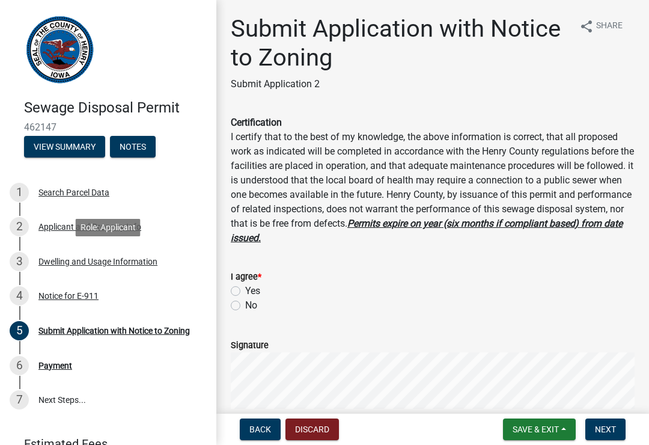
click at [37, 257] on div "3 Dwelling and Usage Information" at bounding box center [104, 261] width 188 height 19
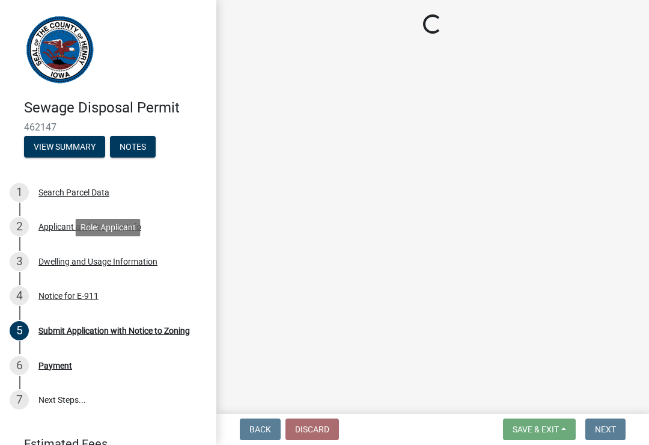
select select "f8475467-ace5-4783-87da-8c1d1e73fcca"
select select "026d1f52-f79c-4eee-8aa1-44d2b31f964c"
select select "f329f229-4372-49f3-ad90-d4c2245d1078"
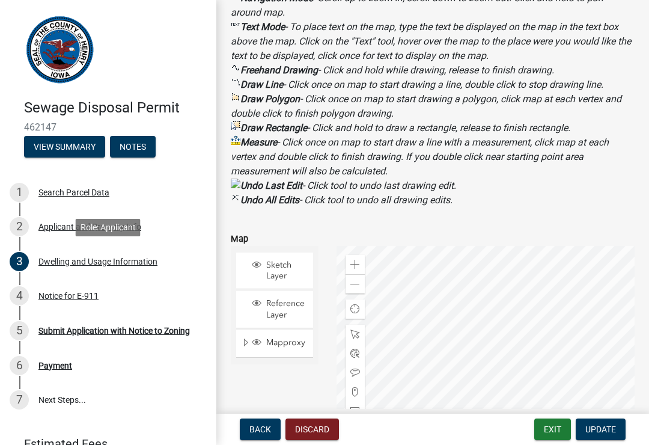
scroll to position [1307, 0]
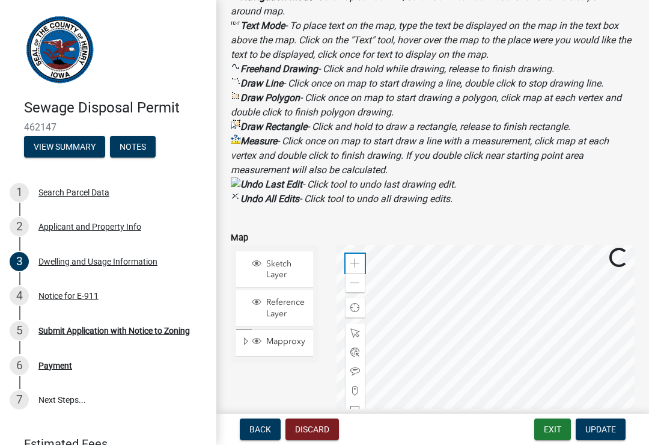
click at [359, 259] on span at bounding box center [356, 264] width 10 height 10
click at [360, 257] on div "Zoom in" at bounding box center [355, 263] width 19 height 19
click at [362, 279] on div "Zoom out" at bounding box center [355, 282] width 19 height 19
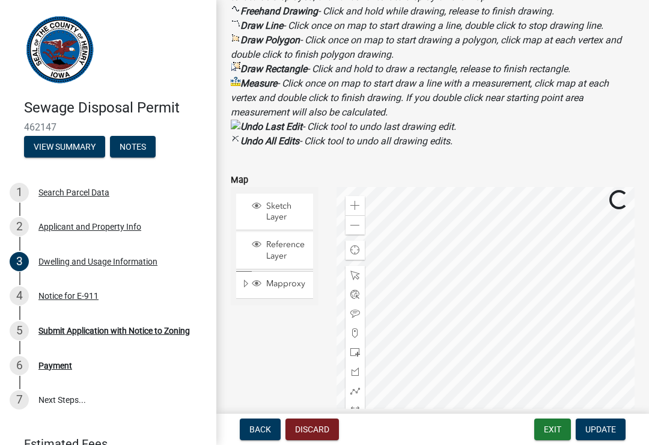
scroll to position [1403, 0]
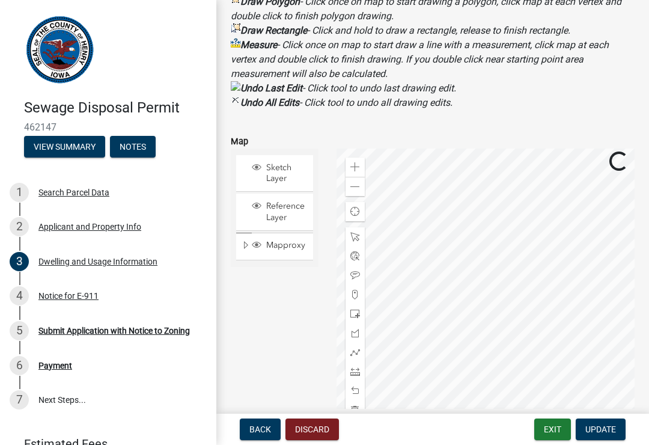
click at [387, 425] on div "Back Discard Exit Update" at bounding box center [433, 430] width 414 height 22
click at [355, 235] on span at bounding box center [356, 237] width 10 height 10
click at [355, 233] on span at bounding box center [356, 237] width 10 height 10
click at [354, 233] on span at bounding box center [356, 237] width 10 height 10
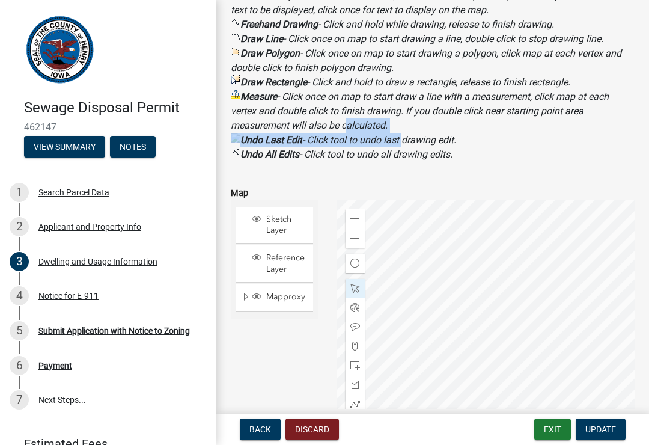
scroll to position [1349, 0]
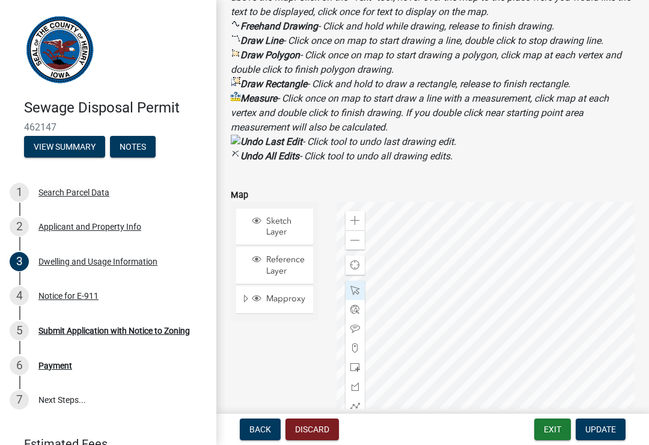
click at [282, 43] on b "Draw Line" at bounding box center [262, 40] width 43 height 11
click at [279, 43] on b "Draw Line" at bounding box center [262, 40] width 43 height 11
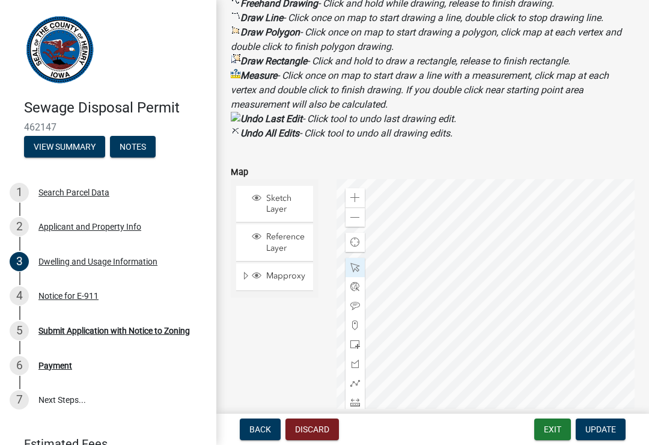
scroll to position [1373, 0]
click at [354, 381] on span at bounding box center [356, 383] width 10 height 10
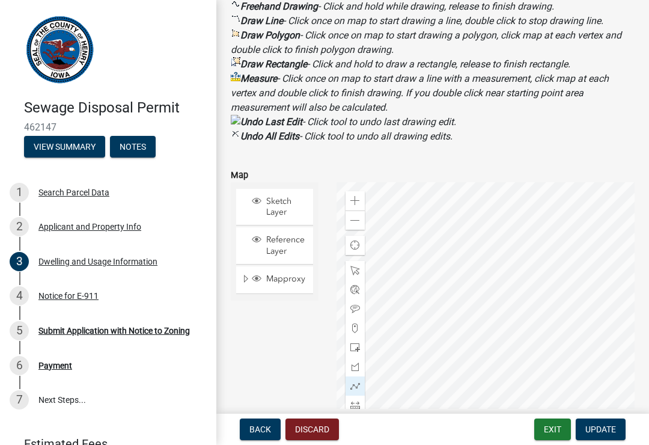
scroll to position [1368, 0]
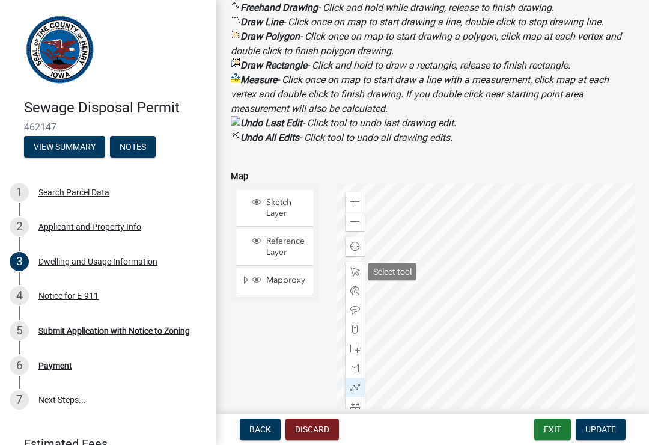
click at [355, 268] on span at bounding box center [356, 272] width 10 height 10
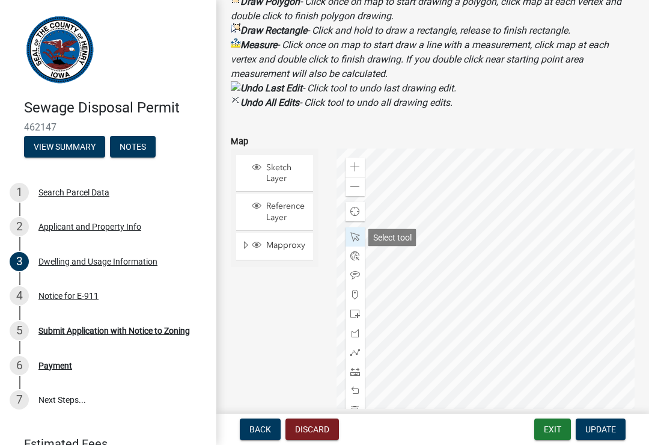
scroll to position [1400, 0]
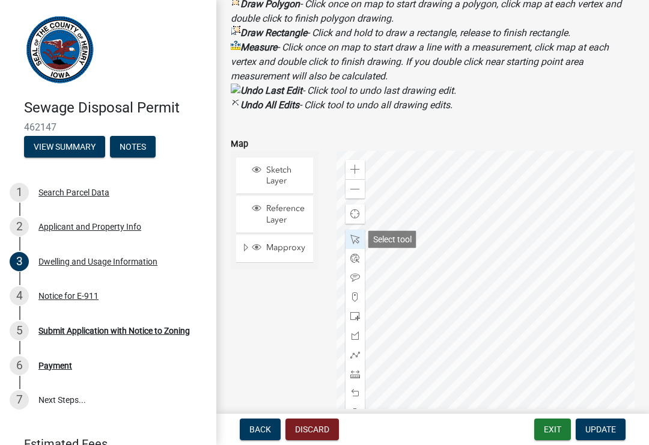
click at [355, 351] on span at bounding box center [356, 355] width 10 height 10
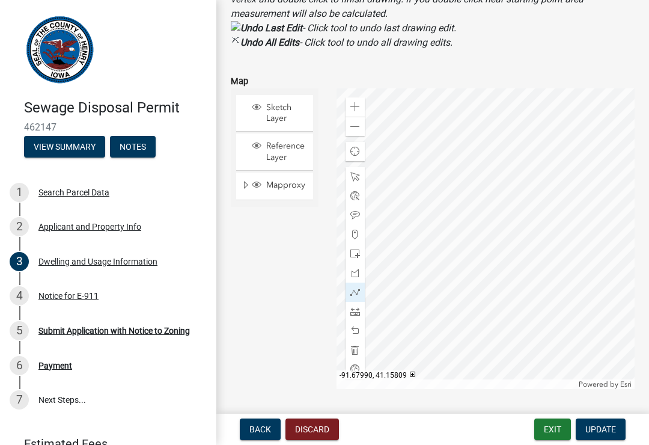
scroll to position [1462, 0]
click at [358, 292] on span at bounding box center [356, 293] width 10 height 10
click at [357, 287] on div at bounding box center [355, 292] width 19 height 19
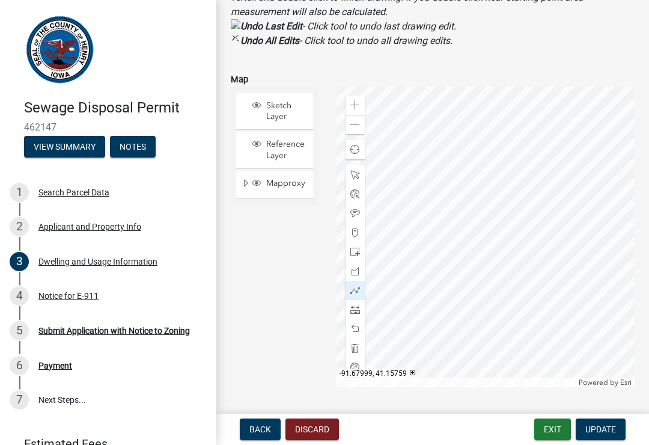
click at [309, 361] on div "Sketch Layer Reference Layer Mapproxy Zoning District Labels Zoning Districts C…" at bounding box center [275, 237] width 106 height 301
click at [356, 284] on div at bounding box center [355, 290] width 19 height 19
click at [357, 289] on span at bounding box center [356, 291] width 10 height 10
click at [357, 290] on span at bounding box center [356, 291] width 10 height 10
click at [356, 292] on span at bounding box center [356, 291] width 10 height 10
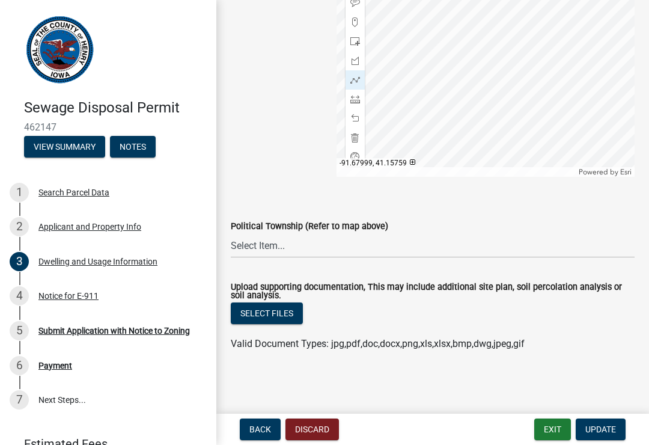
scroll to position [1675, 0]
click at [283, 310] on button "Select files" at bounding box center [267, 313] width 72 height 22
click at [612, 425] on span "Update" at bounding box center [601, 430] width 31 height 10
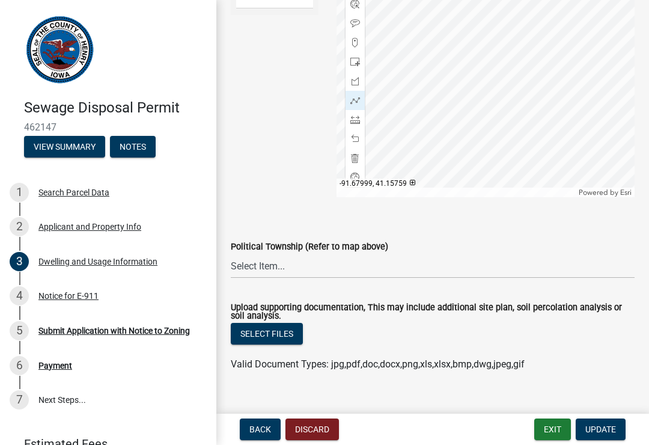
scroll to position [1658, 0]
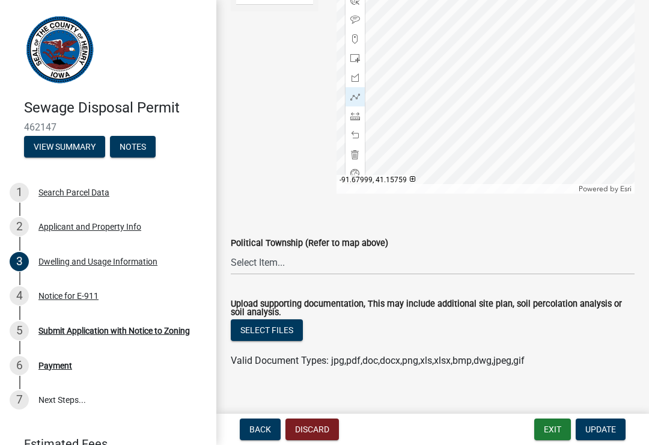
click at [609, 423] on button "Update" at bounding box center [601, 430] width 50 height 22
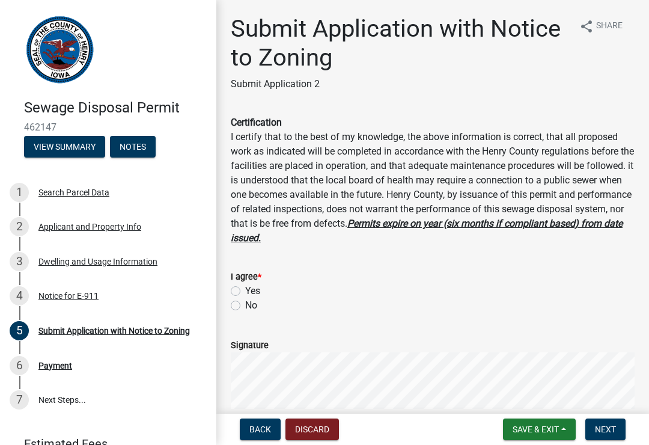
click at [245, 291] on label "Yes" at bounding box center [252, 291] width 15 height 14
click at [245, 291] on input "Yes" at bounding box center [249, 288] width 8 height 8
radio input "true"
click at [620, 422] on button "Next" at bounding box center [606, 430] width 40 height 22
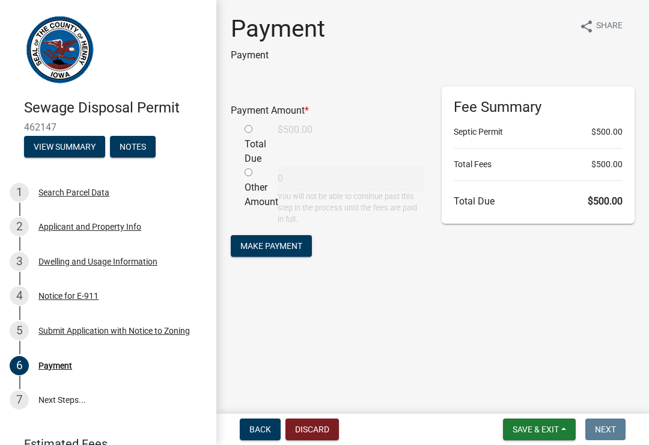
click at [248, 126] on input "radio" at bounding box center [249, 129] width 8 height 8
radio input "true"
type input "500"
click at [253, 167] on div "Other Amount" at bounding box center [252, 196] width 33 height 60
click at [251, 173] on input "radio" at bounding box center [249, 172] width 8 height 8
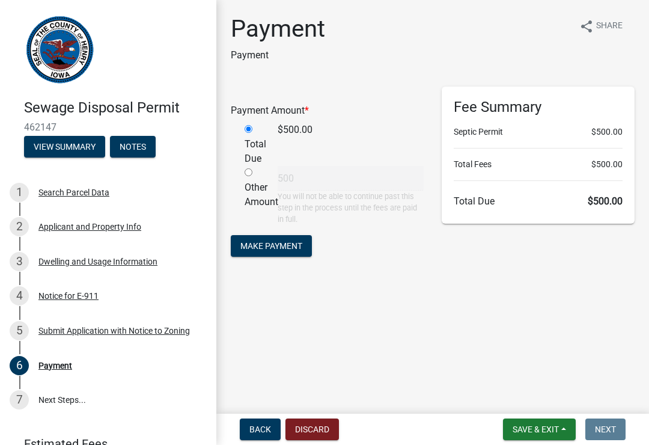
radio input "true"
radio input "false"
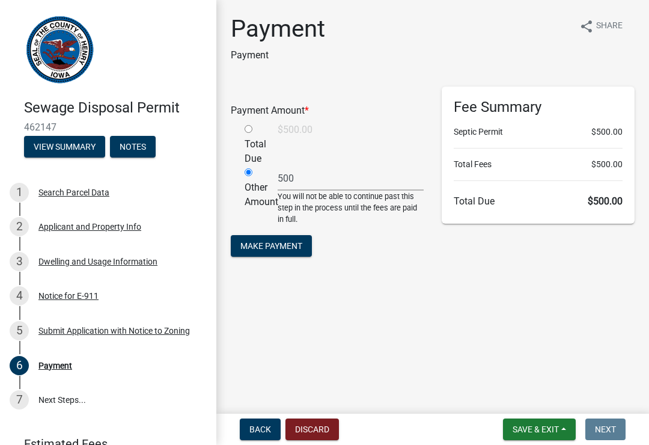
click at [296, 244] on span "Make Payment" at bounding box center [272, 246] width 62 height 10
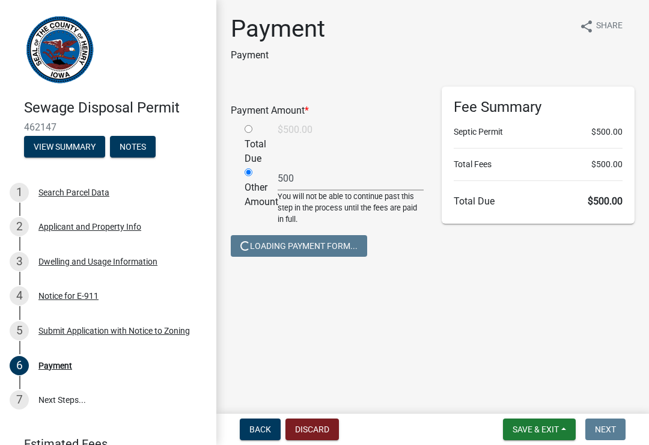
click at [628, 431] on form "Save & Exit Save Save & Exit Next" at bounding box center [564, 430] width 132 height 22
click at [330, 111] on div "Payment Amount *" at bounding box center [327, 110] width 211 height 14
click at [308, 113] on span "*" at bounding box center [307, 110] width 4 height 11
click at [265, 171] on div "Other Amount" at bounding box center [252, 196] width 33 height 60
click at [357, 180] on input "500" at bounding box center [351, 178] width 146 height 25
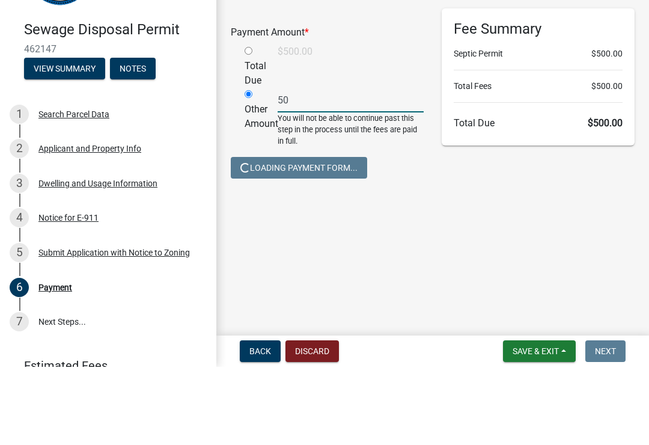
type input "5"
click at [253, 125] on input "radio" at bounding box center [249, 129] width 8 height 8
radio input "true"
radio input "false"
type input "500"
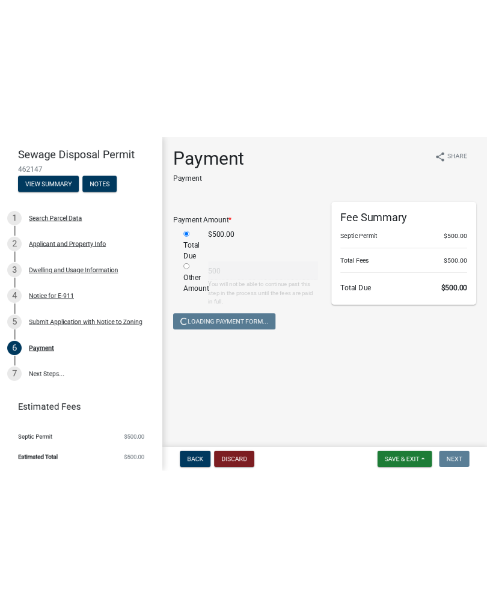
scroll to position [84, 0]
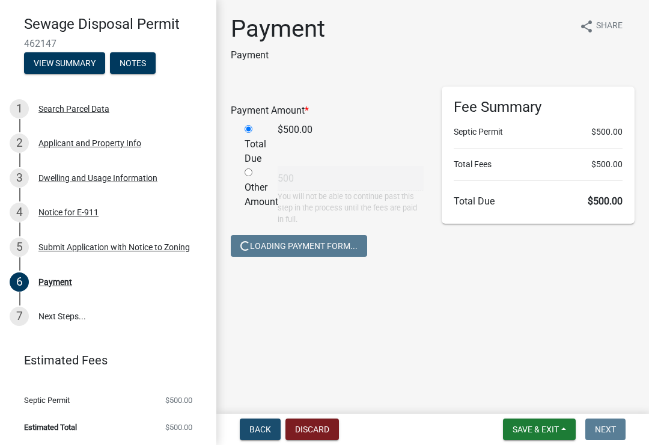
click at [265, 426] on span "Back" at bounding box center [261, 430] width 22 height 10
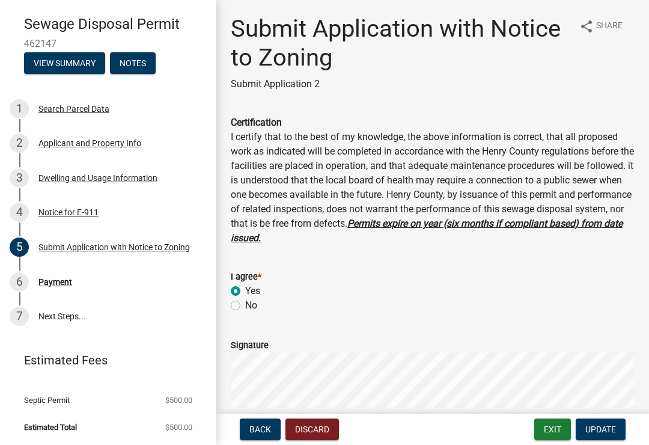
click at [609, 437] on button "Update" at bounding box center [601, 430] width 50 height 22
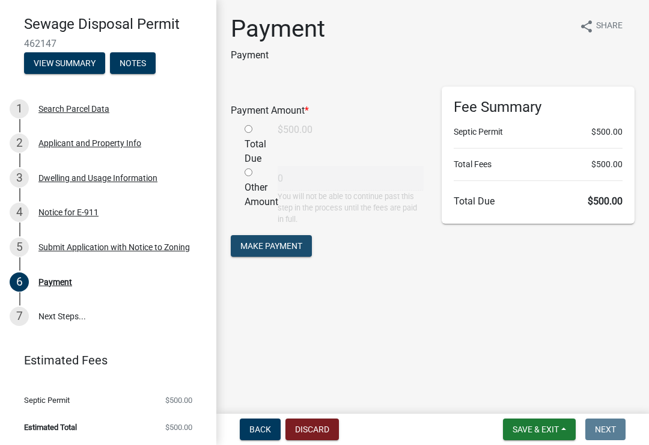
click at [304, 235] on button "Make Payment" at bounding box center [271, 246] width 81 height 22
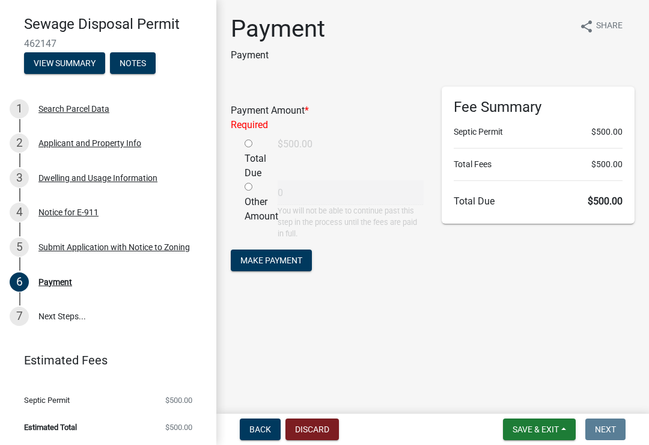
click at [260, 141] on div "Total Due" at bounding box center [252, 158] width 33 height 43
click at [261, 140] on div "Total Due" at bounding box center [252, 158] width 33 height 43
click at [252, 144] on input "radio" at bounding box center [249, 144] width 8 height 8
radio input "true"
type input "500"
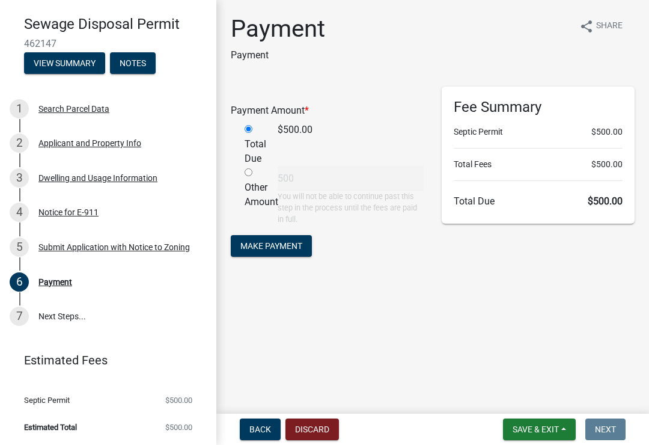
click at [300, 248] on span "Make Payment" at bounding box center [272, 246] width 62 height 10
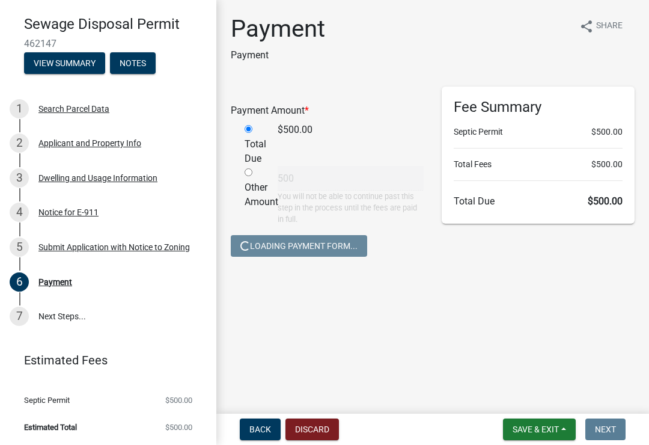
click at [344, 245] on span "Loading Payment Form..." at bounding box center [299, 246] width 117 height 10
click at [324, 243] on span "Loading Payment Form..." at bounding box center [299, 246] width 117 height 10
click at [253, 161] on div "Total Due" at bounding box center [252, 144] width 33 height 43
click at [257, 170] on div "Other Amount" at bounding box center [252, 196] width 33 height 60
click at [253, 170] on input "radio" at bounding box center [249, 172] width 8 height 8
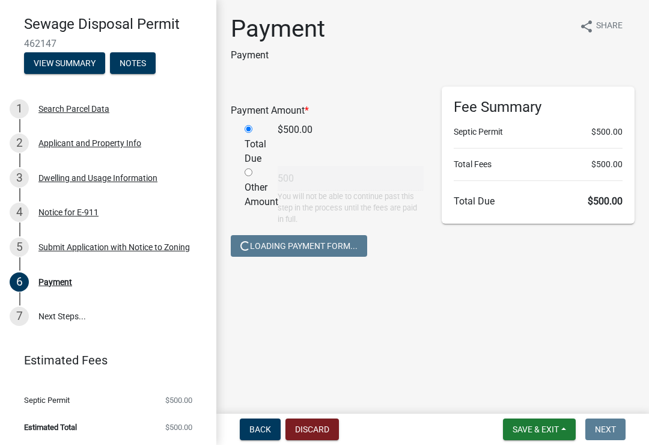
radio input "true"
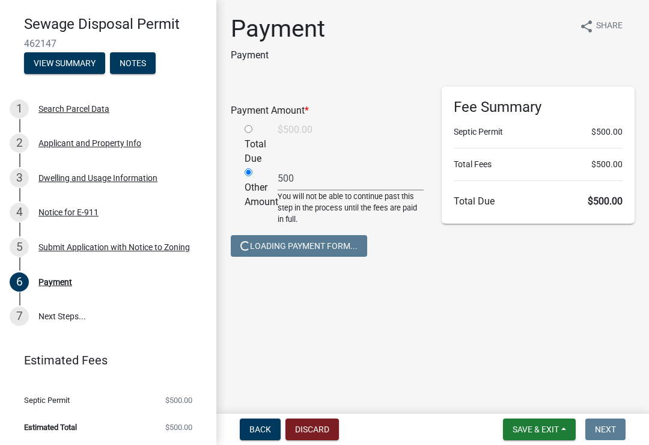
click at [255, 121] on div "Payment Amount *" at bounding box center [327, 112] width 211 height 19
click at [261, 129] on div "Total Due" at bounding box center [252, 144] width 33 height 43
click at [260, 127] on div "Total Due" at bounding box center [252, 144] width 33 height 43
click at [253, 128] on input "radio" at bounding box center [249, 129] width 8 height 8
radio input "true"
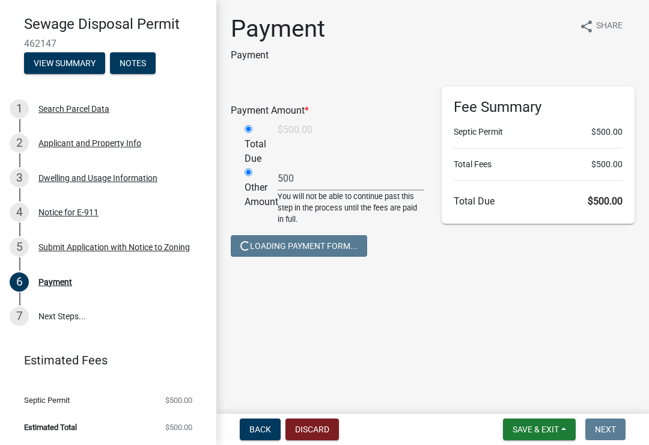
radio input "false"
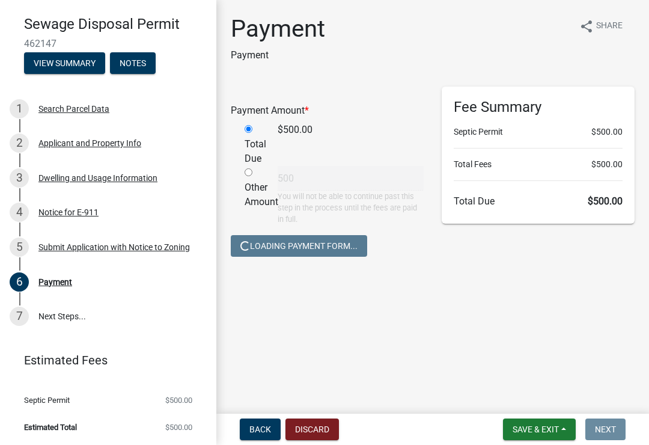
click at [615, 426] on span "Next" at bounding box center [605, 430] width 21 height 10
click at [263, 425] on span "Back" at bounding box center [261, 430] width 22 height 10
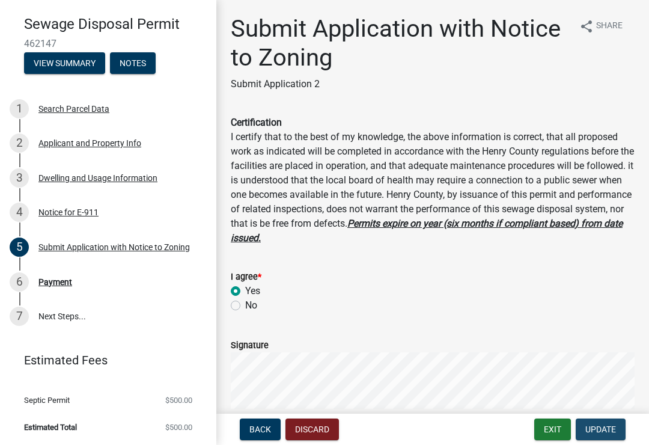
click at [615, 423] on button "Update" at bounding box center [601, 430] width 50 height 22
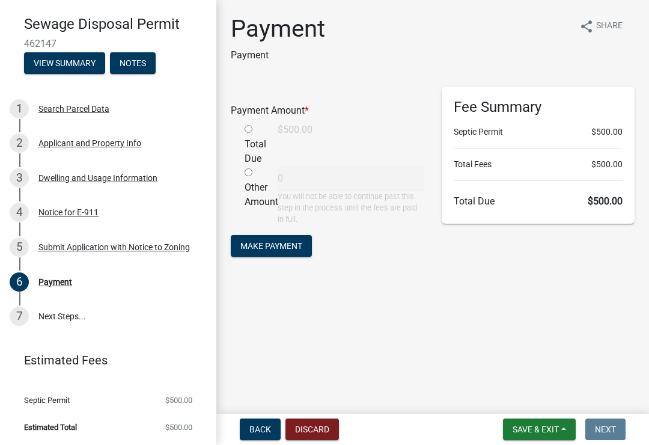
click at [259, 131] on div "Total Due" at bounding box center [252, 144] width 33 height 43
click at [254, 125] on div "Total Due" at bounding box center [252, 144] width 33 height 43
click at [247, 132] on input "radio" at bounding box center [249, 129] width 8 height 8
radio input "true"
type input "500"
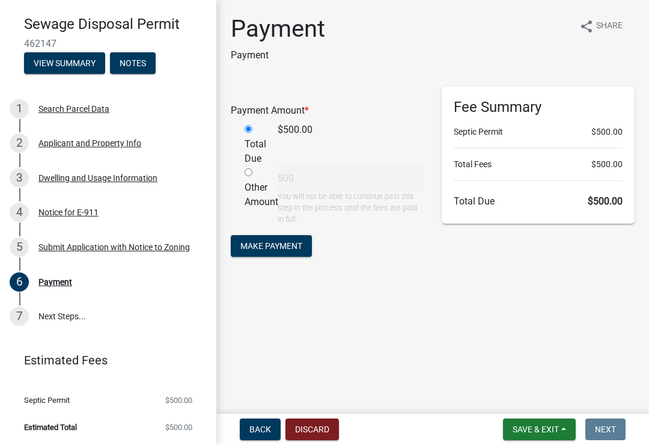
click at [302, 246] on span "Make Payment" at bounding box center [272, 246] width 62 height 10
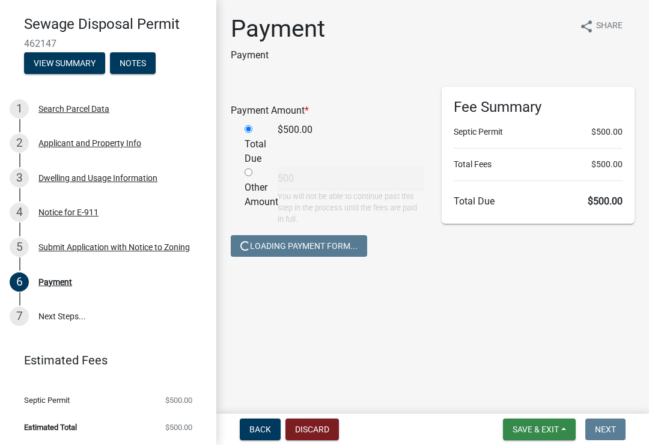
click at [546, 422] on button "Save & Exit" at bounding box center [539, 430] width 73 height 22
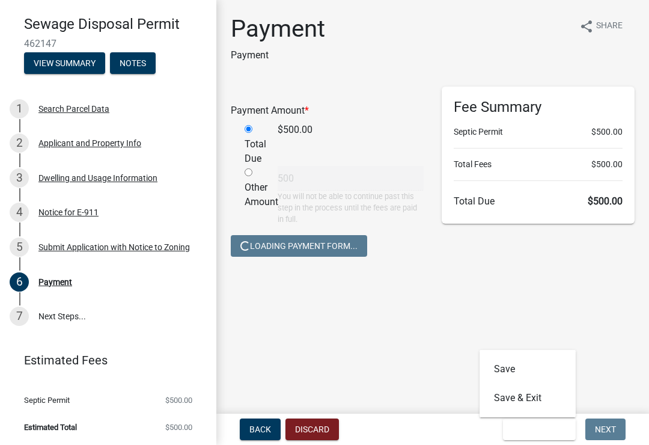
click at [547, 399] on button "Save & Exit" at bounding box center [528, 398] width 96 height 29
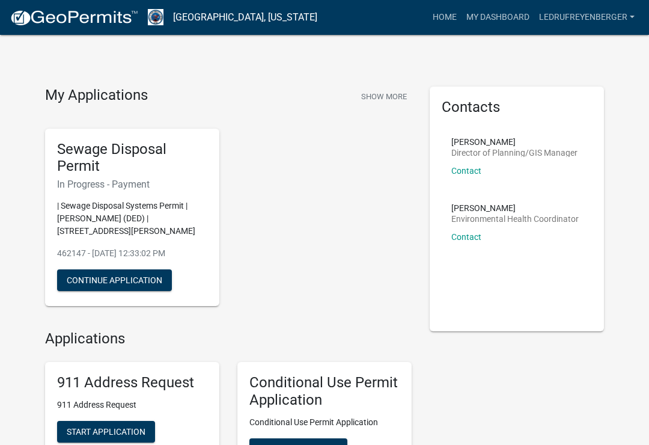
click at [150, 280] on button "Continue Application" at bounding box center [114, 280] width 115 height 22
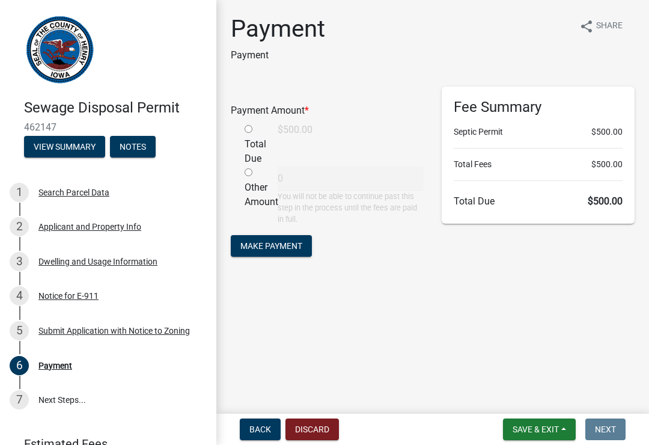
click at [258, 130] on div "Total Due" at bounding box center [252, 144] width 33 height 43
click at [260, 130] on div "Total Due" at bounding box center [252, 144] width 33 height 43
click at [259, 130] on div "Total Due" at bounding box center [252, 144] width 33 height 43
click at [265, 133] on div "Total Due" at bounding box center [252, 144] width 33 height 43
click at [268, 133] on div "Total Due" at bounding box center [252, 144] width 33 height 43
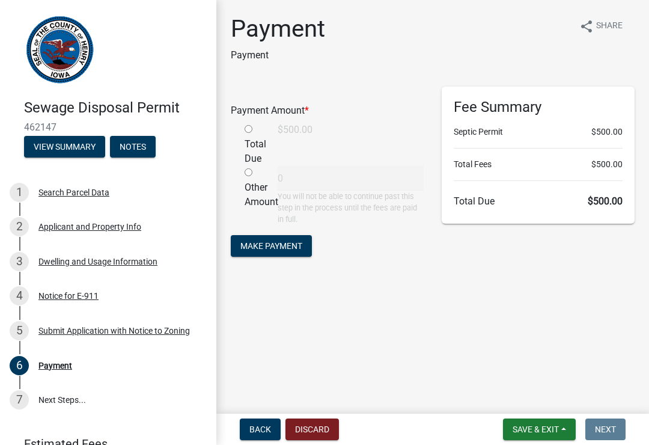
click at [264, 132] on div "Total Due" at bounding box center [252, 144] width 33 height 43
click at [260, 136] on div "Total Due" at bounding box center [252, 144] width 33 height 43
click at [253, 127] on input "radio" at bounding box center [249, 129] width 8 height 8
radio input "true"
type input "500"
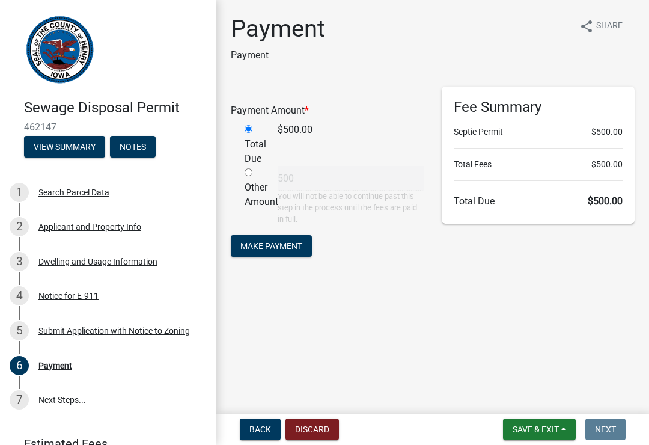
click at [296, 248] on span "Make Payment" at bounding box center [272, 246] width 62 height 10
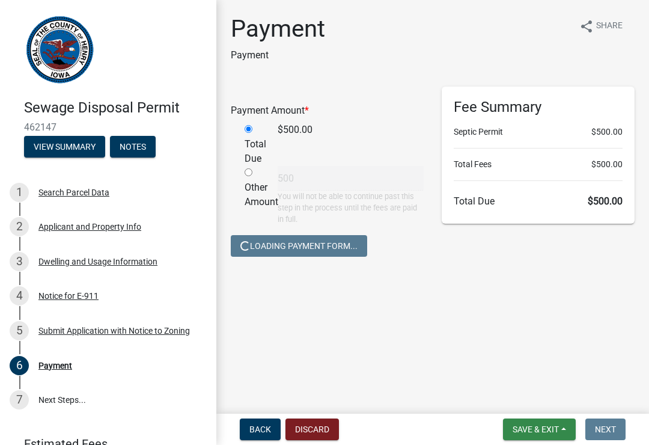
click at [536, 437] on button "Save & Exit" at bounding box center [539, 430] width 73 height 22
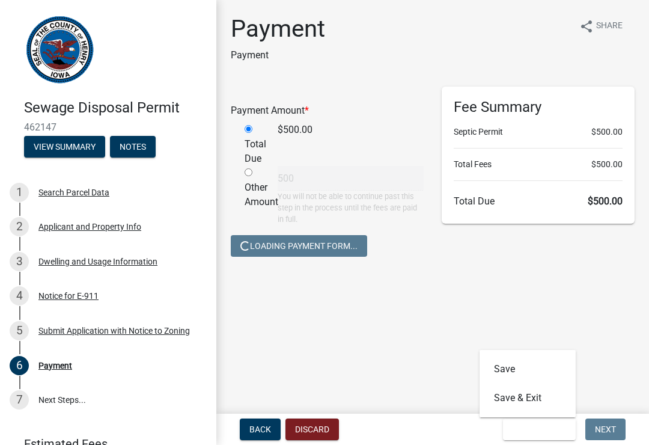
click at [539, 433] on span "Save & Exit" at bounding box center [536, 430] width 46 height 10
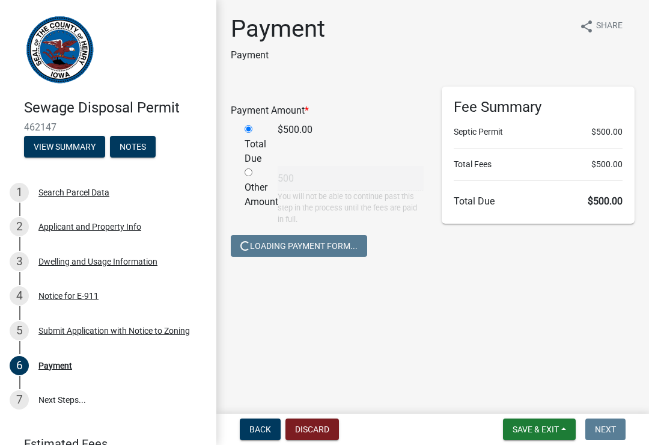
click at [542, 434] on span "Save & Exit" at bounding box center [536, 430] width 46 height 10
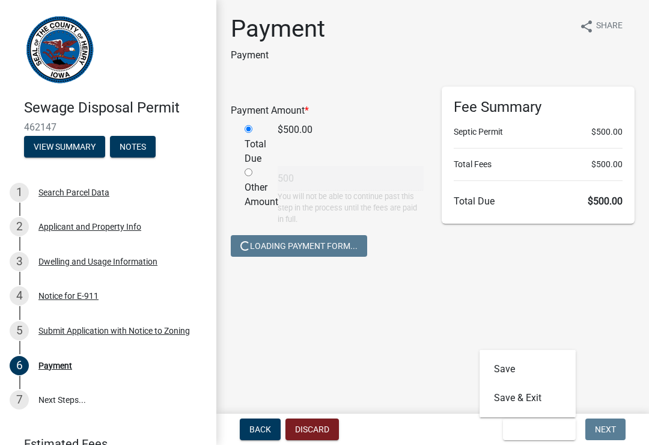
click at [534, 401] on button "Save & Exit" at bounding box center [528, 398] width 96 height 29
